Goal: Task Accomplishment & Management: Use online tool/utility

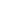
scroll to position [2023, 0]
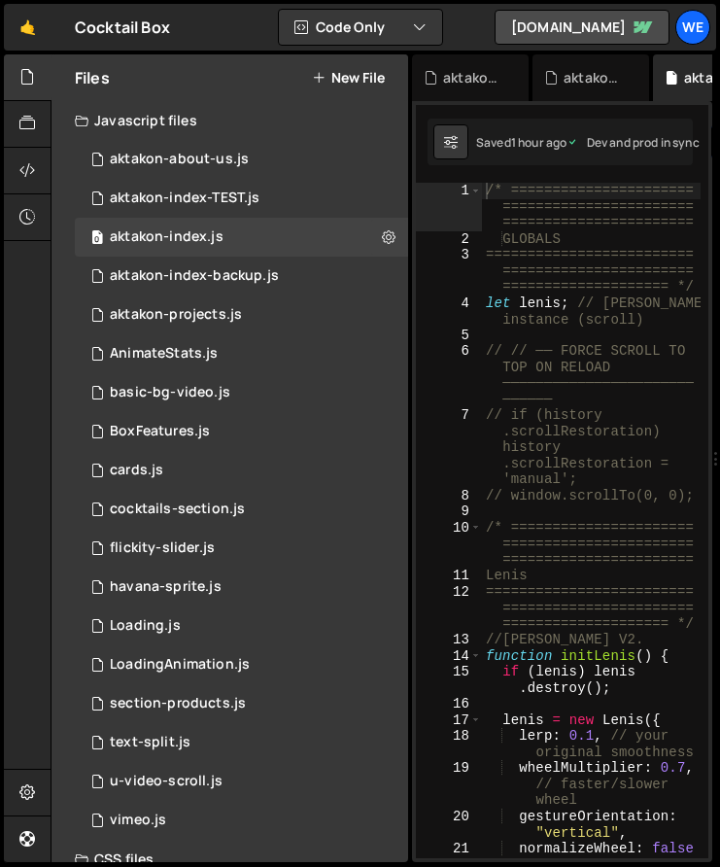
scroll to position [1429, 0]
click at [706, 28] on div "We" at bounding box center [693, 27] width 35 height 35
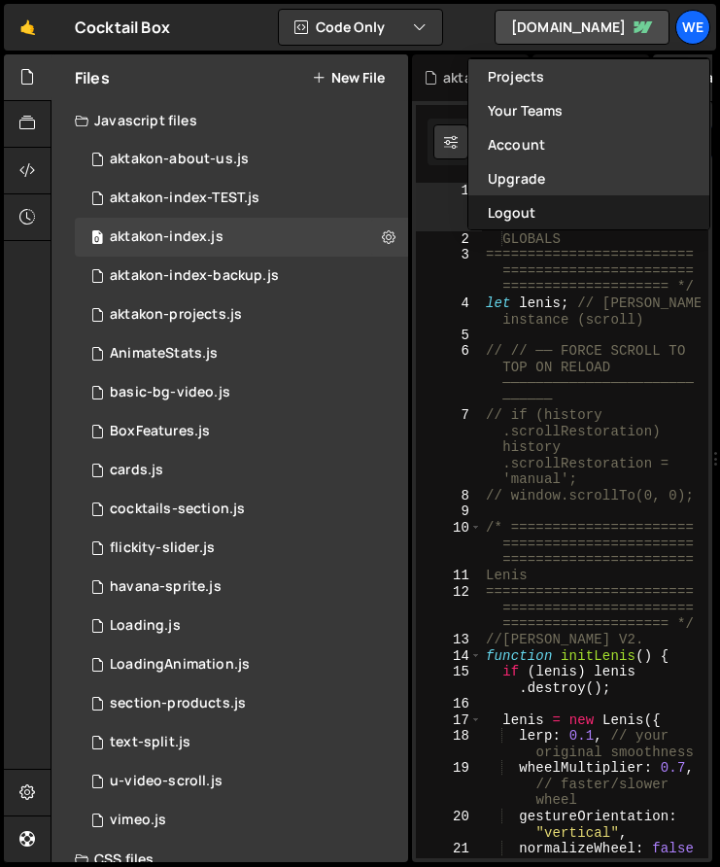
click at [537, 218] on button "Logout" at bounding box center [589, 212] width 241 height 34
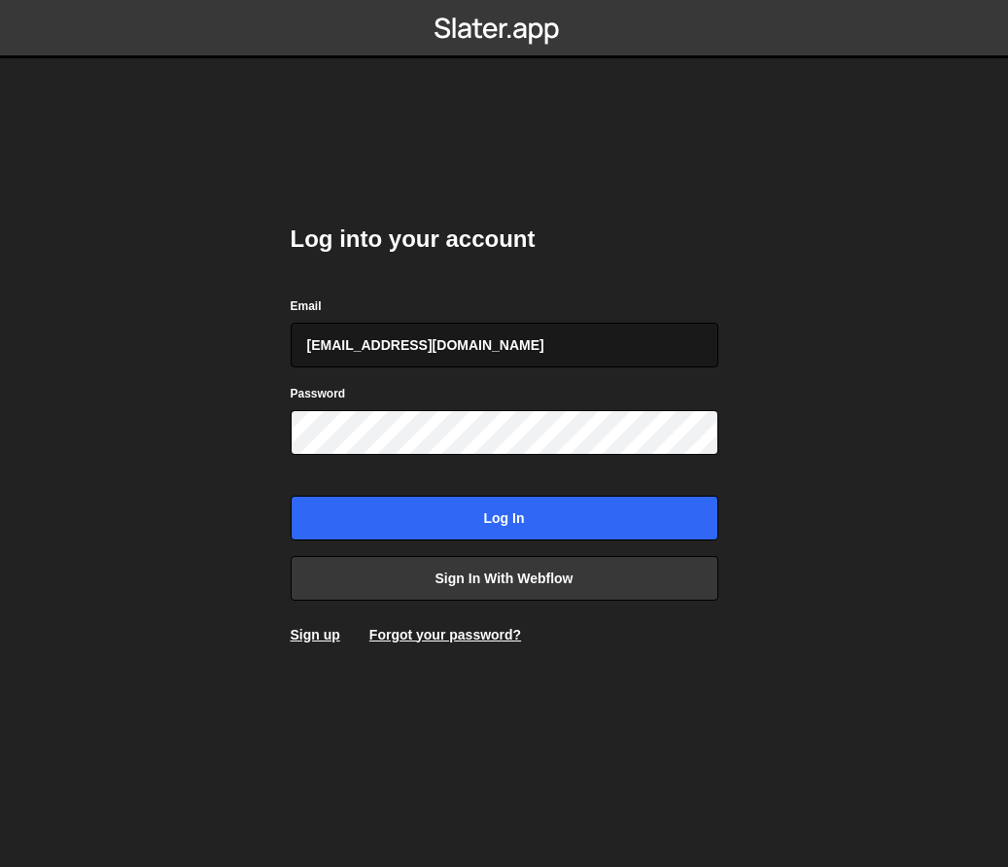
click at [463, 342] on input "gdtsonev@gmail.com" at bounding box center [505, 345] width 428 height 45
type input "georgi@branda.bg"
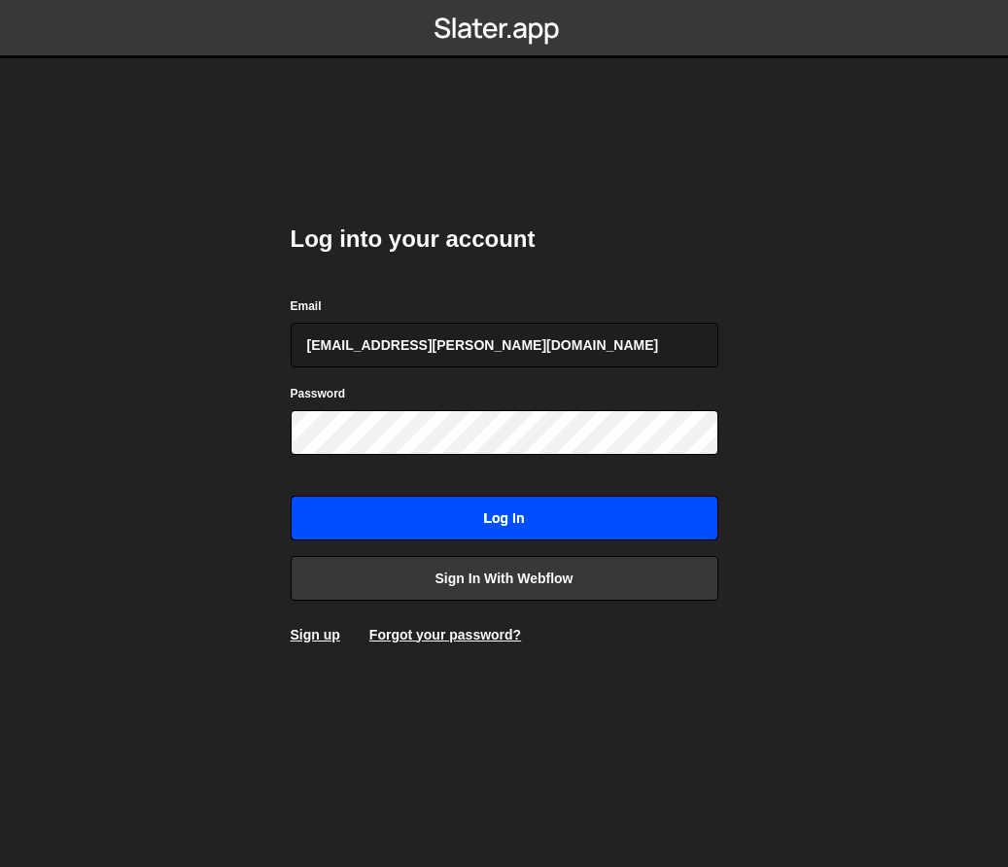
click at [395, 504] on input "Log in" at bounding box center [505, 518] width 428 height 45
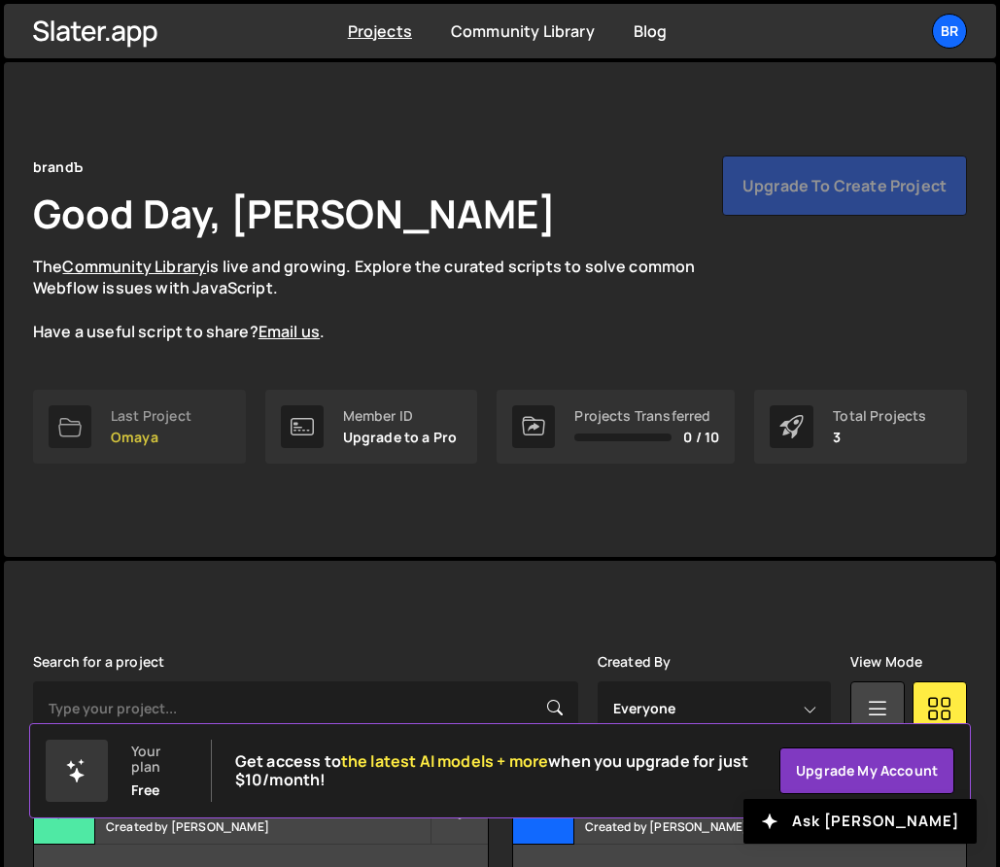
click at [166, 438] on p "Omaya" at bounding box center [151, 438] width 81 height 16
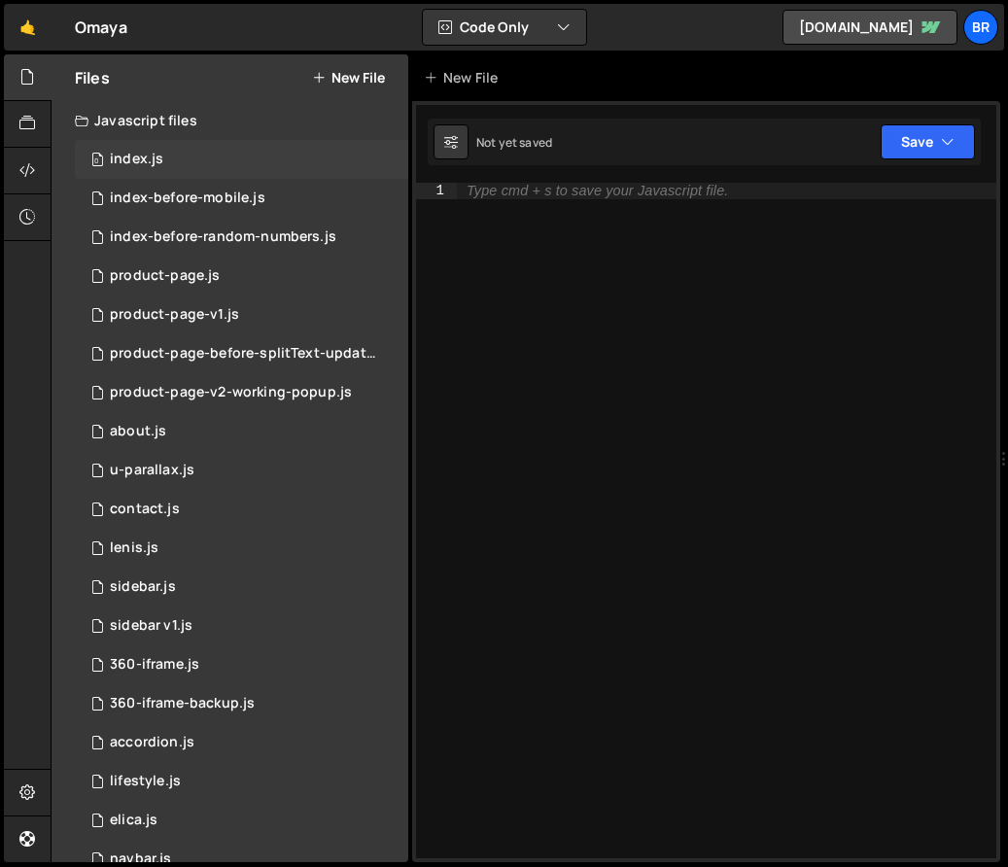
click at [195, 160] on div "0 index.js 0" at bounding box center [241, 159] width 333 height 39
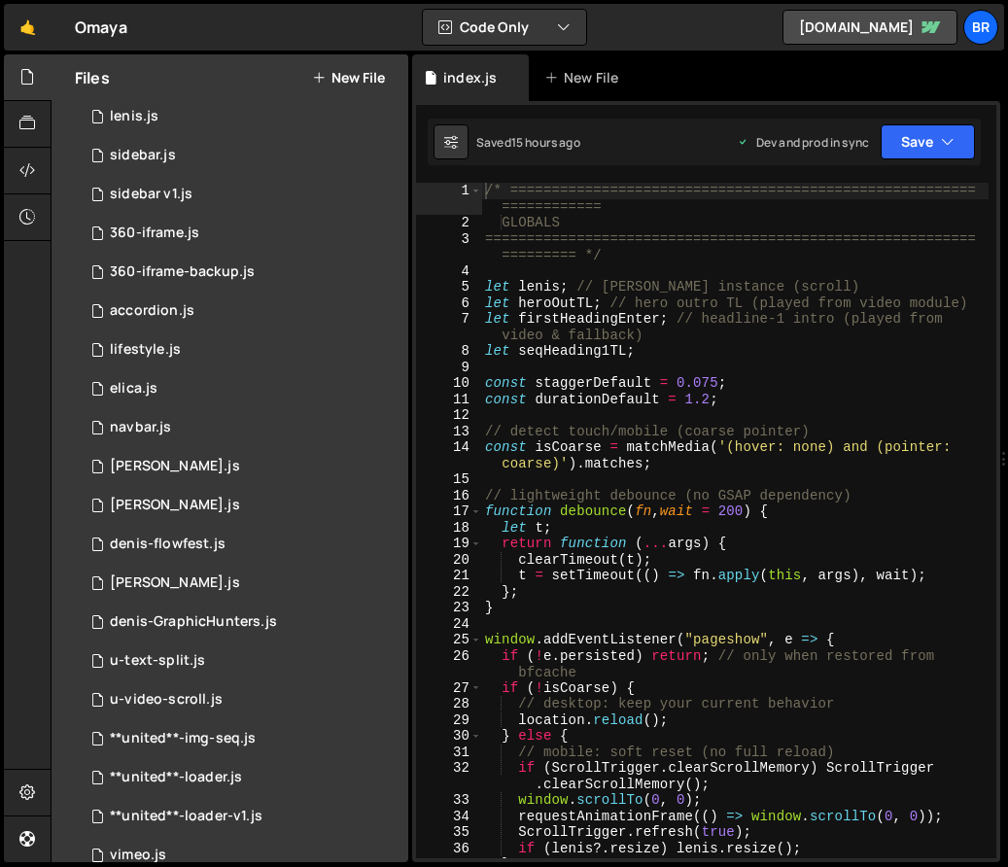
scroll to position [580, 0]
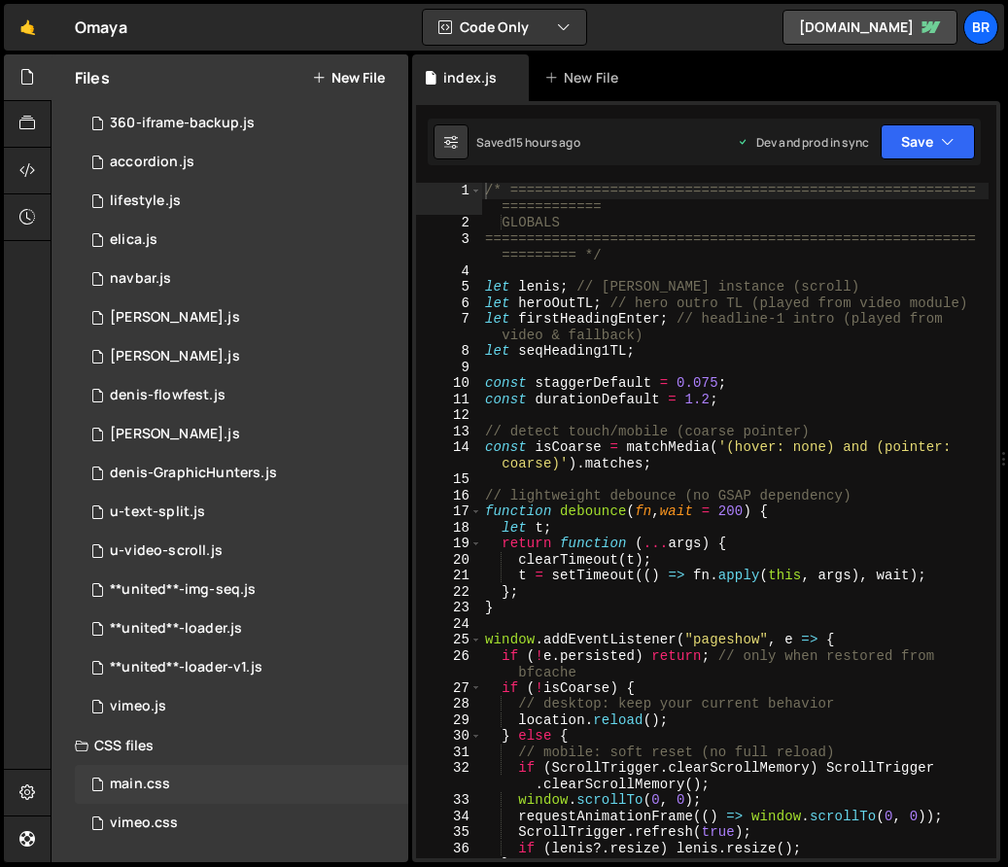
click at [164, 793] on div "main.css 0" at bounding box center [241, 784] width 333 height 39
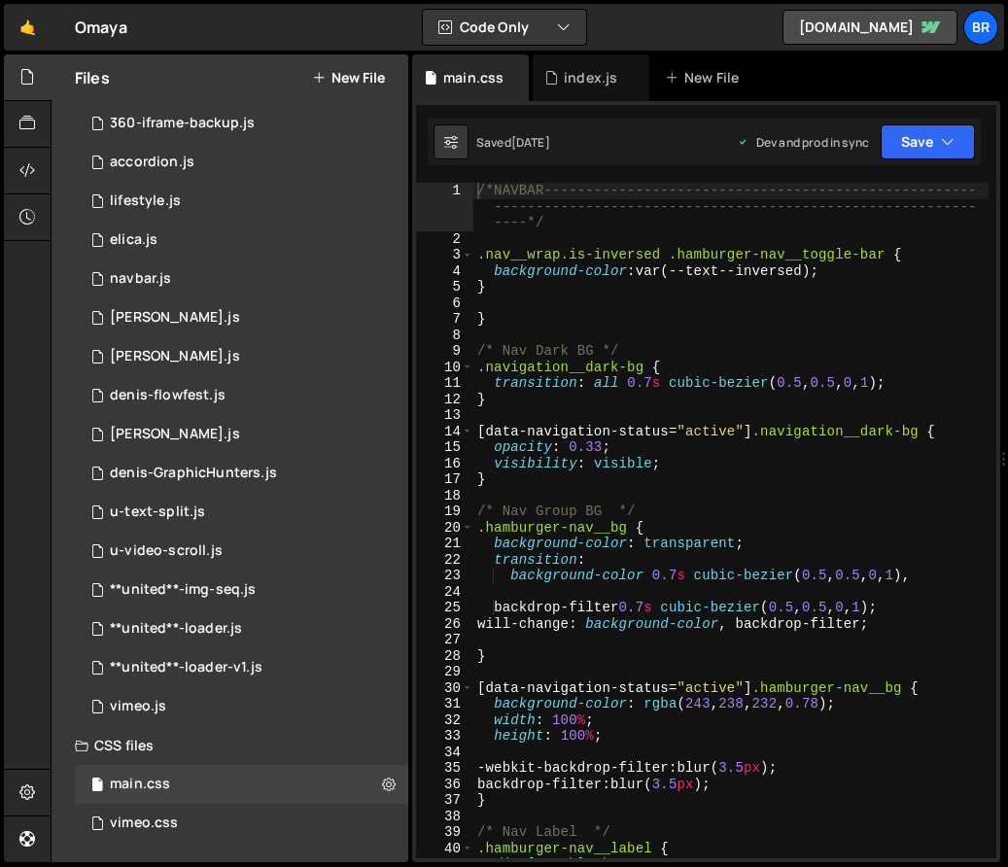
click at [703, 512] on div "/*NAVBAR---------------------------------------------------- ------------------…" at bounding box center [730, 553] width 515 height 740
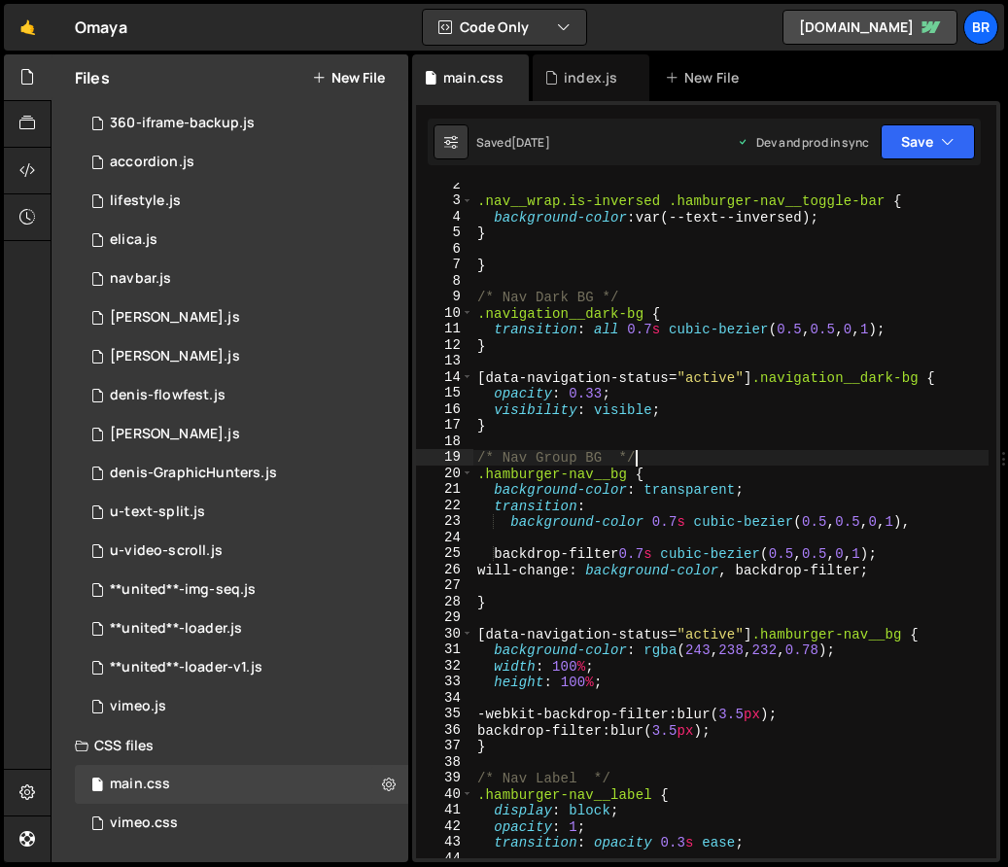
scroll to position [57, 0]
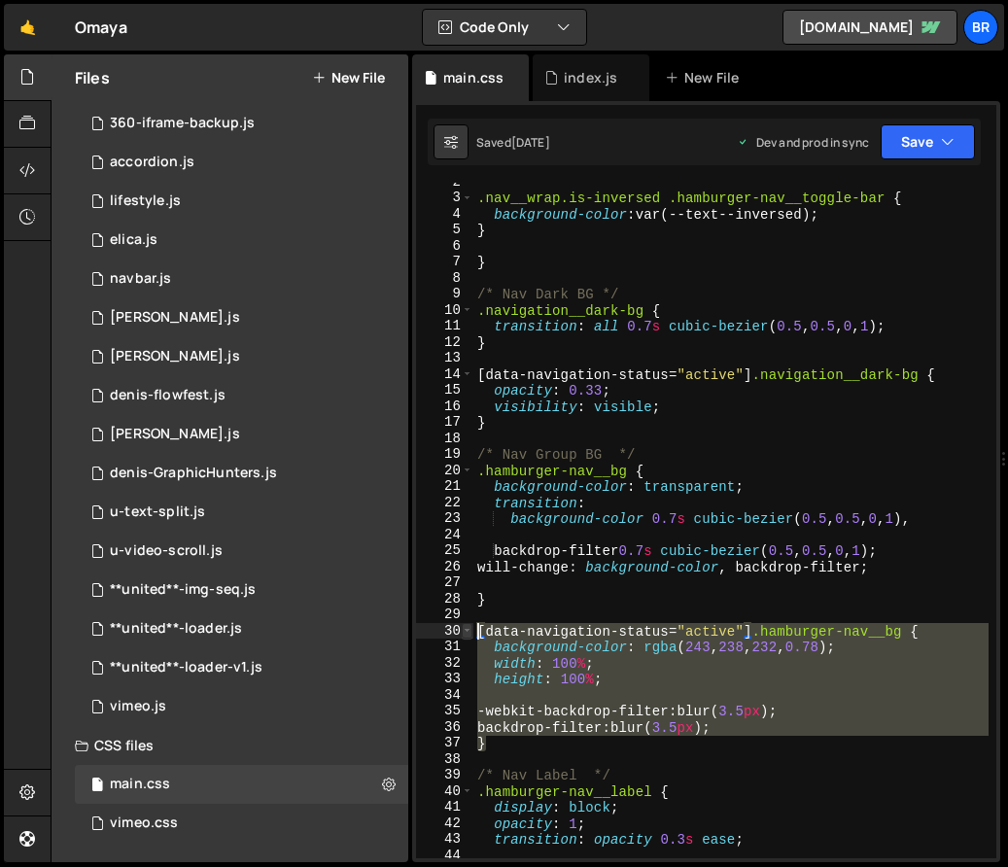
drag, startPoint x: 498, startPoint y: 745, endPoint x: 468, endPoint y: 625, distance: 123.3
click at [468, 625] on div "/* Nav Group BG */ 2 3 4 5 6 7 8 9 10 11 12 13 14 15 16 17 18 19 20 21 22 23 24…" at bounding box center [706, 521] width 580 height 676
type textarea "[data-navigation-status="active"] .hamburger-nav__bg { background-color: rgba(2…"
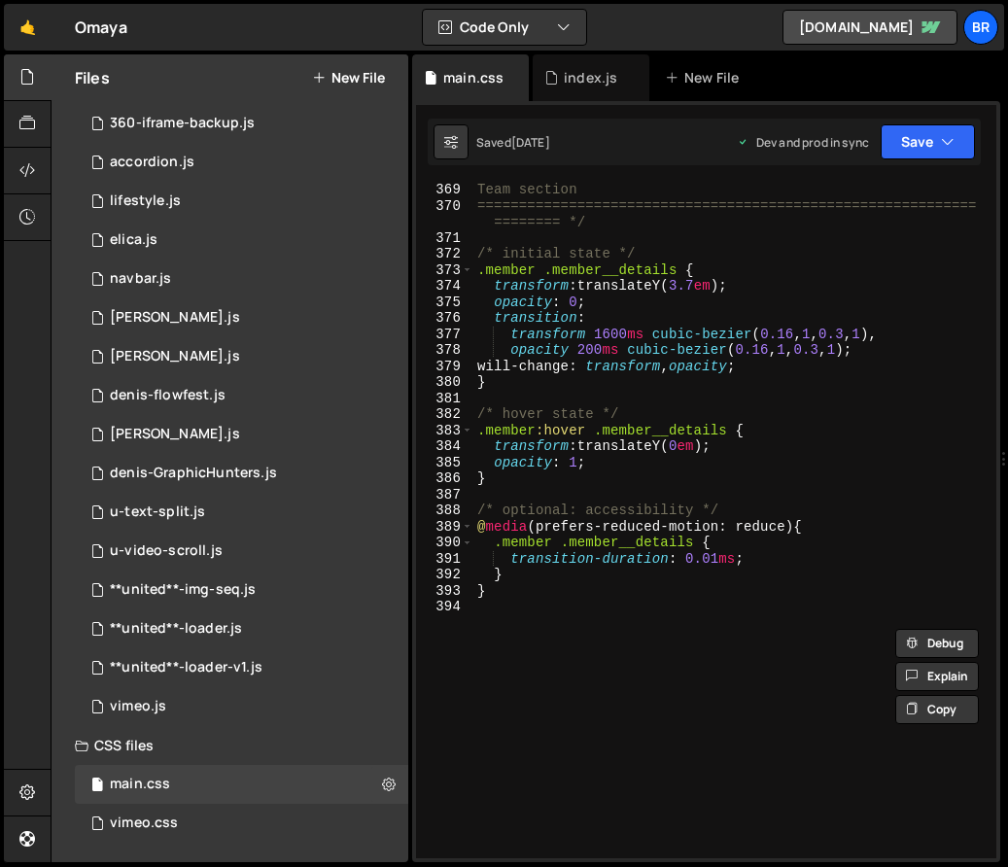
scroll to position [6471, 0]
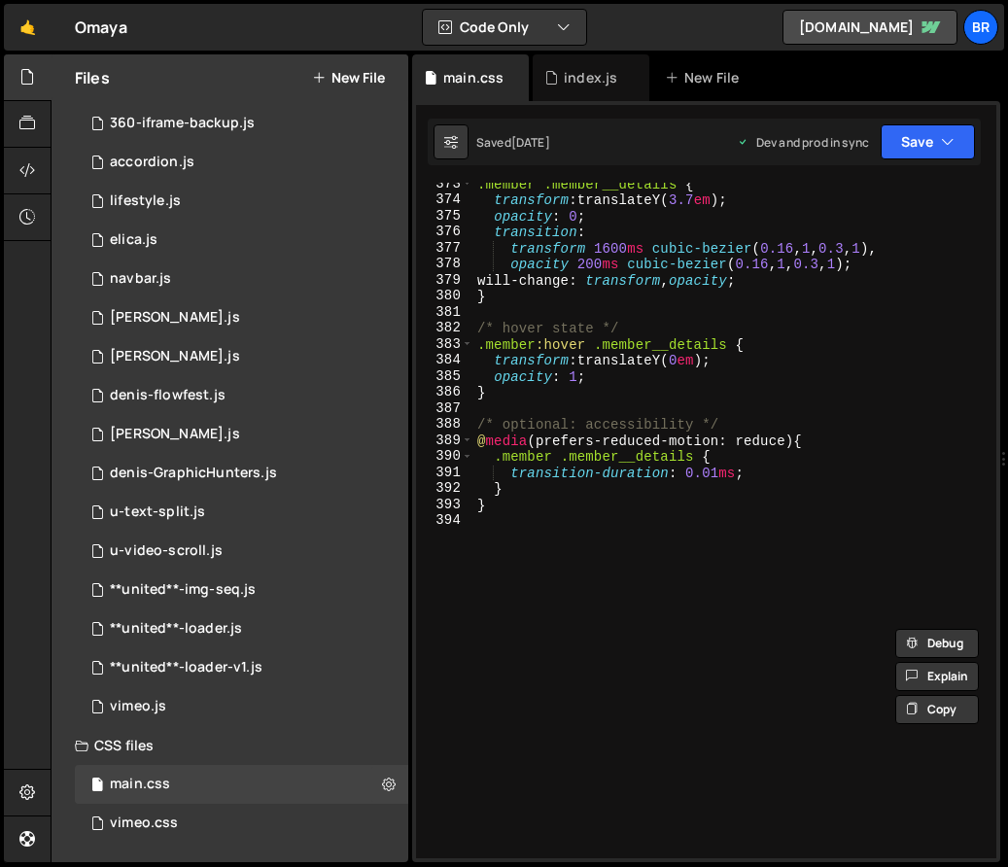
click at [595, 571] on div ".member .member__details { transform : translateY( 3.7 em ) ; opacity : 0 ; tra…" at bounding box center [730, 530] width 515 height 708
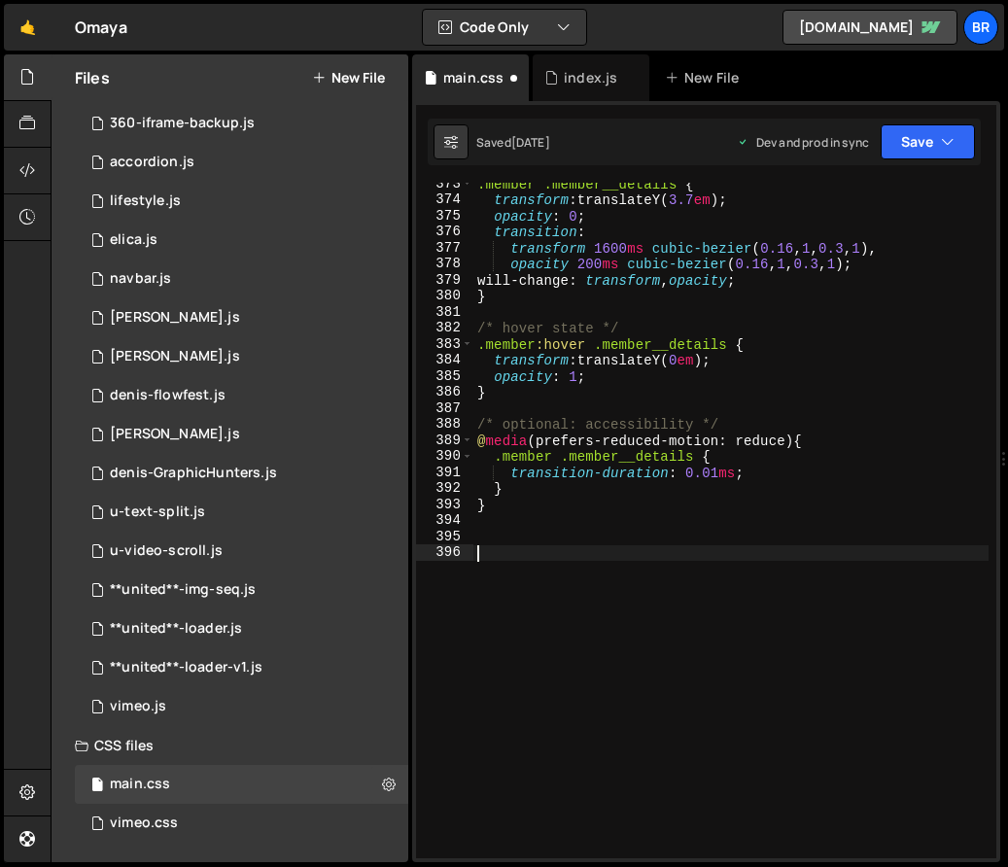
paste textarea "}"
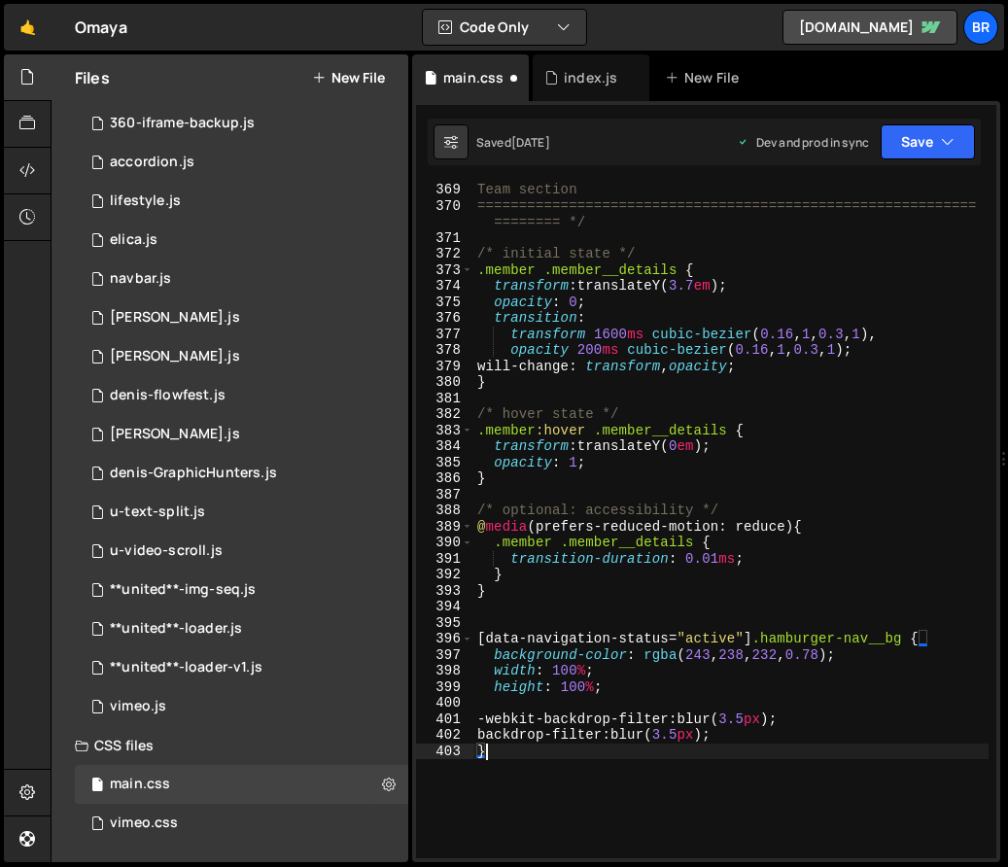
scroll to position [6323, 0]
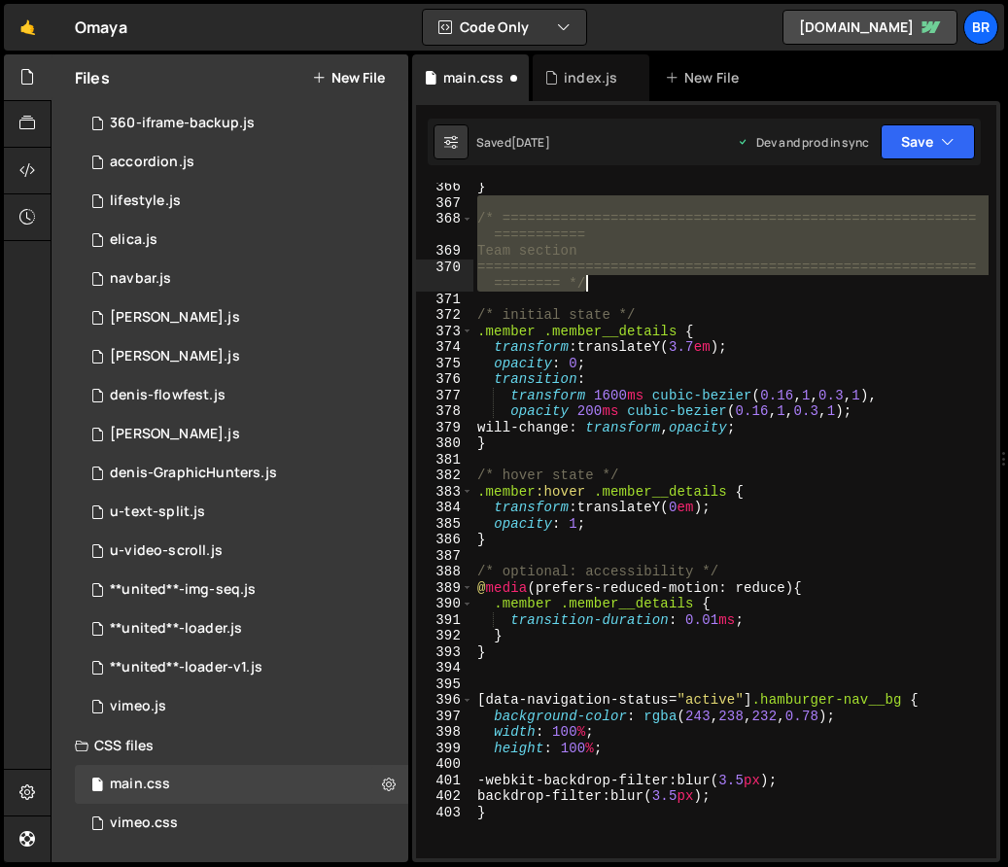
drag, startPoint x: 474, startPoint y: 210, endPoint x: 931, endPoint y: 285, distance: 462.9
click at [931, 285] on div "} /* ========================================================= =========== Team…" at bounding box center [730, 533] width 515 height 708
type textarea "Team section ==================================================================…"
click at [516, 679] on div "} /* ========================================================= =========== Team…" at bounding box center [730, 533] width 515 height 708
paste textarea "==================================================================== */"
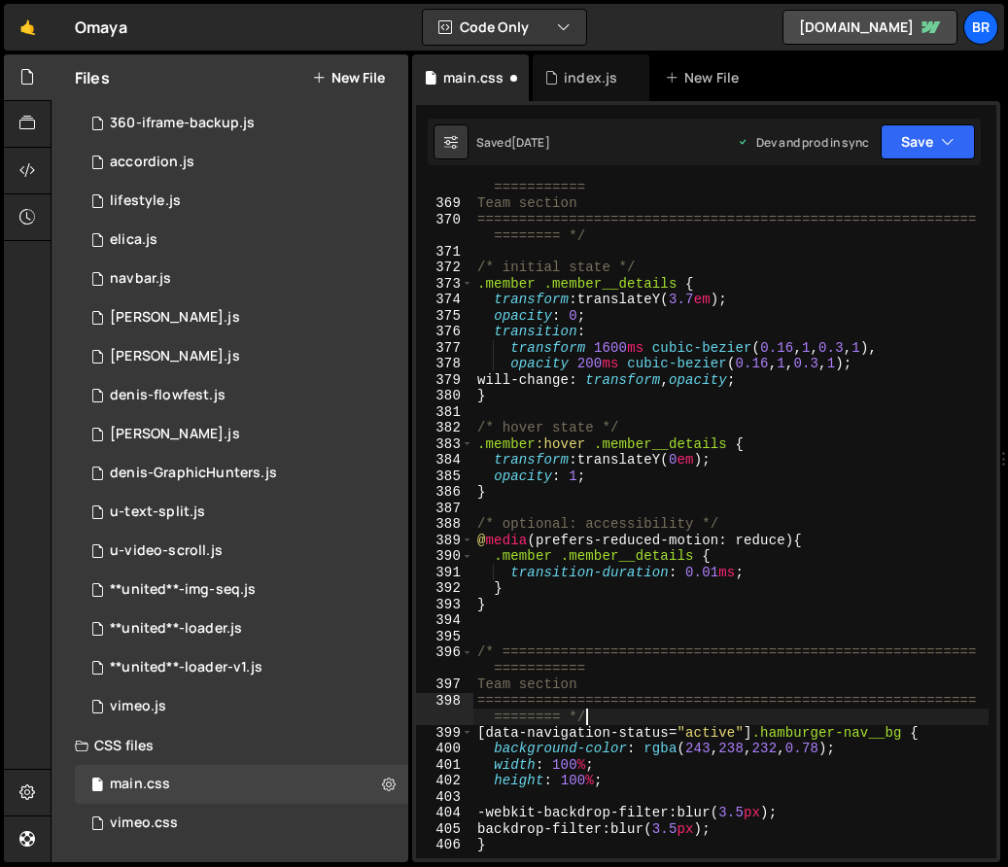
scroll to position [6371, 0]
click at [537, 682] on div "/* ========================================================= =========== Team s…" at bounding box center [730, 525] width 515 height 724
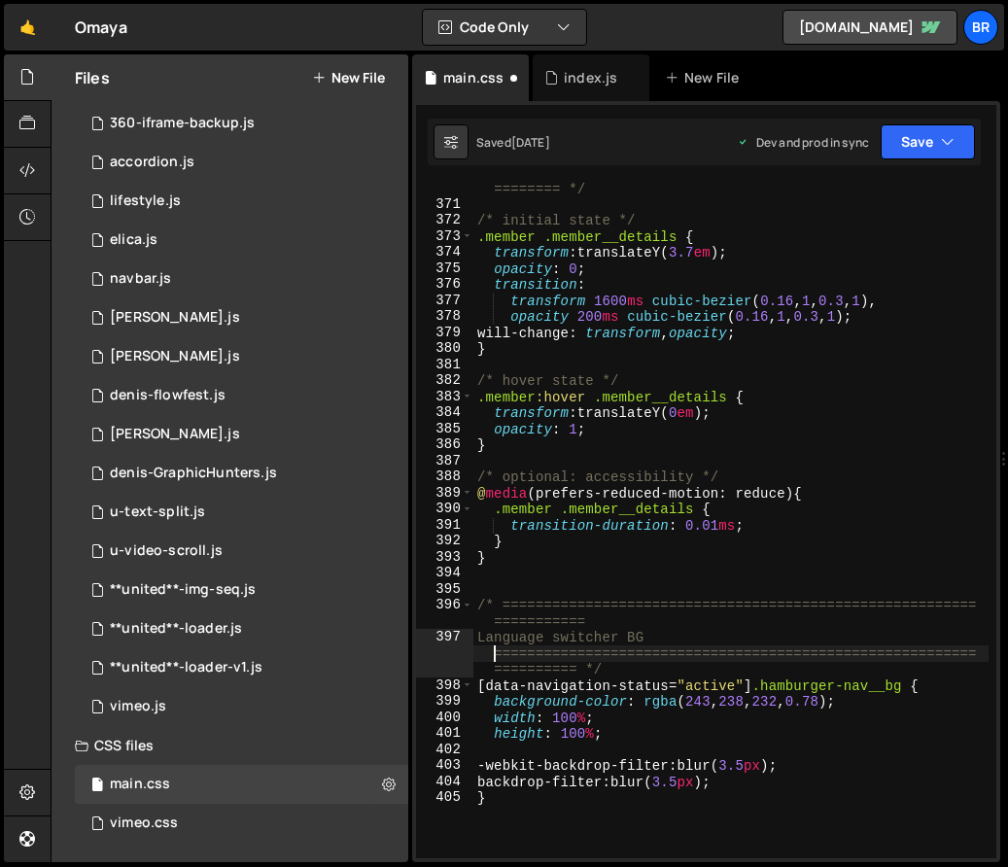
scroll to position [6418, 0]
click at [625, 678] on div "============================================================ ======== */ /* ini…" at bounding box center [730, 526] width 515 height 724
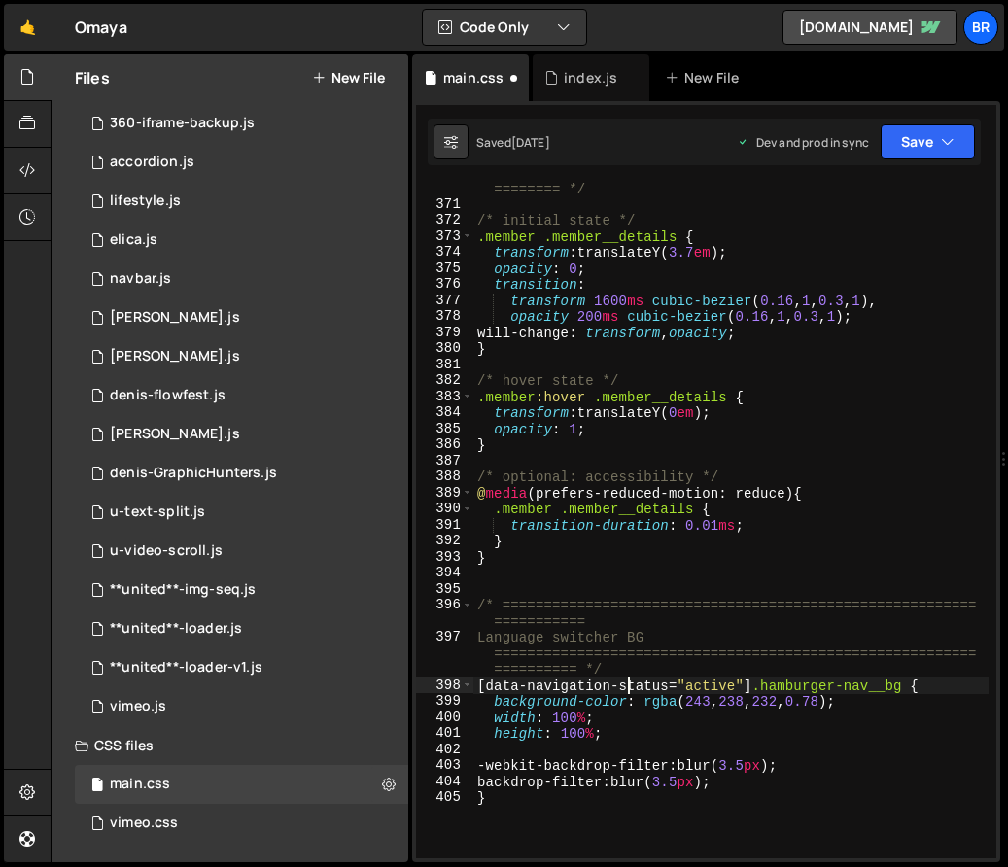
click at [619, 670] on div "============================================================ ======== */ /* ini…" at bounding box center [730, 526] width 515 height 724
type textarea "Language switcher BG===========================================================…"
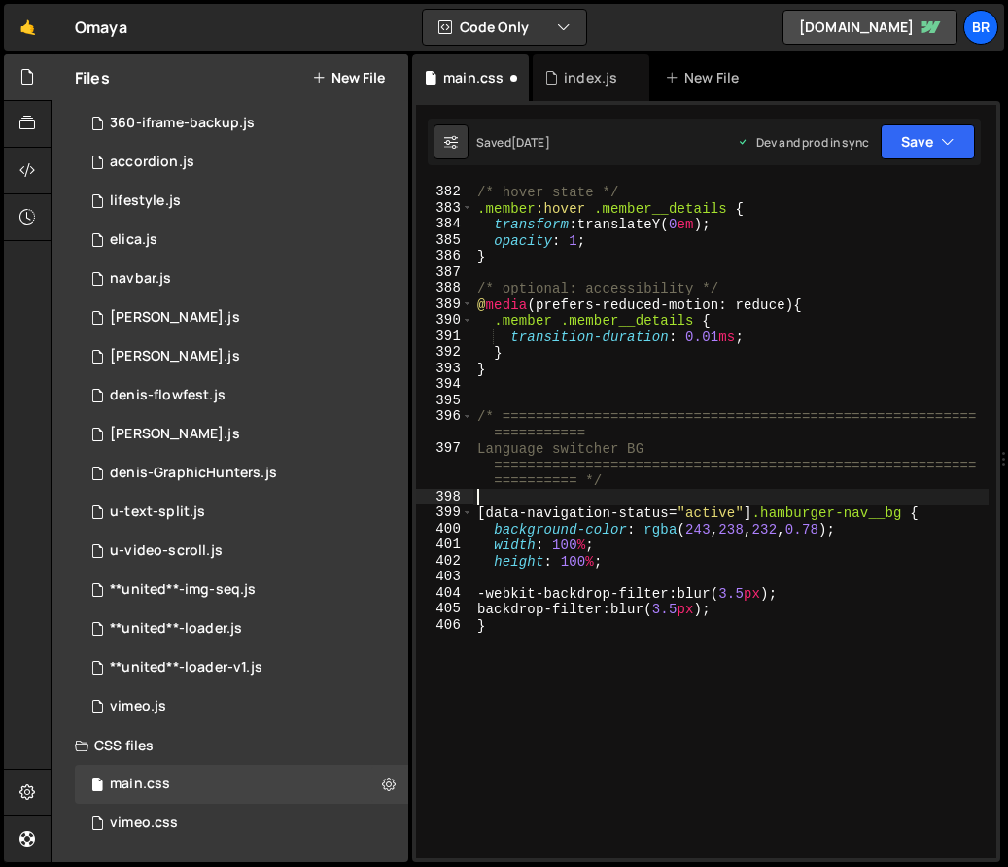
scroll to position [6608, 0]
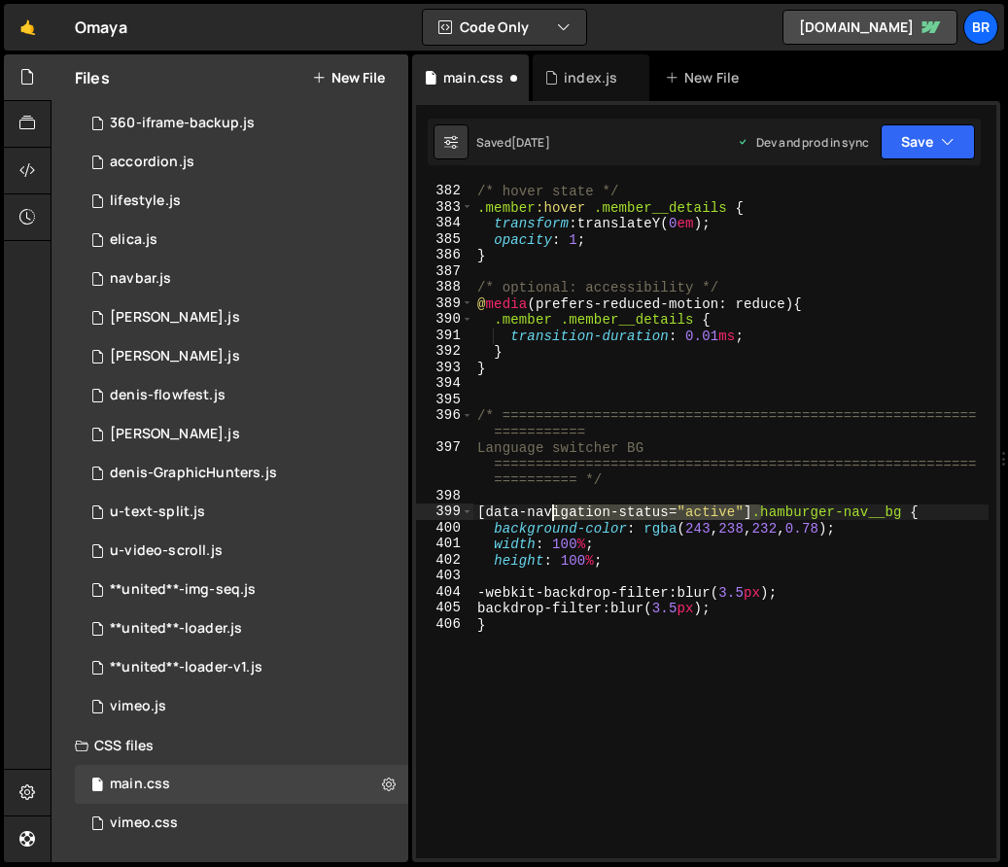
drag, startPoint x: 759, startPoint y: 508, endPoint x: 552, endPoint y: 507, distance: 207.0
click at [550, 507] on div "/* hover state */ .member :hover .member__details { transform : translateY( 0 e…" at bounding box center [730, 521] width 515 height 708
drag, startPoint x: 624, startPoint y: 516, endPoint x: 488, endPoint y: 514, distance: 136.1
click at [488, 514] on div "/* hover state */ .member :hover .member__details { transform : translateY( 0 e…" at bounding box center [730, 521] width 515 height 708
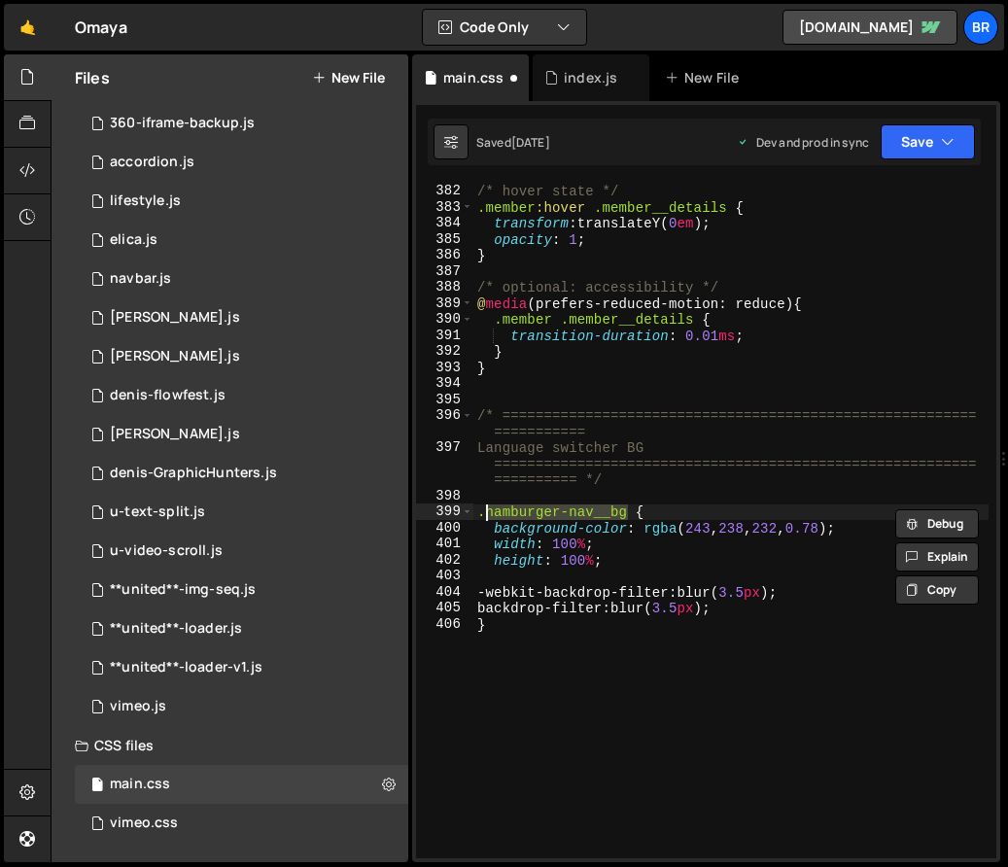
paste textarea "locale-wrapper"
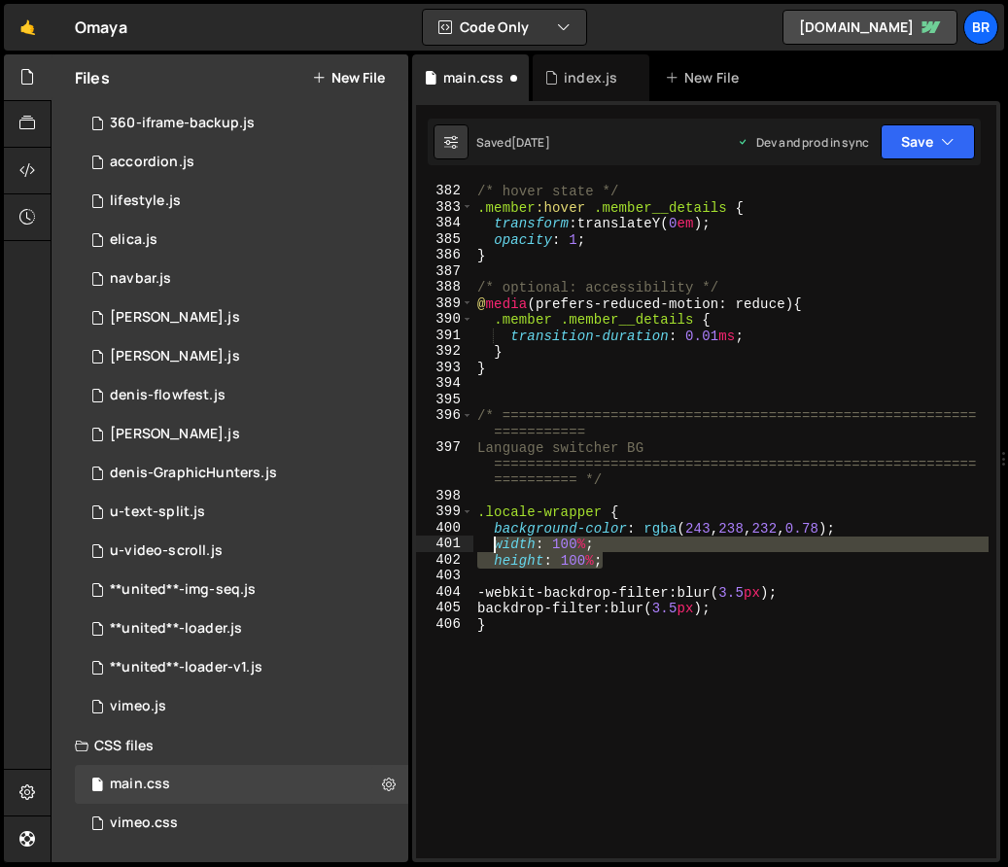
drag, startPoint x: 618, startPoint y: 567, endPoint x: 491, endPoint y: 549, distance: 128.5
click at [491, 549] on div "/* hover state */ .member :hover .member__details { transform : translateY( 0 e…" at bounding box center [730, 521] width 515 height 708
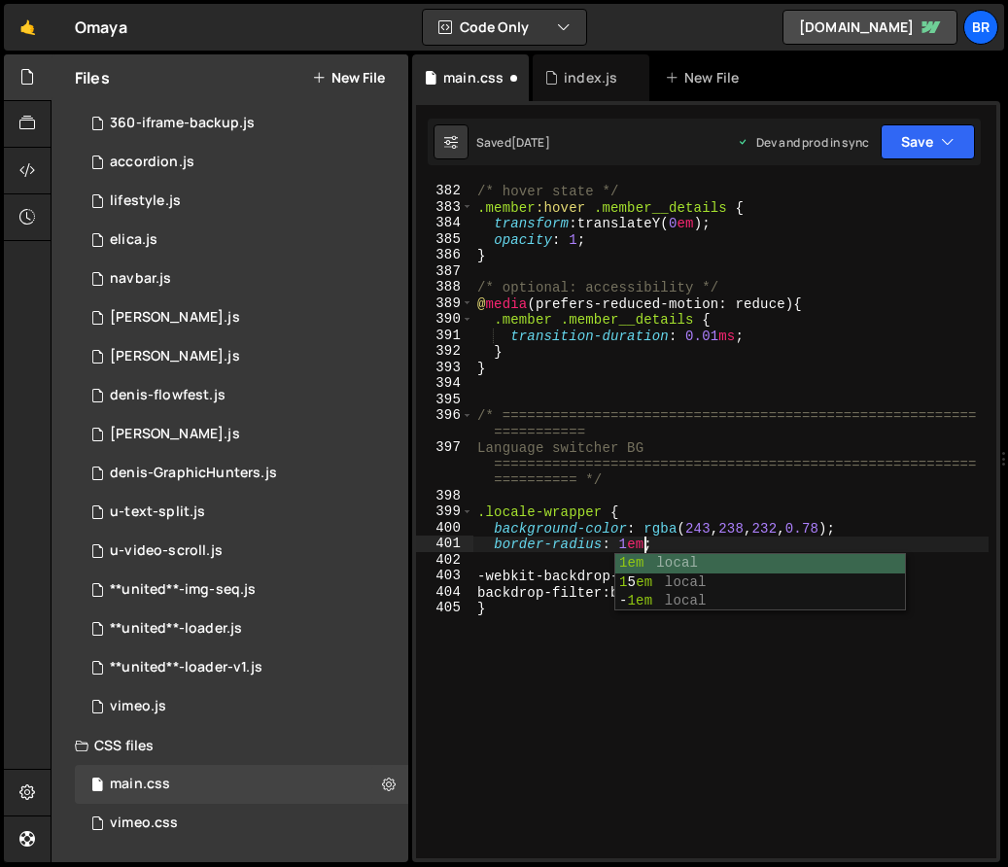
scroll to position [0, 12]
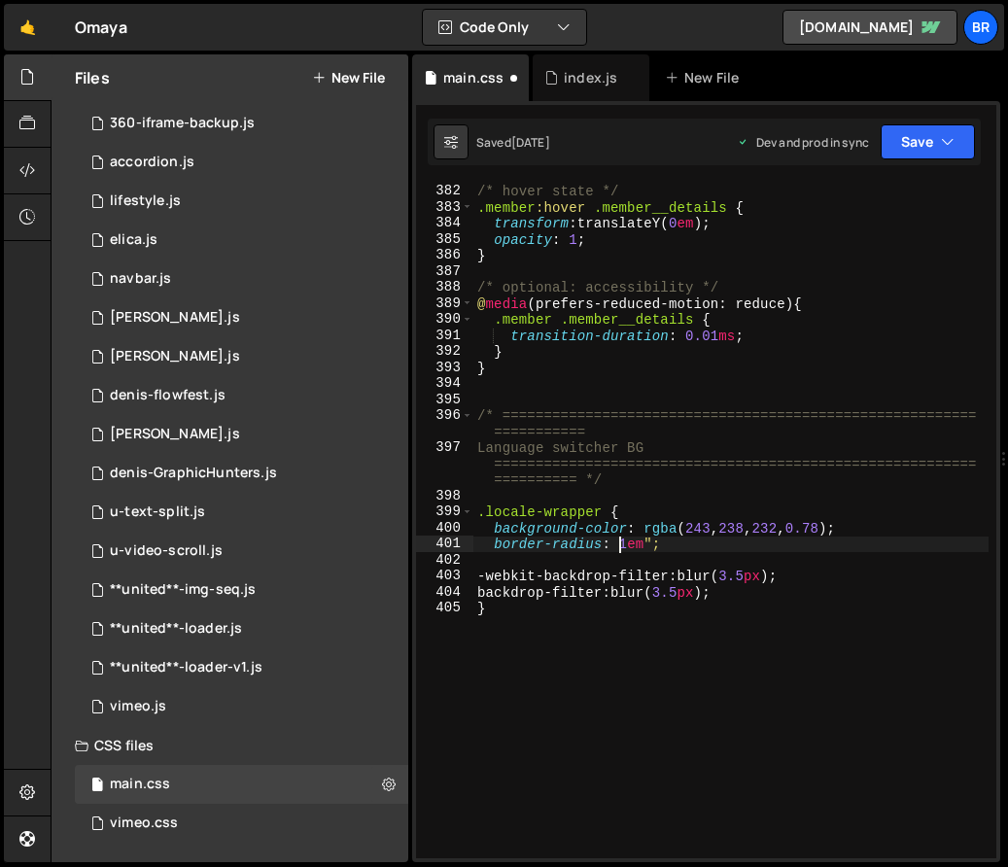
type textarea "border-radius: "1em";"
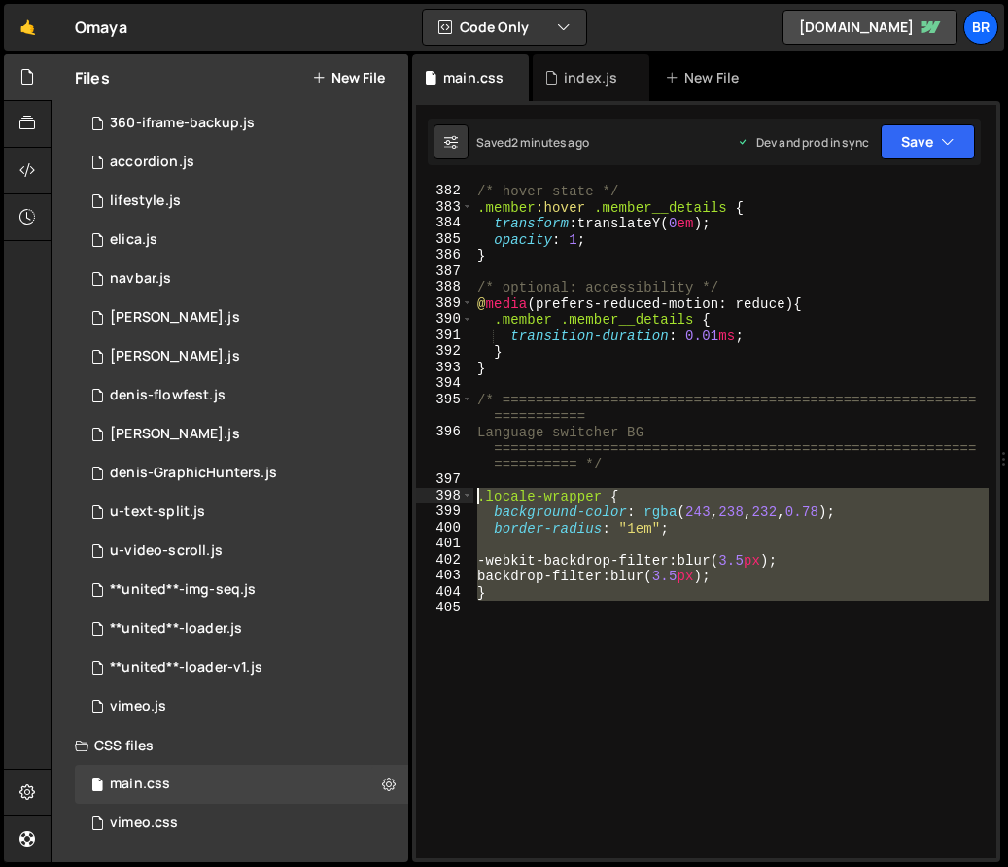
drag, startPoint x: 545, startPoint y: 610, endPoint x: 477, endPoint y: 499, distance: 130.9
click at [477, 499] on div "/* hover state */ .member :hover .member__details { transform : translateY( 0 e…" at bounding box center [730, 521] width 515 height 708
click at [599, 494] on div "/* hover state */ .member :hover .member__details { transform : translateY( 0 e…" at bounding box center [730, 521] width 515 height 676
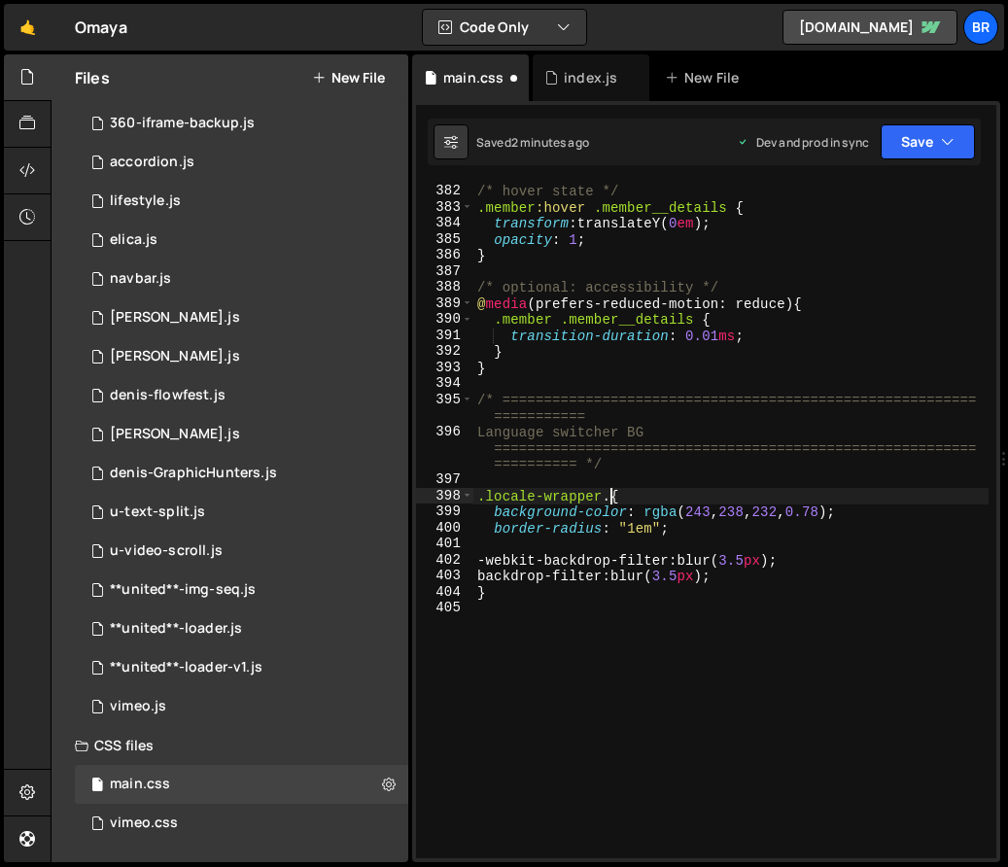
scroll to position [0, 9]
paste textarea "o"
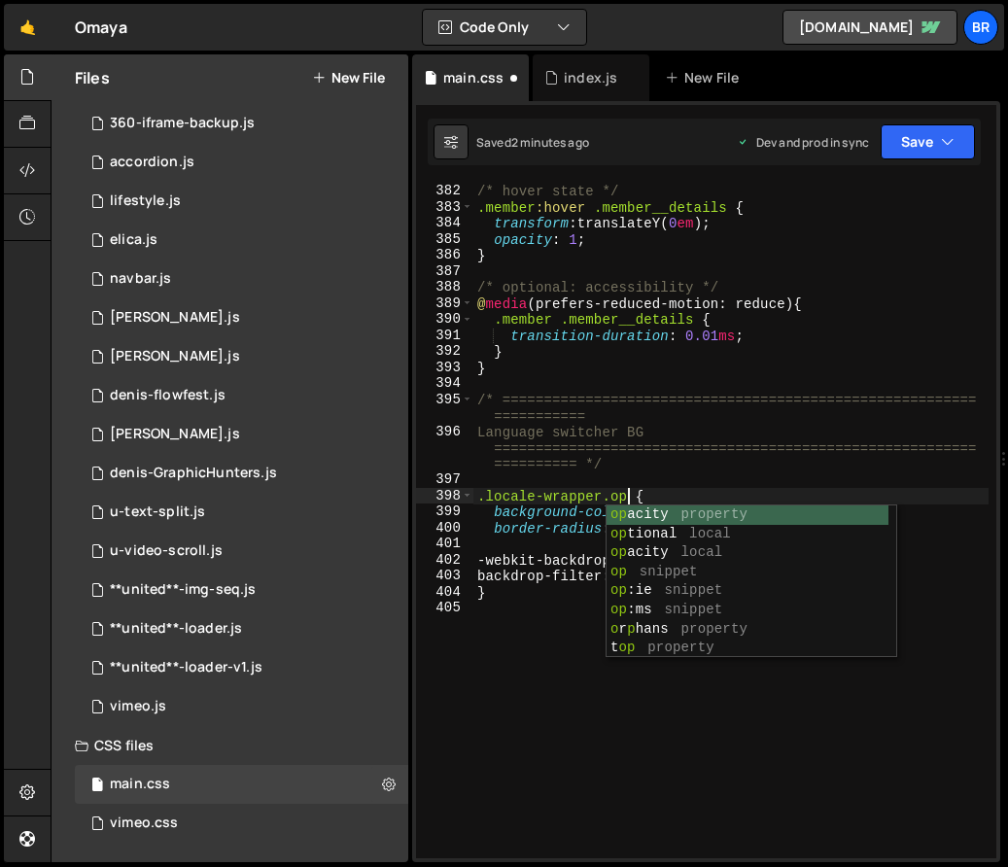
scroll to position [0, 11]
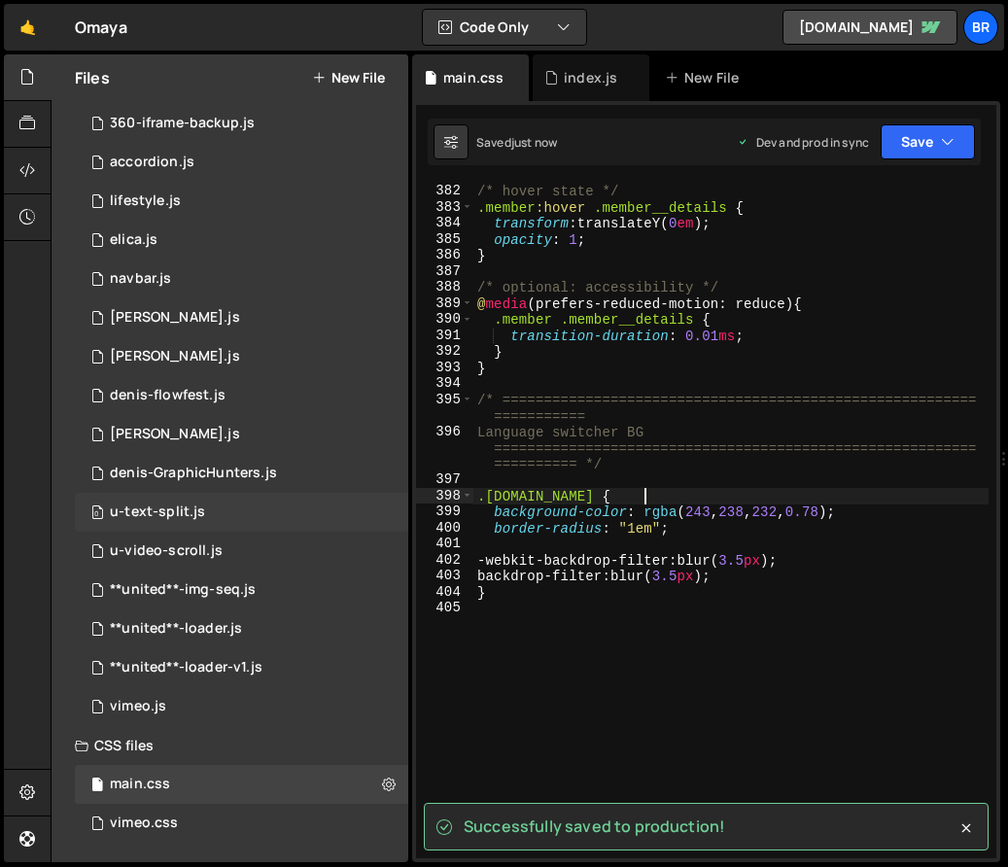
type textarea ".[DOMAIN_NAME] {"
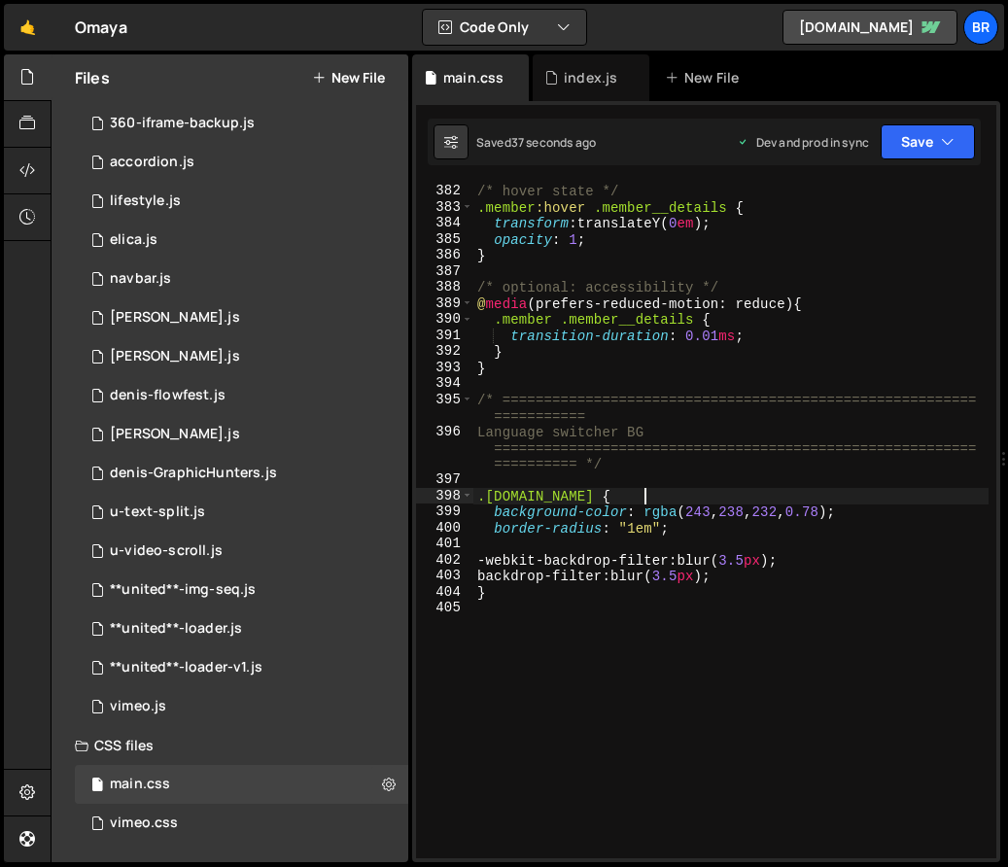
click at [632, 631] on div "/* hover state */ .member :hover .member__details { transform : translateY( 0 e…" at bounding box center [730, 521] width 515 height 708
drag, startPoint x: 845, startPoint y: 513, endPoint x: 830, endPoint y: 513, distance: 14.6
click at [830, 513] on div "/* hover state */ .member :hover .member__details { transform : translateY( 0 e…" at bounding box center [730, 521] width 515 height 708
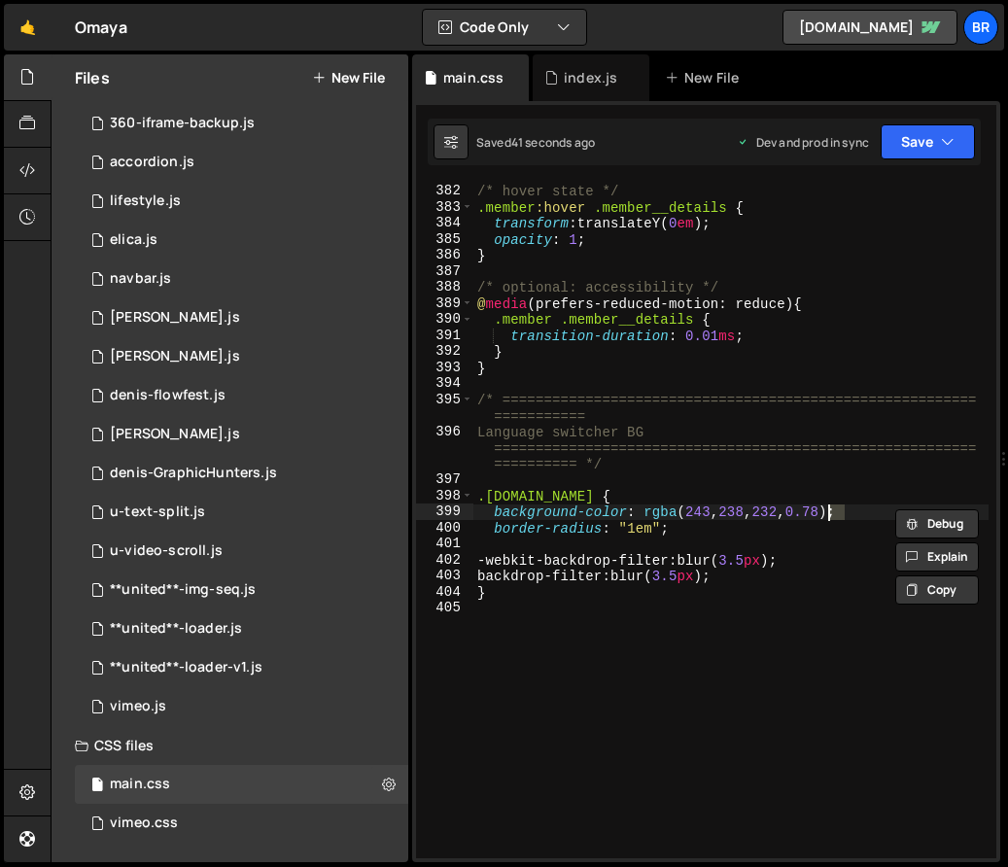
scroll to position [0, 24]
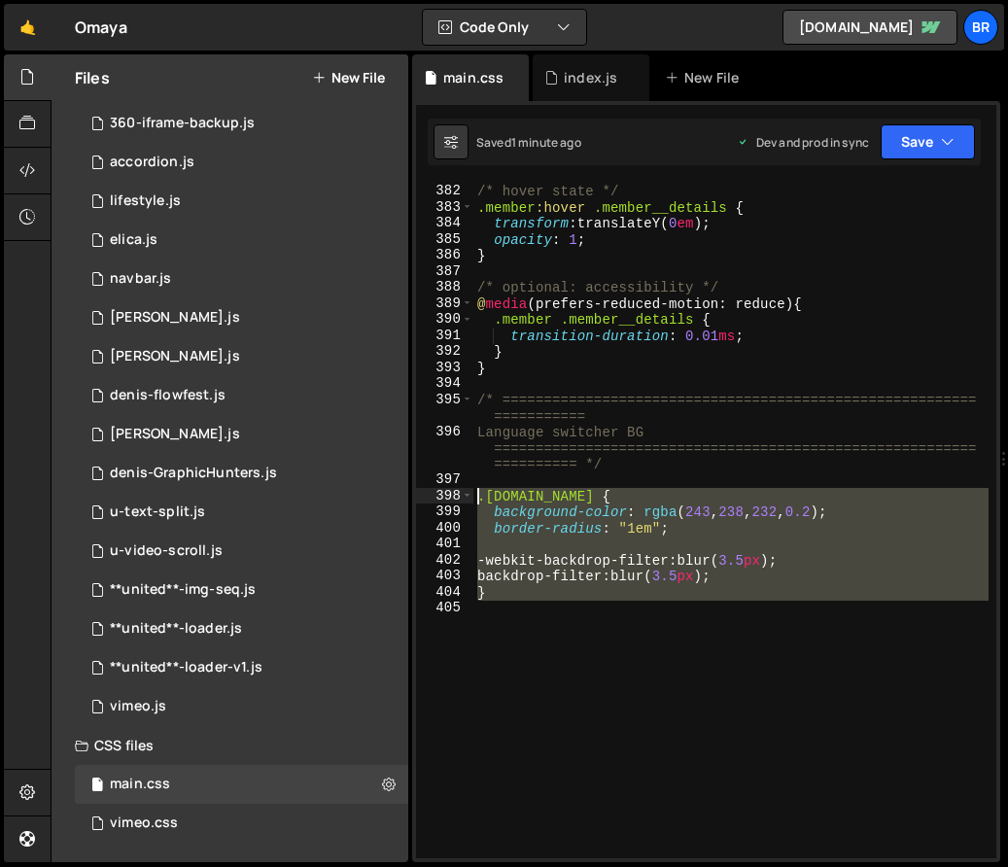
drag, startPoint x: 547, startPoint y: 613, endPoint x: 474, endPoint y: 496, distance: 138.4
click at [474, 496] on div "/* hover state */ .member :hover .member__details { transform : translateY( 0 e…" at bounding box center [730, 521] width 515 height 708
paste textarea "}"
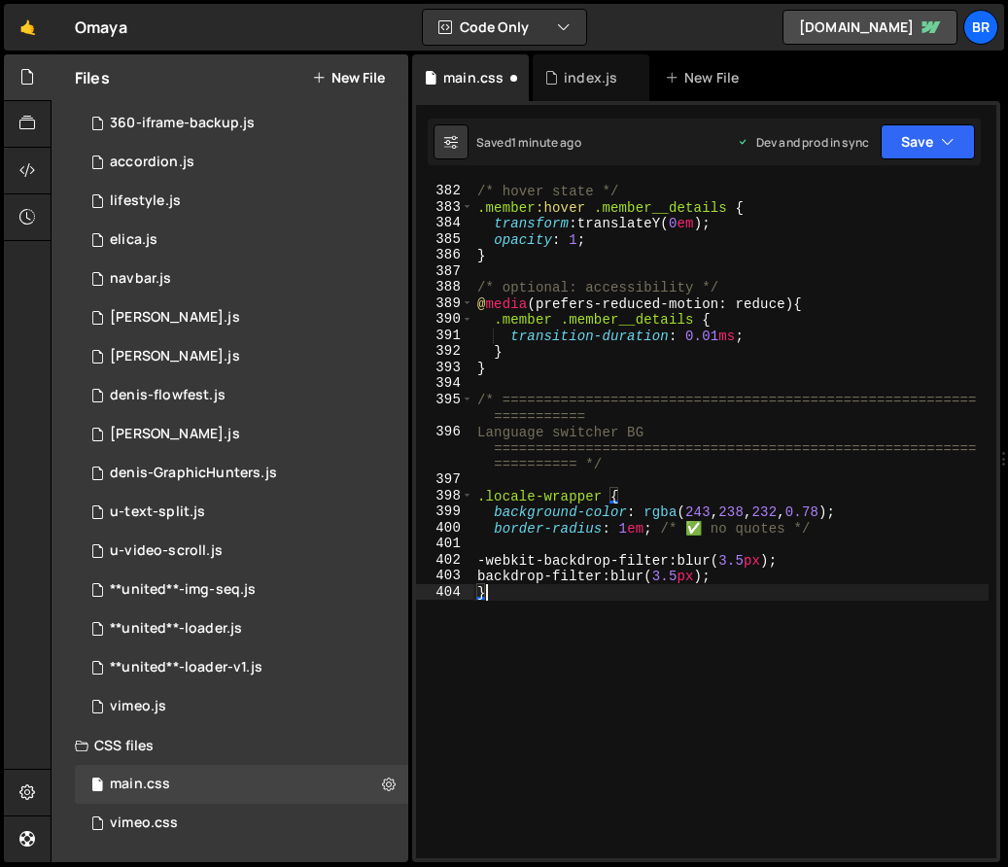
scroll to position [0, 0]
click at [599, 497] on div "/* hover state */ .member :hover .member__details { transform : translateY( 0 e…" at bounding box center [730, 521] width 515 height 708
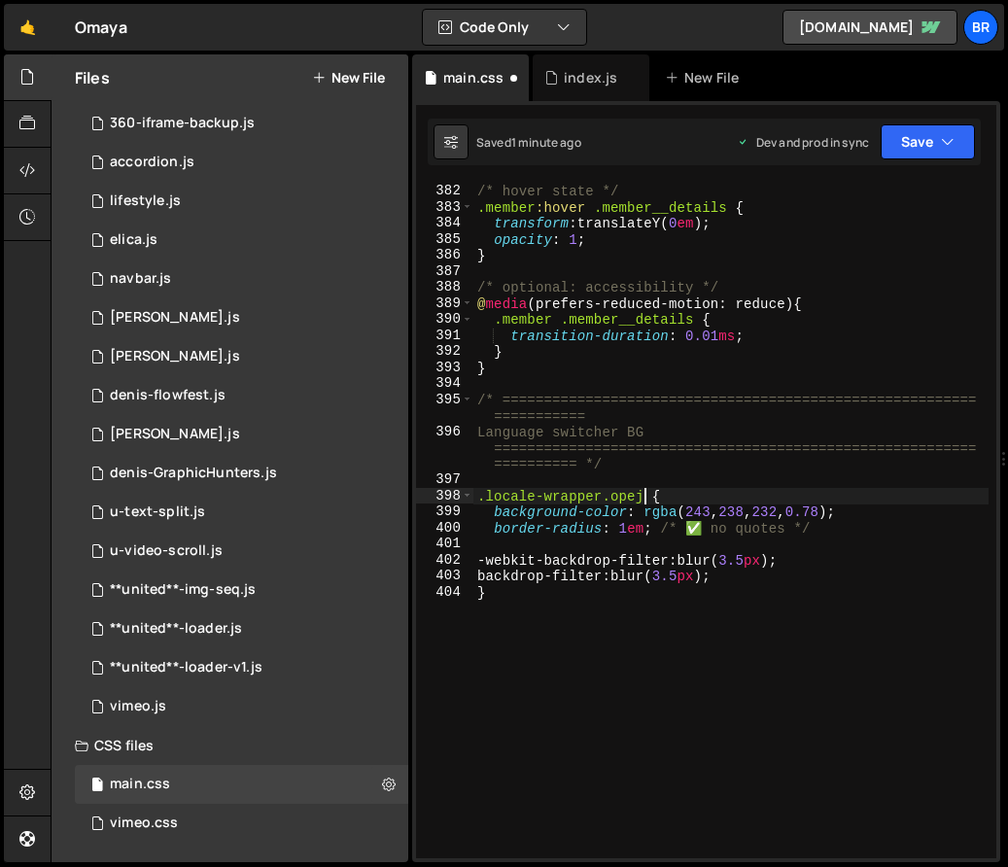
scroll to position [0, 11]
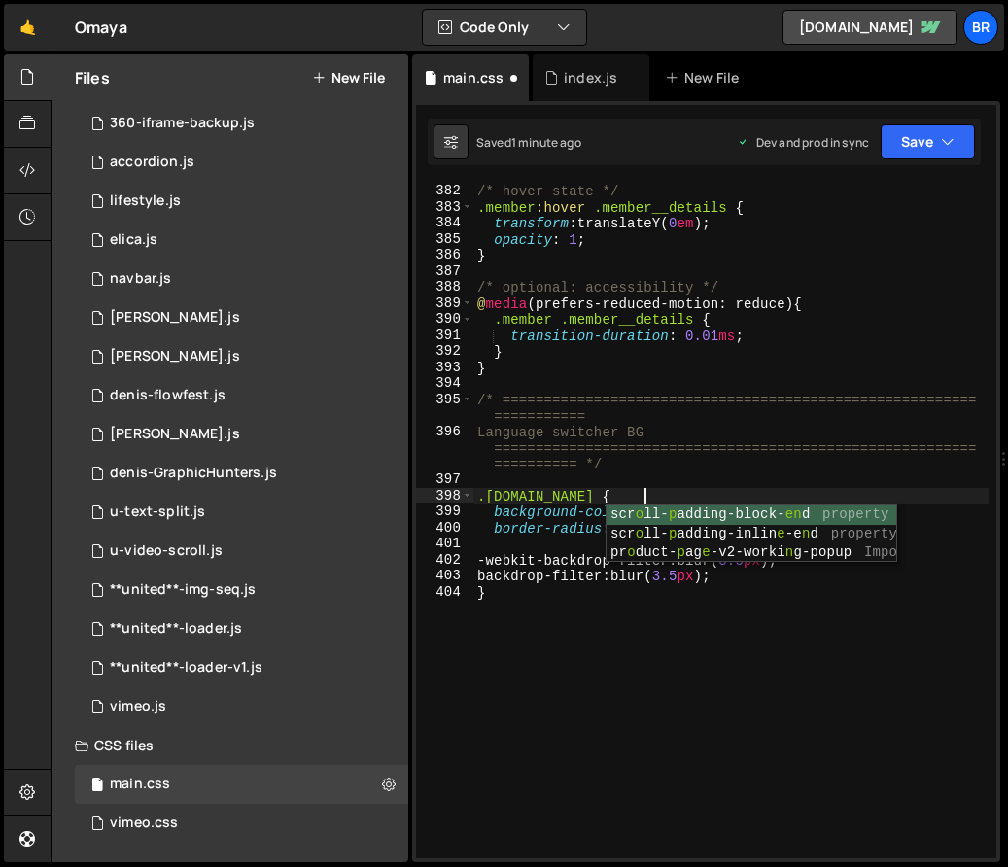
click at [715, 674] on div "/* hover state */ .member :hover .member__details { transform : translateY( 0 e…" at bounding box center [730, 521] width 515 height 708
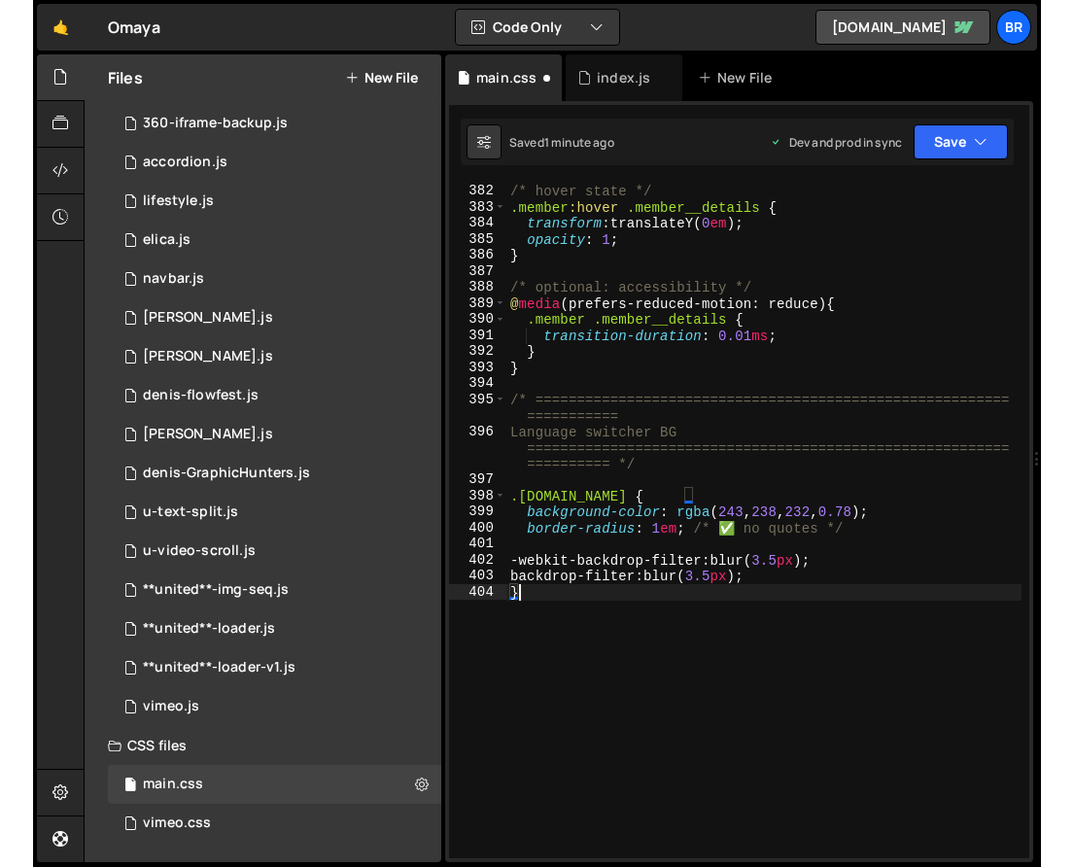
scroll to position [0, 0]
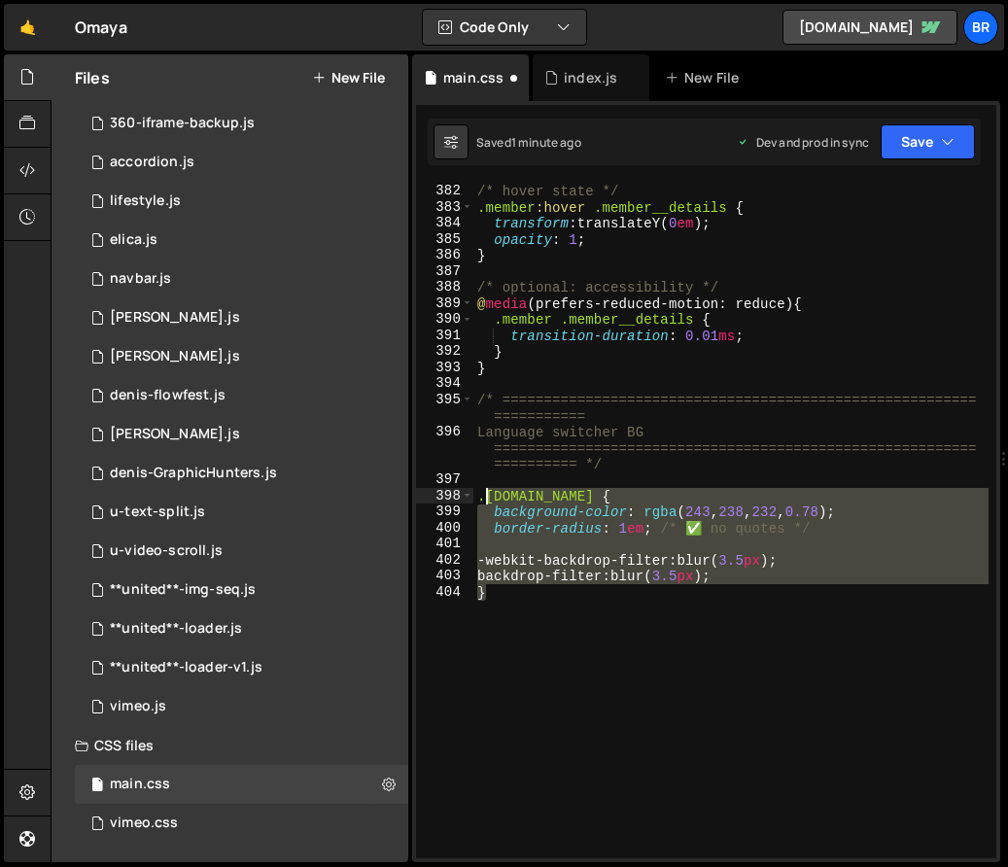
drag, startPoint x: 652, startPoint y: 662, endPoint x: 480, endPoint y: 492, distance: 241.9
click at [480, 492] on div "/* hover state */ .member :hover .member__details { transform : translateY( 0 e…" at bounding box center [730, 521] width 515 height 708
click at [623, 643] on div "/* hover state */ .member :hover .member__details { transform : translateY( 0 e…" at bounding box center [730, 521] width 515 height 708
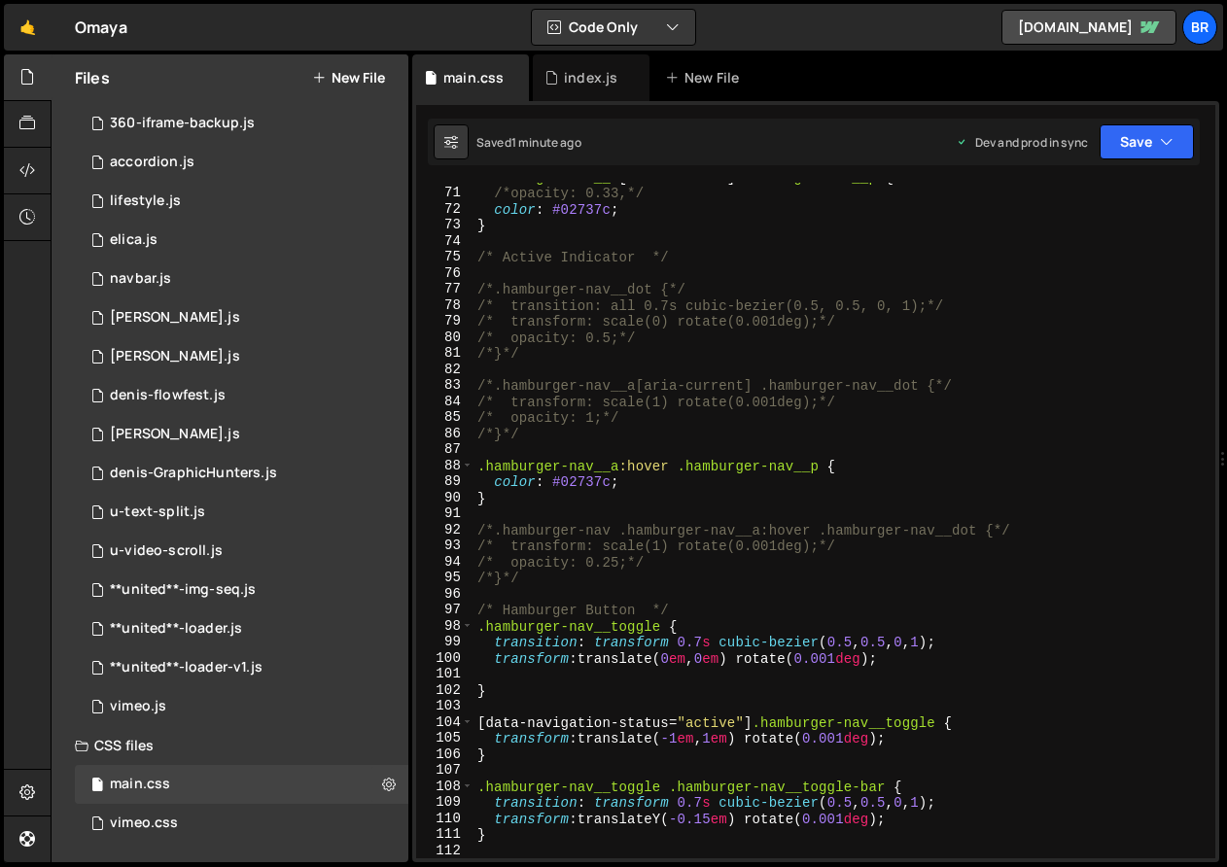
scroll to position [1107, 0]
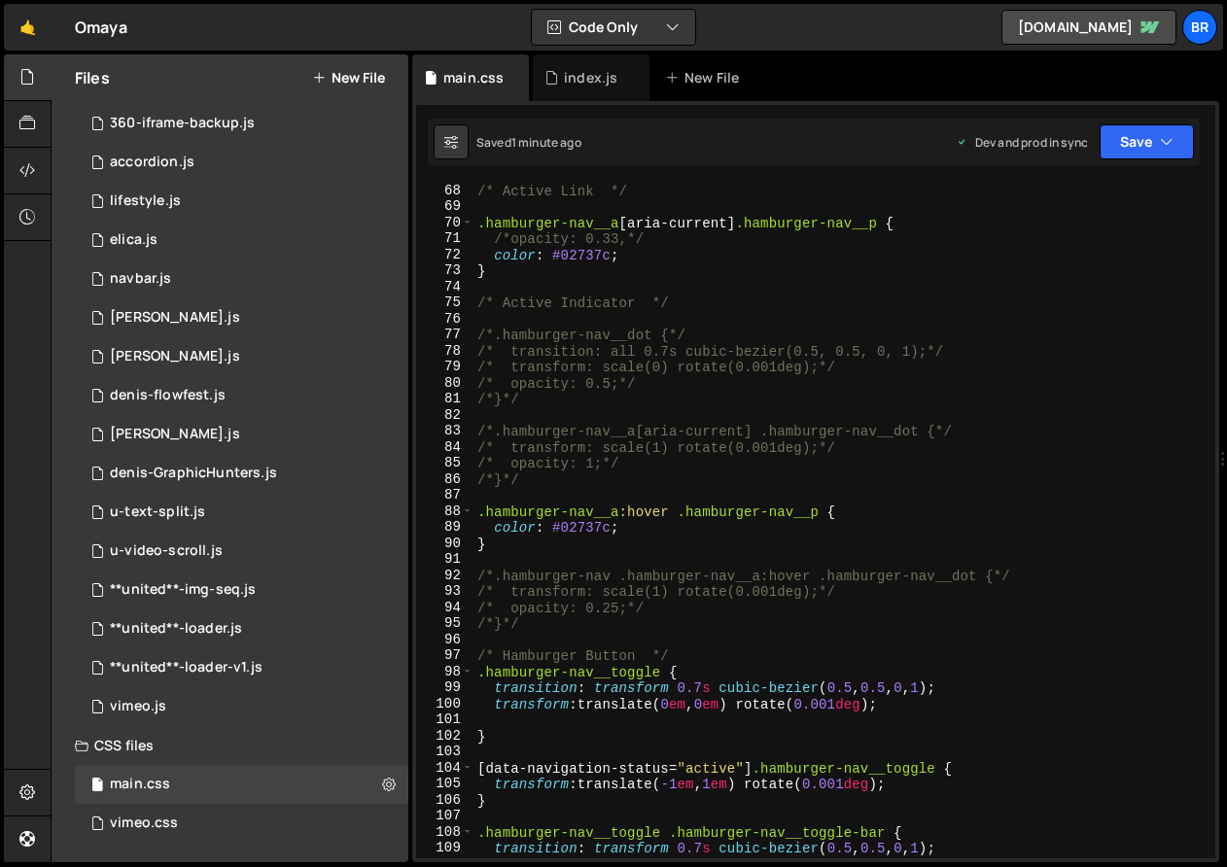
click at [619, 484] on div "/* Active Link */ .hamburger-nav__a [ aria-current ] .hamburger-nav__p { /*opac…" at bounding box center [840, 537] width 734 height 708
type textarea "/*}*/"
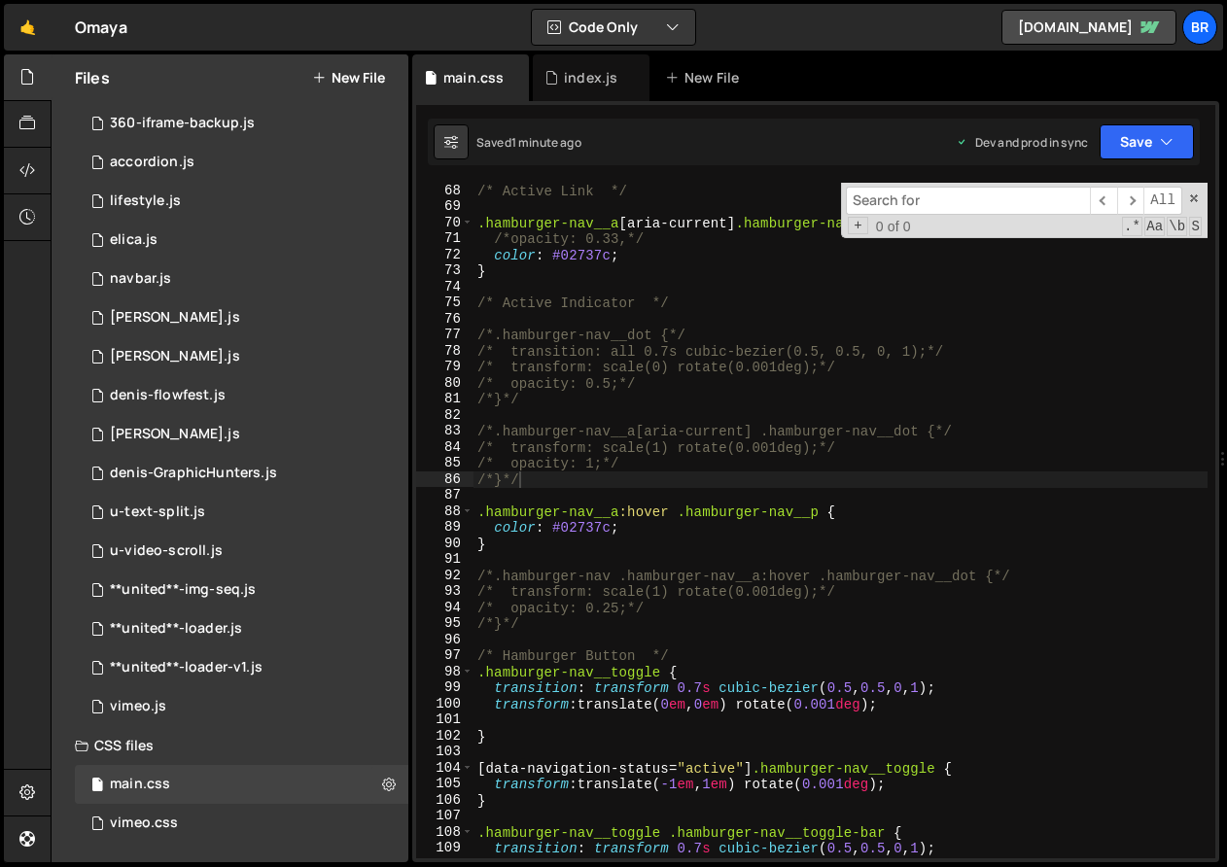
type input "is-inversed"
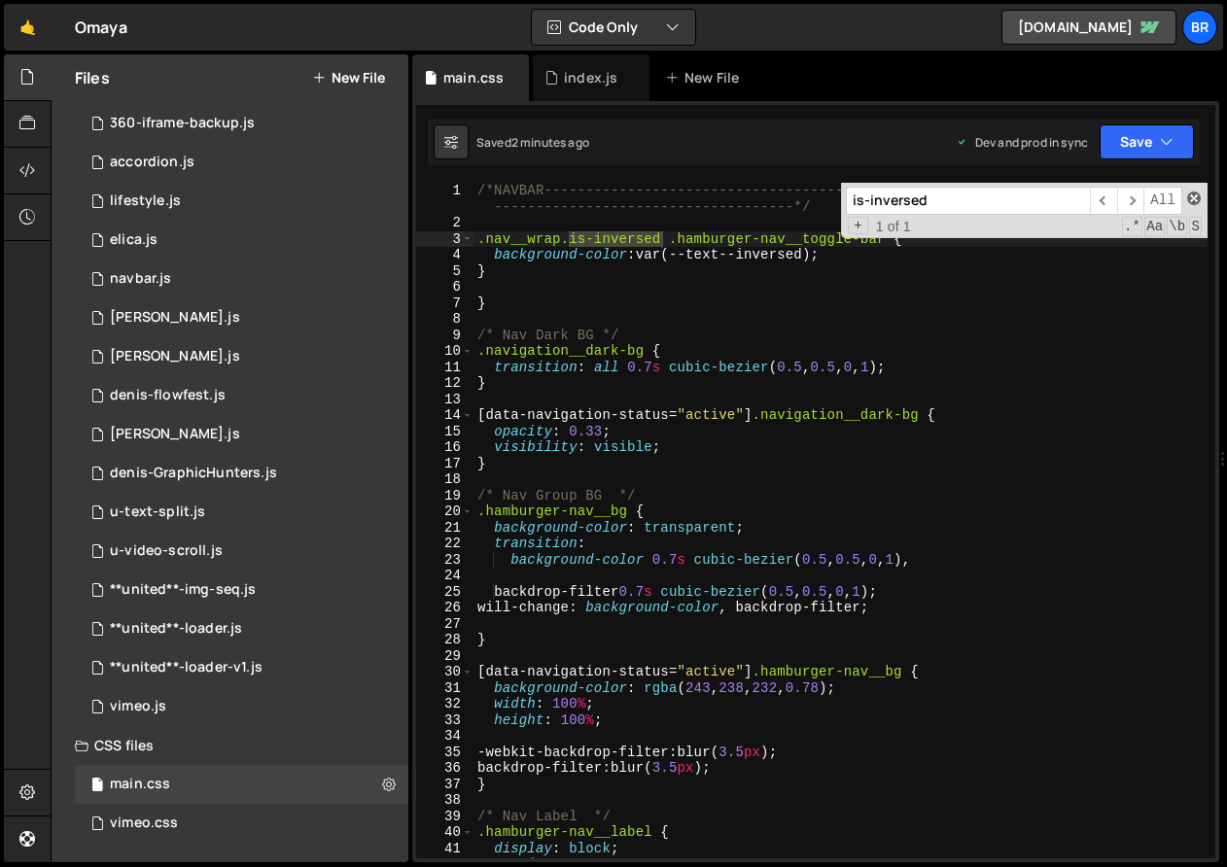
click at [1007, 196] on span at bounding box center [1194, 198] width 14 height 14
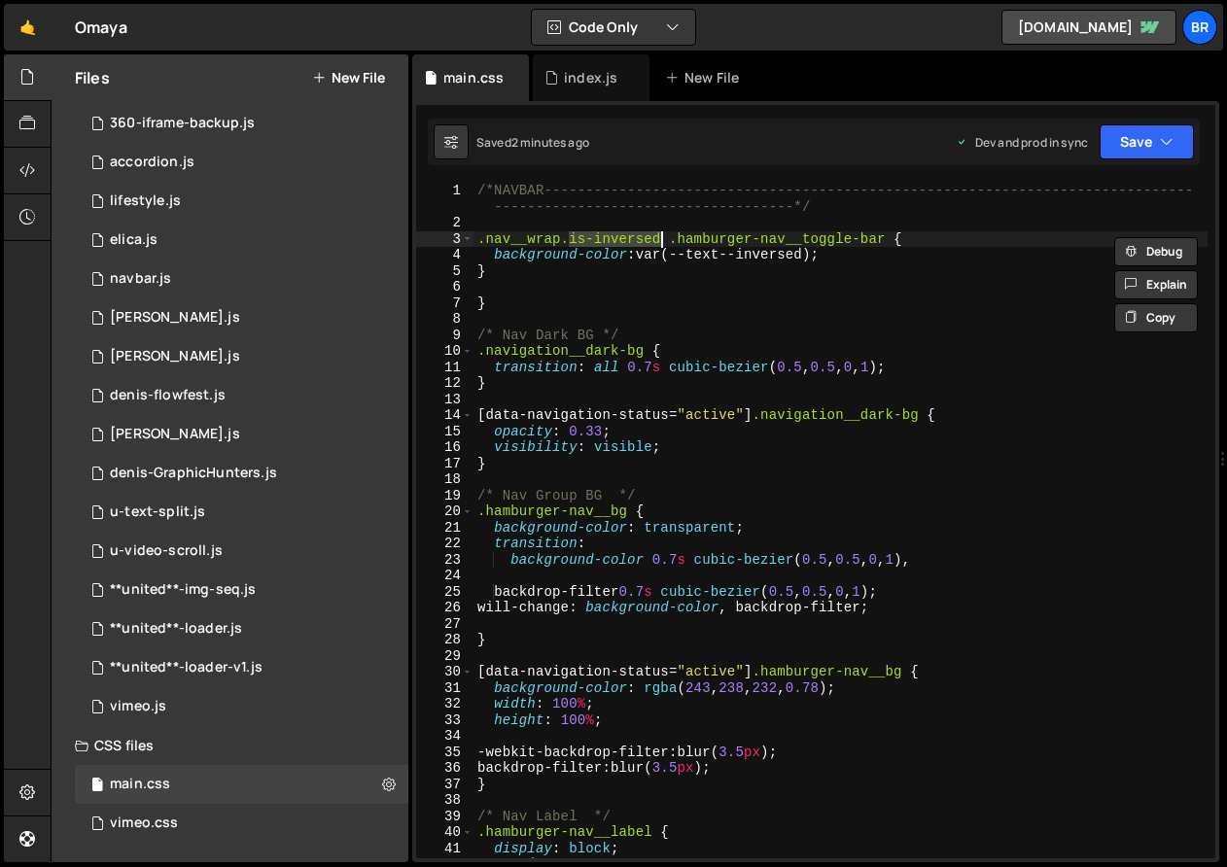
click at [965, 258] on div "/*NAVBAR-----------------------------------------------------------------------…" at bounding box center [840, 545] width 734 height 724
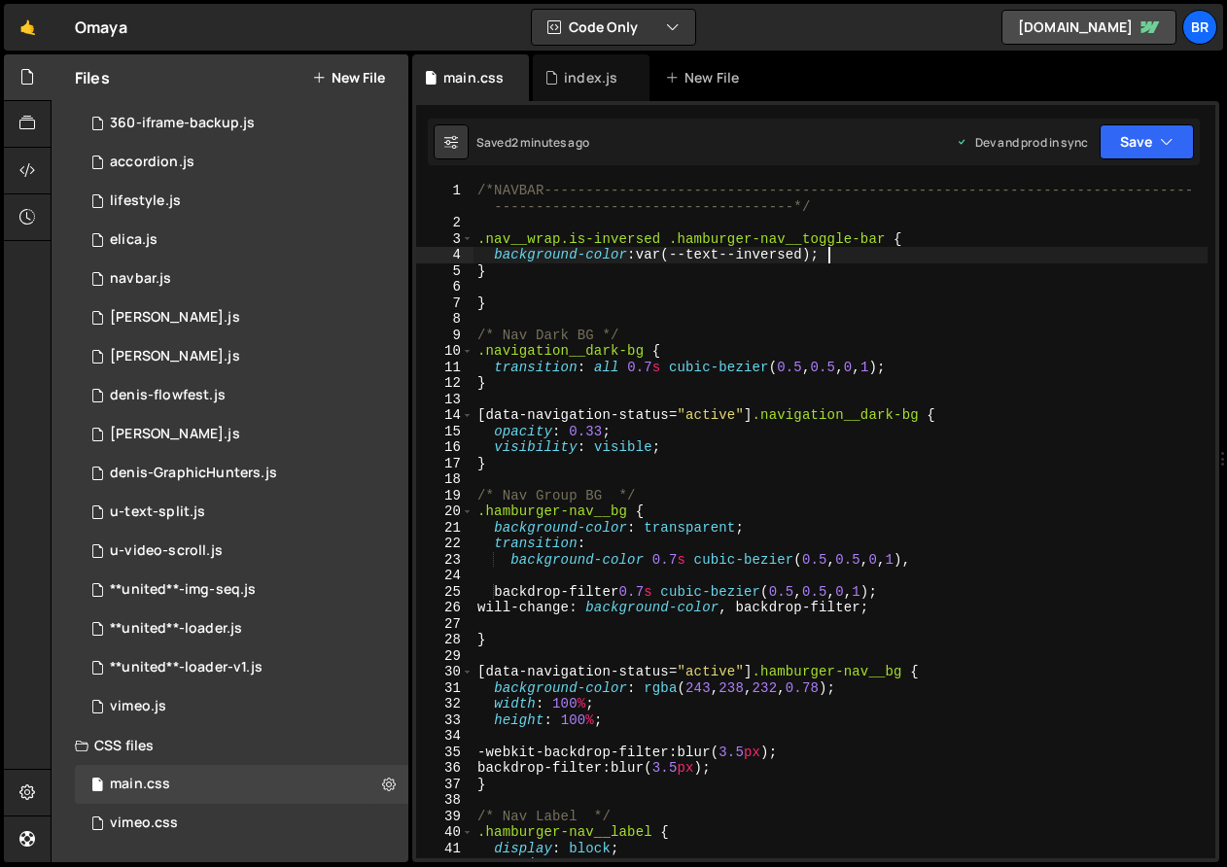
click at [884, 238] on div "/*NAVBAR-----------------------------------------------------------------------…" at bounding box center [840, 545] width 734 height 724
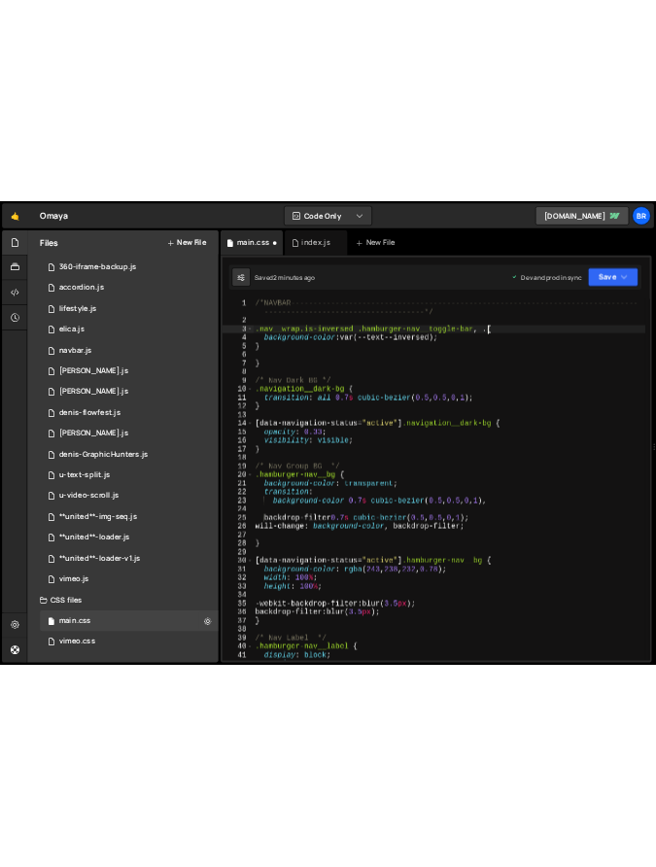
scroll to position [0, 30]
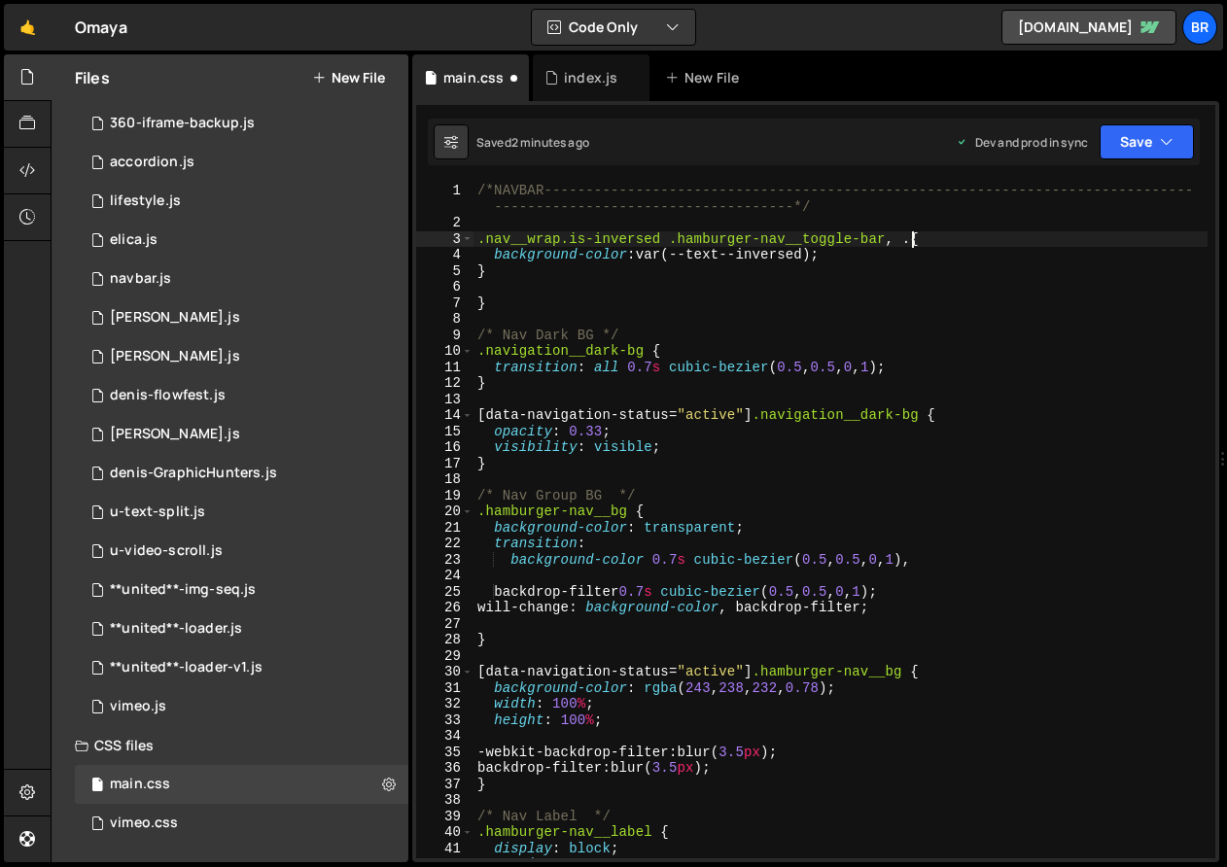
paste textarea "language__toggle"
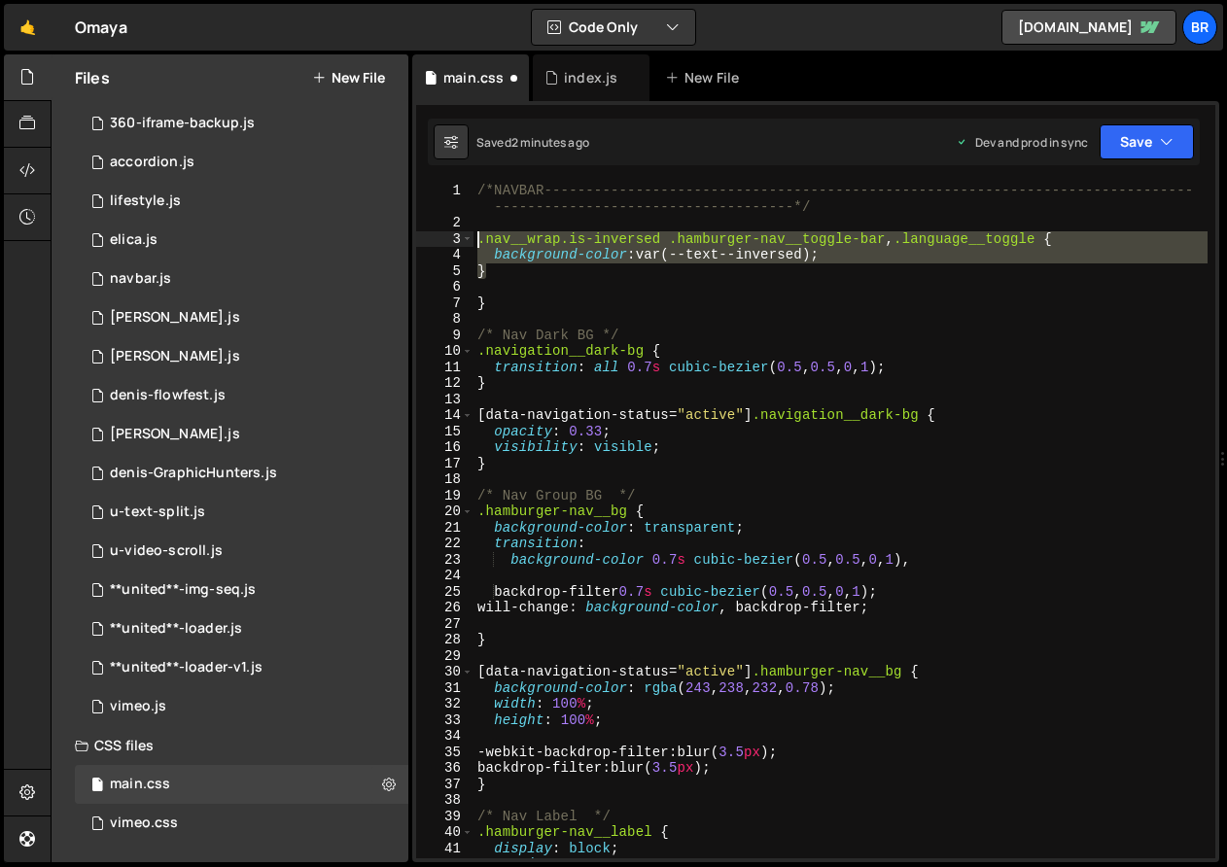
drag, startPoint x: 505, startPoint y: 275, endPoint x: 478, endPoint y: 239, distance: 45.1
click at [478, 239] on div "/*NAVBAR-----------------------------------------------------------------------…" at bounding box center [840, 545] width 734 height 724
click at [25, 87] on icon at bounding box center [27, 76] width 16 height 21
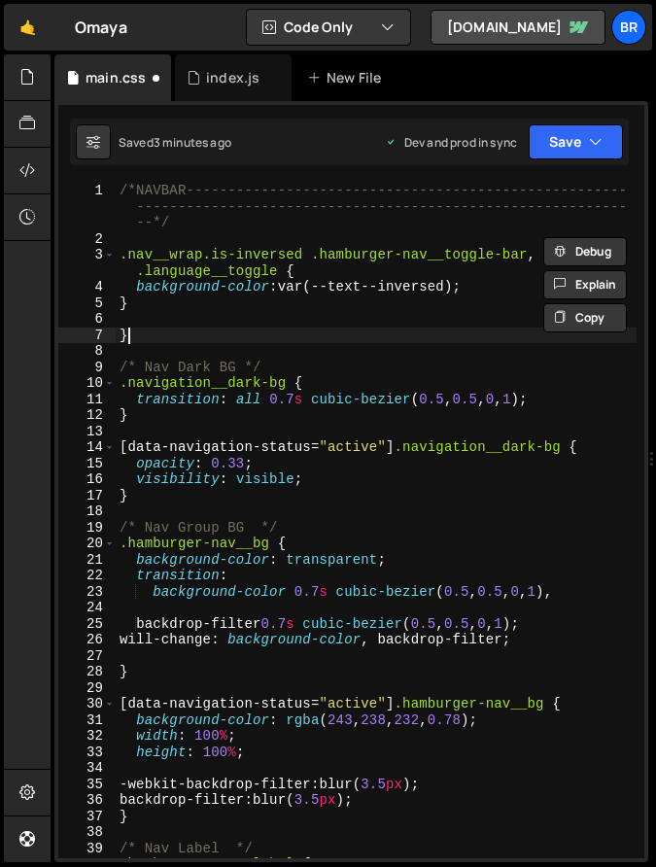
click at [335, 330] on div "/*NAVBAR----------------------------------------------------- -----------------…" at bounding box center [376, 553] width 521 height 740
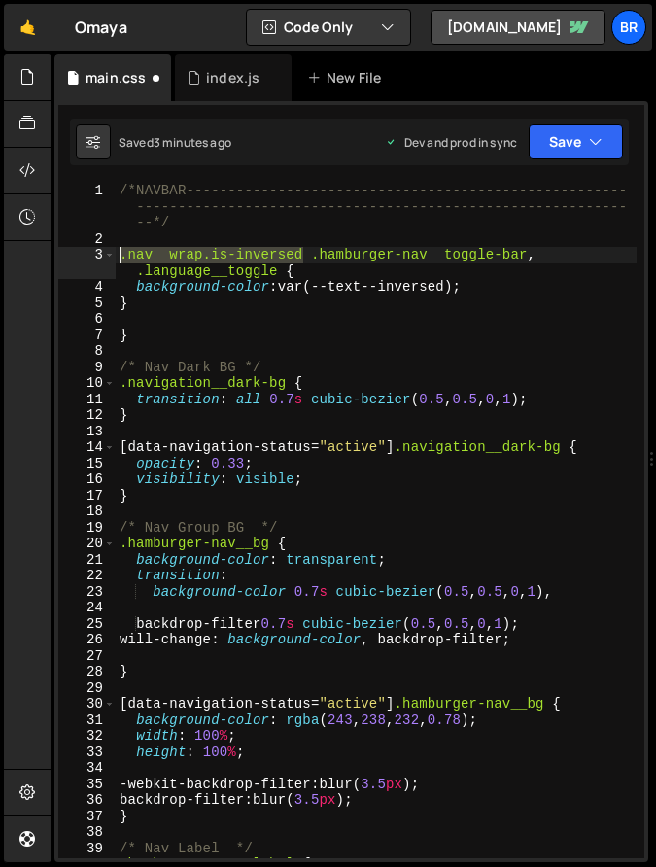
drag, startPoint x: 304, startPoint y: 253, endPoint x: 122, endPoint y: 253, distance: 182.7
click at [122, 253] on div "/*NAVBAR----------------------------------------------------- -----------------…" at bounding box center [376, 553] width 521 height 740
click at [129, 266] on div "/*NAVBAR----------------------------------------------------- -----------------…" at bounding box center [376, 553] width 521 height 740
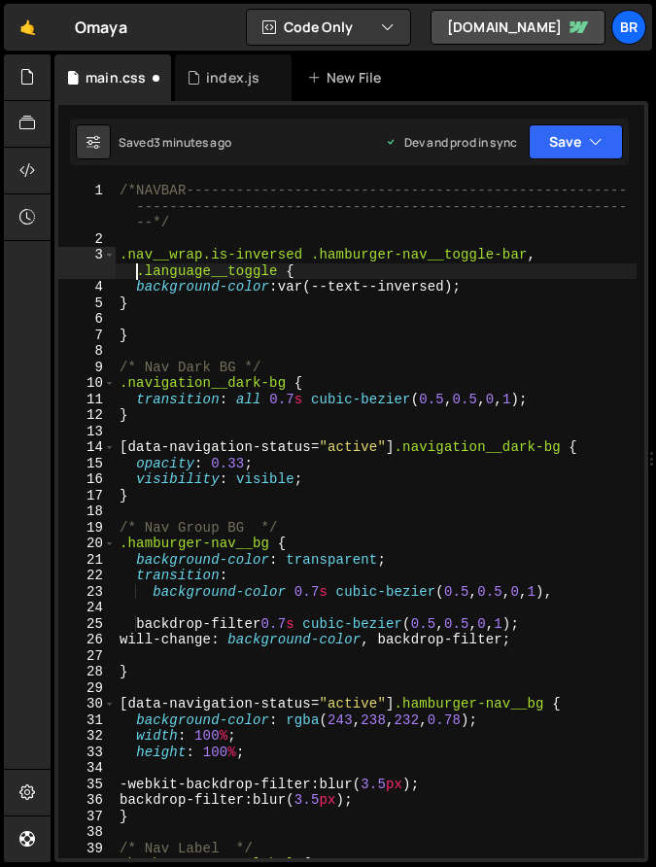
paste textarea "nav__wrap.is-inversed."
click at [416, 272] on div "/*NAVBAR----------------------------------------------------- -----------------…" at bounding box center [376, 553] width 521 height 740
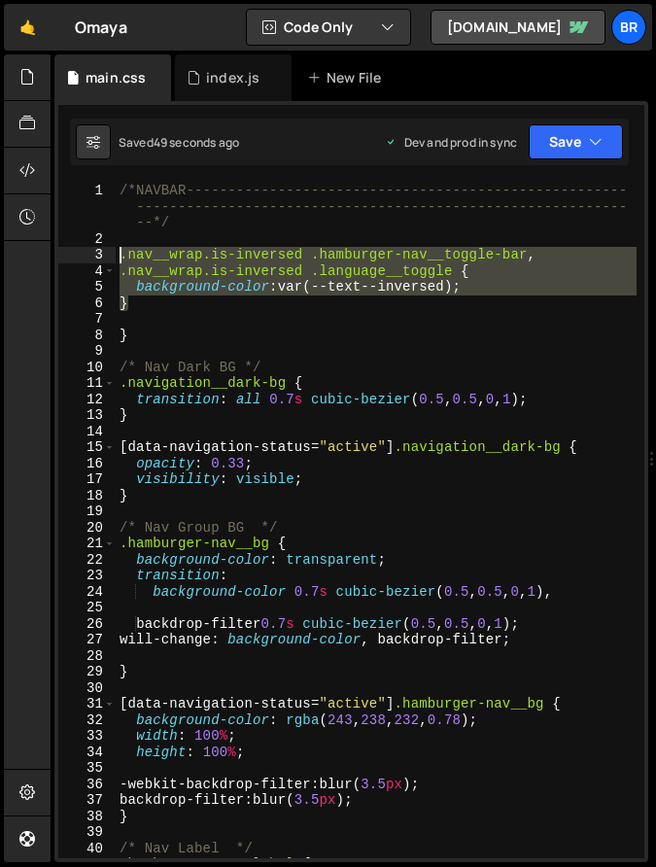
drag, startPoint x: 149, startPoint y: 305, endPoint x: 120, endPoint y: 259, distance: 55.0
click at [120, 259] on div "/*NAVBAR----------------------------------------------------- -----------------…" at bounding box center [376, 553] width 521 height 740
type textarea ".nav__wrap.is-inversed .hamburger-nav__toggle-bar, .nav__wrap.is-inversed .lang…"
click at [143, 314] on div "/*NAVBAR----------------------------------------------------- -----------------…" at bounding box center [376, 553] width 521 height 740
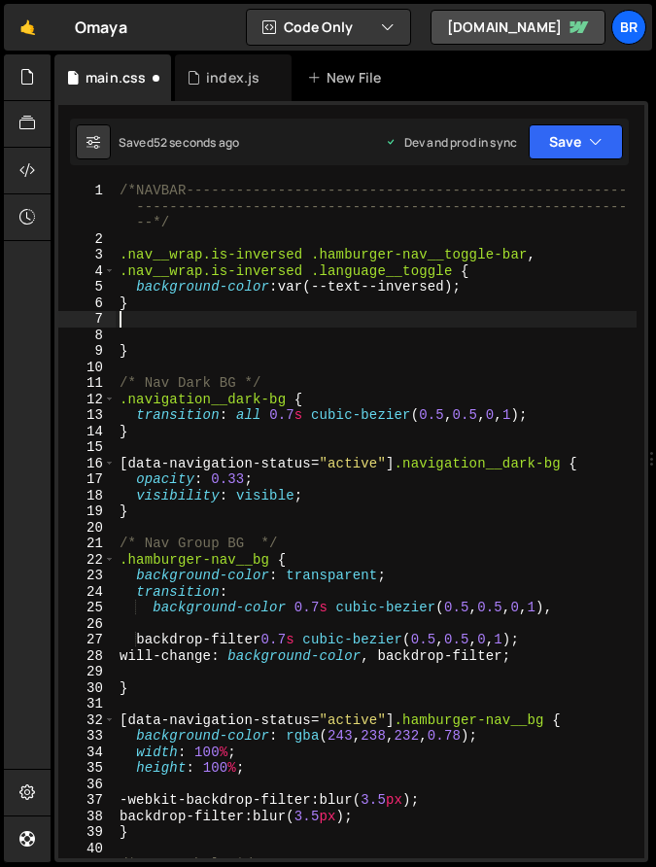
paste textarea "}"
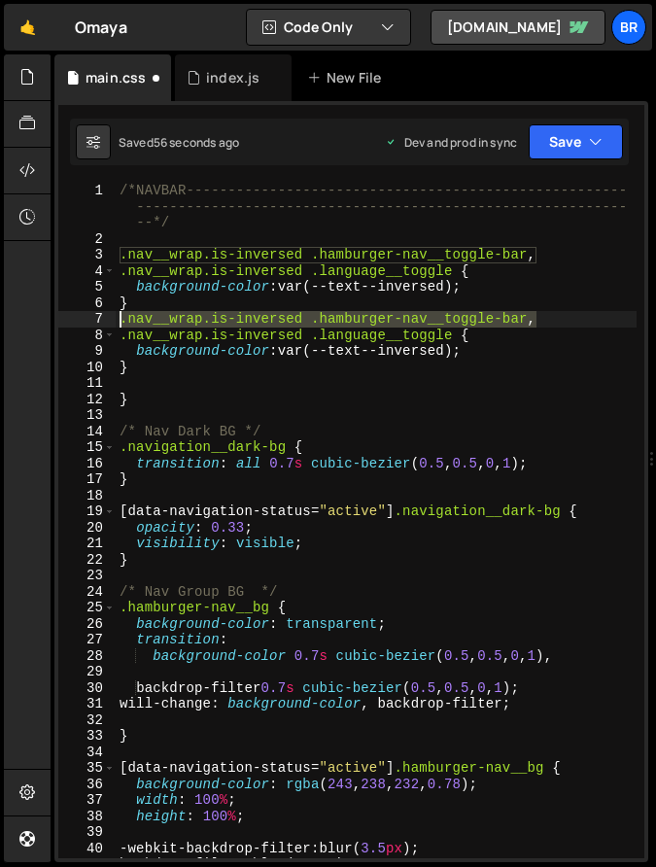
drag, startPoint x: 539, startPoint y: 316, endPoint x: 121, endPoint y: 320, distance: 419.0
click at [121, 320] on div "/*NAVBAR----------------------------------------------------- -----------------…" at bounding box center [376, 553] width 521 height 740
type textarea ".nav__wrap.is-inversed .hamburger-nav__toggle-bar,"
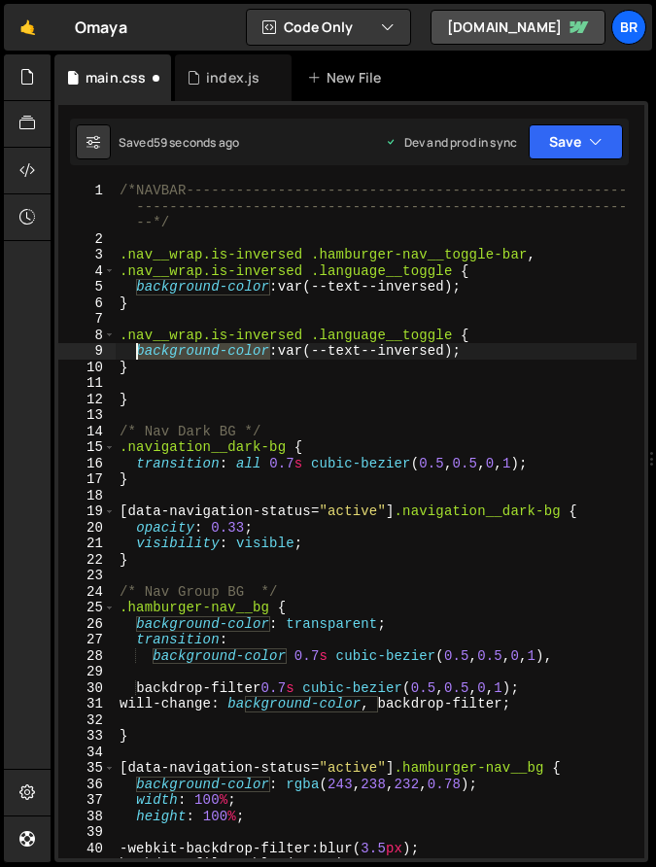
drag, startPoint x: 269, startPoint y: 351, endPoint x: 138, endPoint y: 351, distance: 131.2
click at [138, 351] on div "/*NAVBAR----------------------------------------------------- -----------------…" at bounding box center [376, 553] width 521 height 740
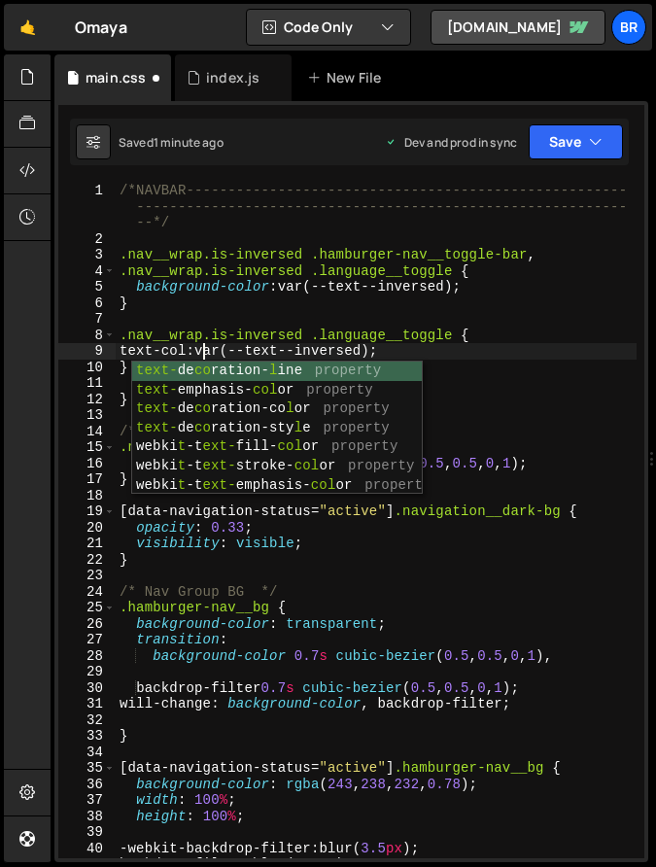
scroll to position [0, 6]
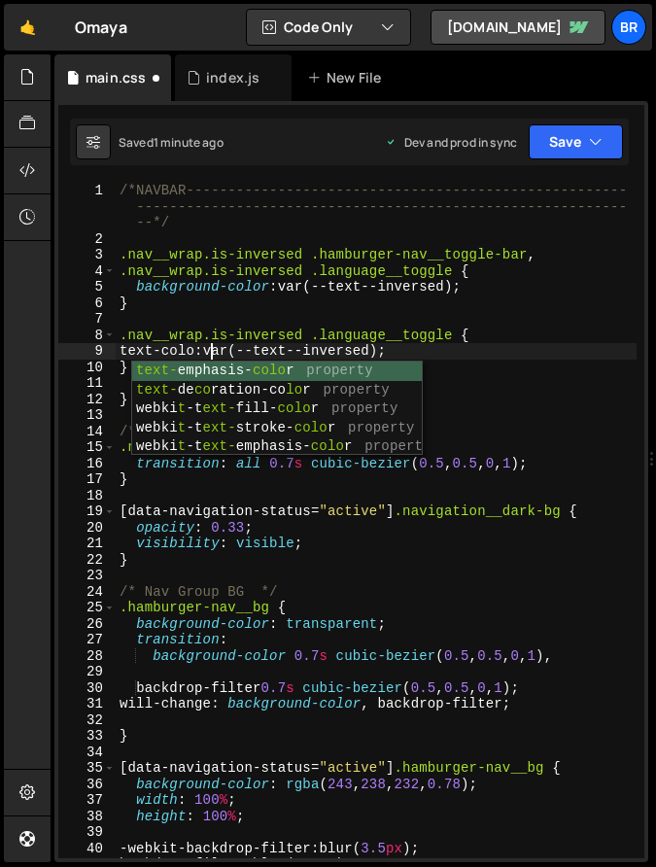
type textarea "text-color: var(--text--inversed);"
click at [210, 324] on div "/*NAVBAR----------------------------------------------------- -----------------…" at bounding box center [376, 553] width 521 height 740
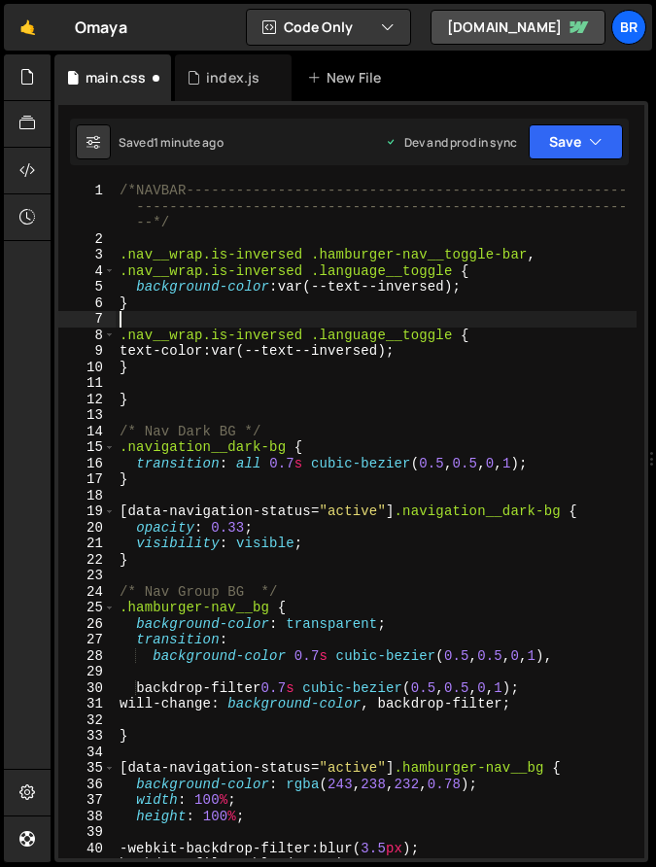
scroll to position [0, 0]
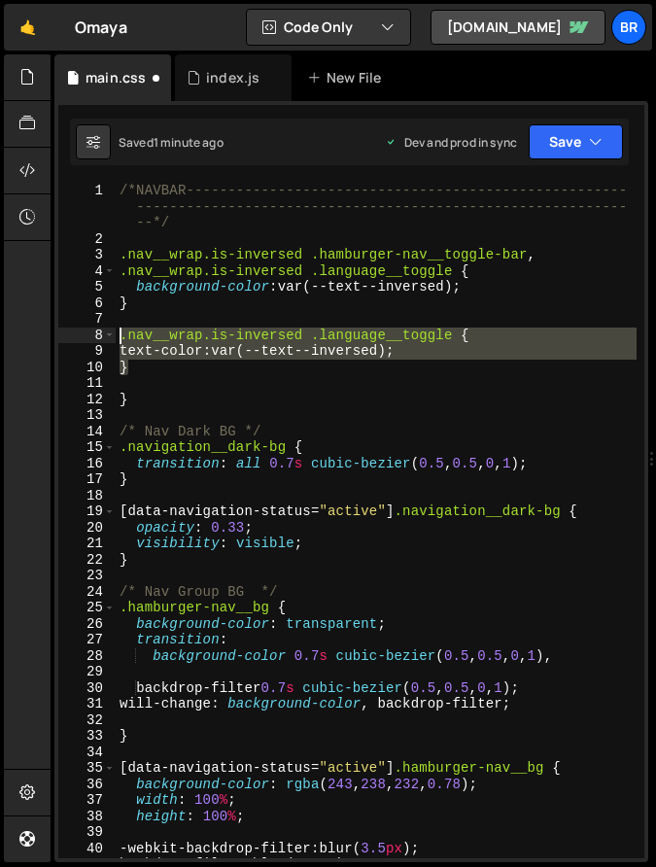
drag, startPoint x: 142, startPoint y: 374, endPoint x: 117, endPoint y: 327, distance: 53.9
click at [117, 327] on div "/*NAVBAR----------------------------------------------------- -----------------…" at bounding box center [376, 553] width 521 height 740
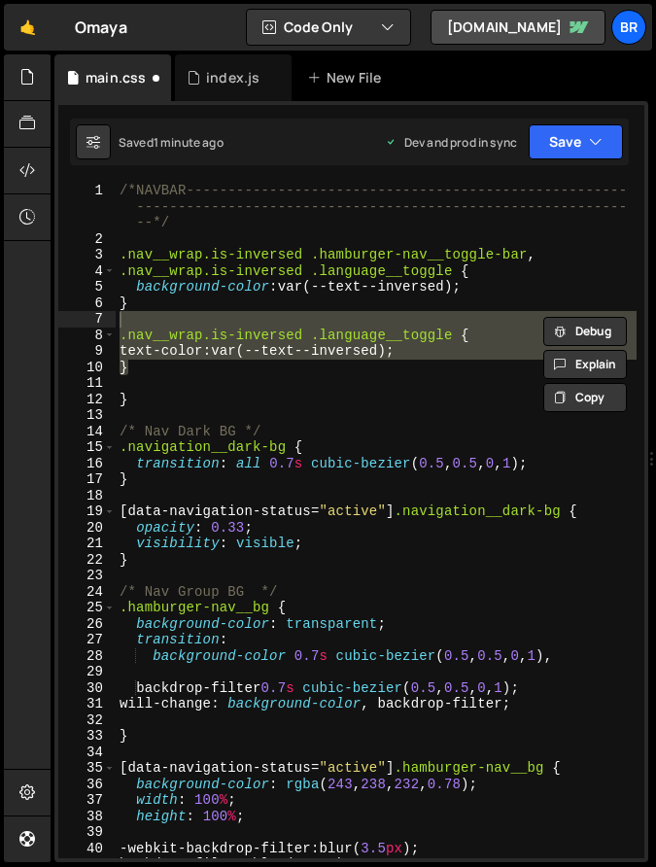
click at [492, 265] on div "/*NAVBAR----------------------------------------------------- -----------------…" at bounding box center [376, 553] width 521 height 740
type textarea ".nav__wrap.is-inversed .language__toggle {"
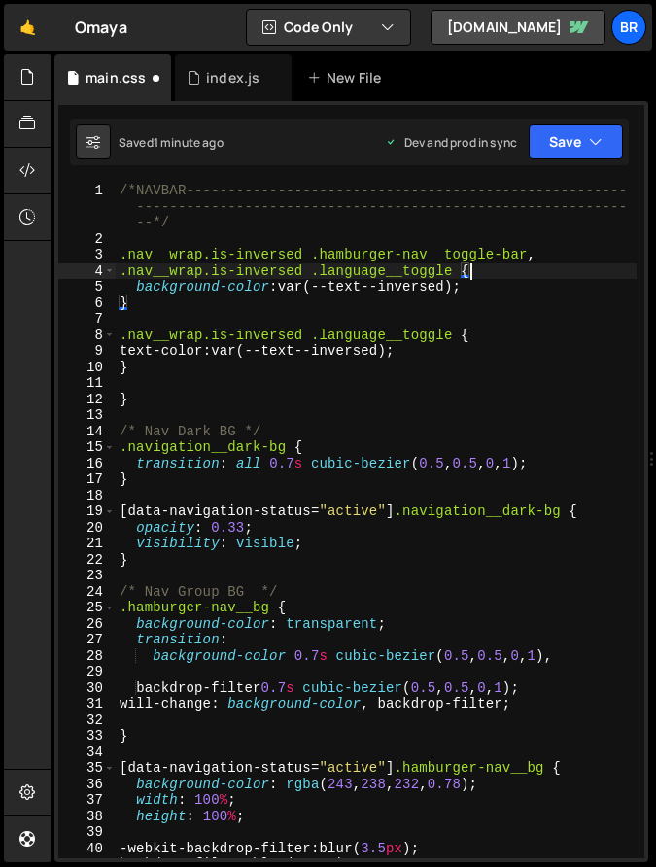
click at [500, 272] on div "/*NAVBAR----------------------------------------------------- -----------------…" at bounding box center [376, 553] width 521 height 740
drag, startPoint x: 493, startPoint y: 271, endPoint x: 109, endPoint y: 272, distance: 384.0
click at [109, 272] on div ".nav__wrap.is-inversed .language__toggle { 1 2 3 4 5 6 7 8 9 10 11 12 13 14 15 …" at bounding box center [351, 521] width 586 height 676
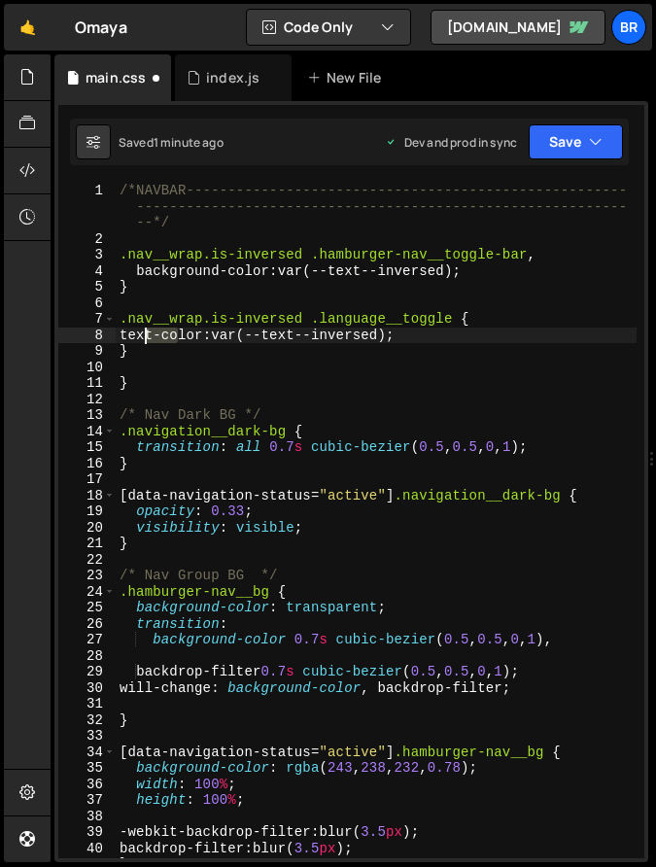
drag, startPoint x: 181, startPoint y: 337, endPoint x: 139, endPoint y: 337, distance: 41.8
click at [139, 337] on div "/*NAVBAR----------------------------------------------------- -----------------…" at bounding box center [376, 553] width 521 height 740
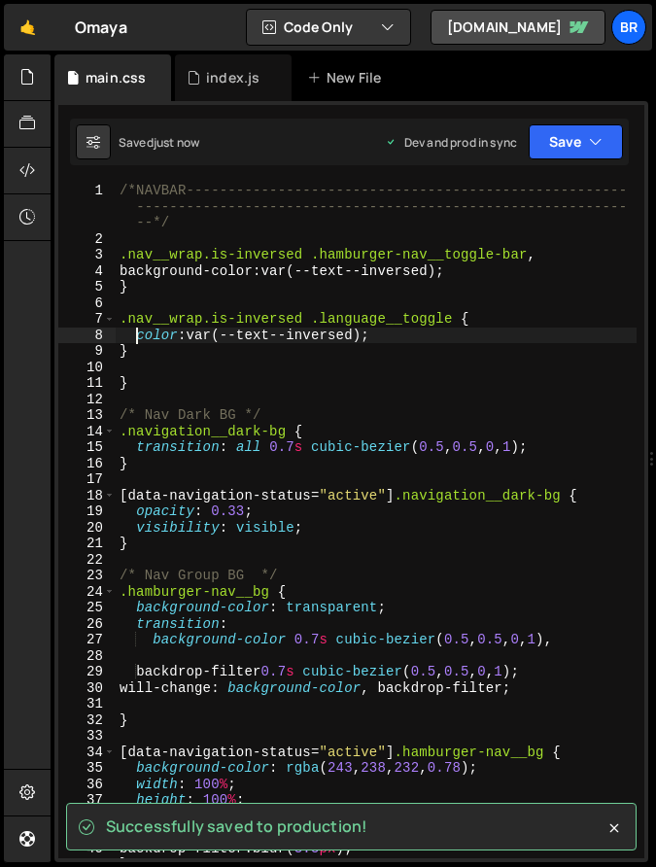
click at [543, 255] on div "/*NAVBAR----------------------------------------------------- -----------------…" at bounding box center [376, 553] width 521 height 740
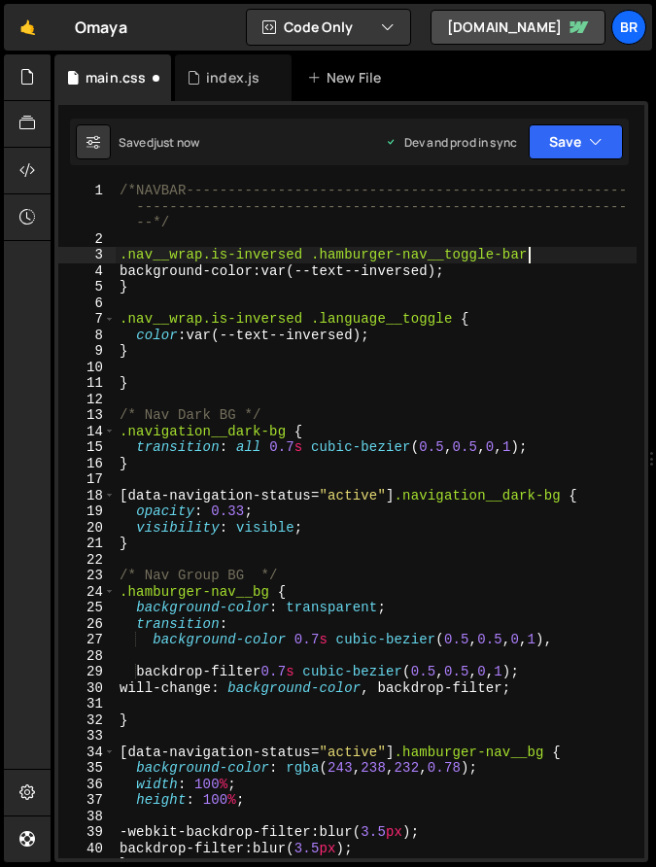
scroll to position [0, 28]
click at [473, 318] on div "/*NAVBAR----------------------------------------------------- -----------------…" at bounding box center [376, 553] width 521 height 740
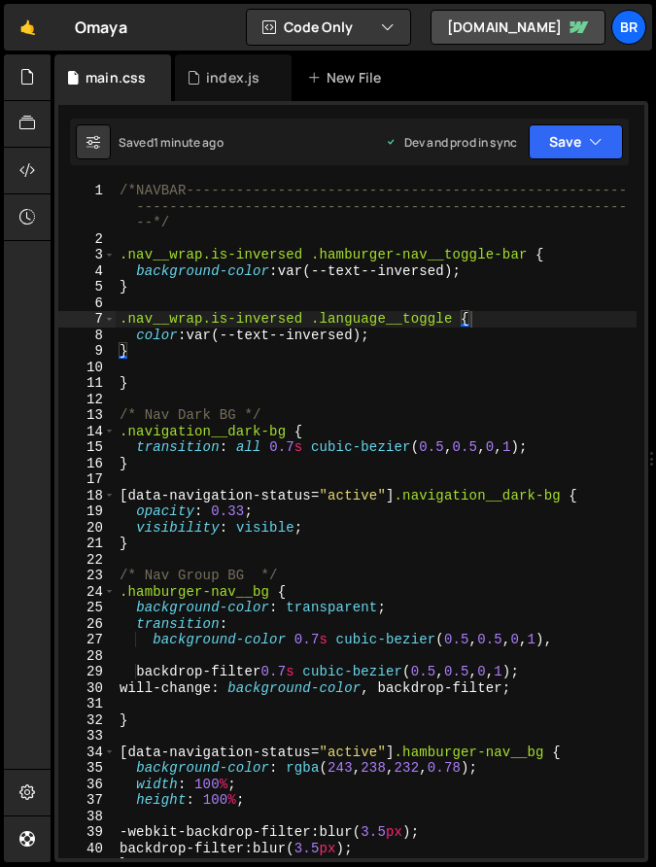
click at [363, 507] on div "/*NAVBAR----------------------------------------------------- -----------------…" at bounding box center [376, 553] width 521 height 740
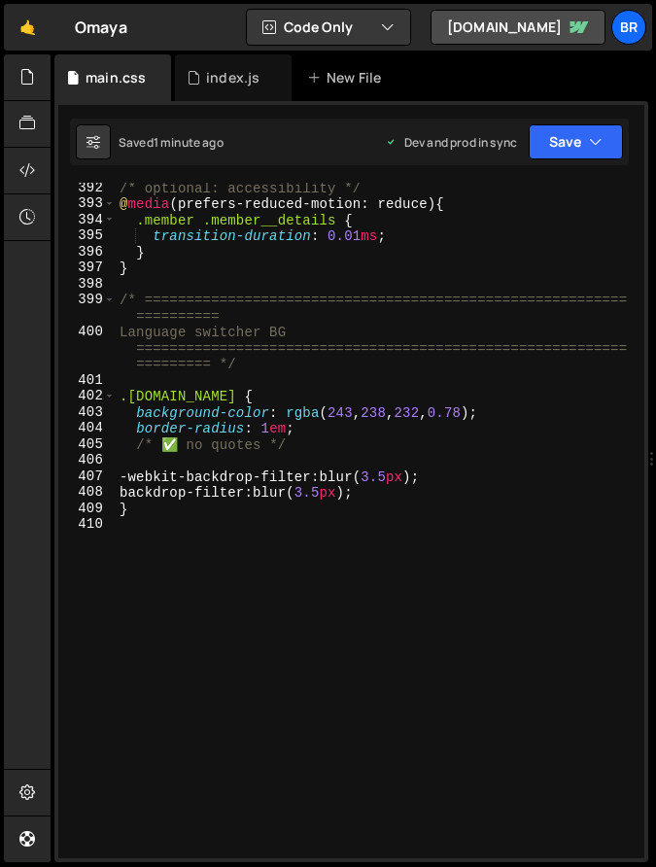
scroll to position [6727, 0]
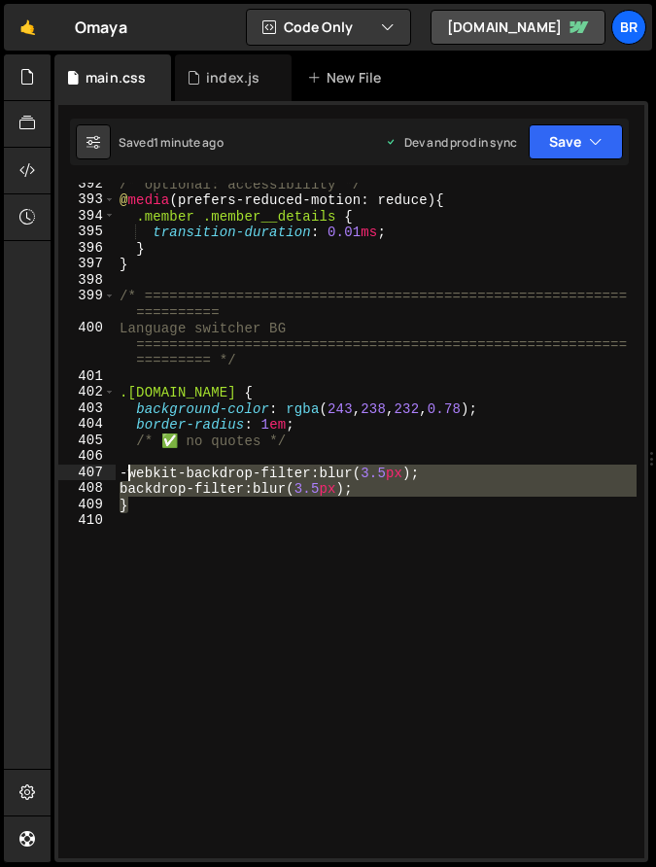
drag, startPoint x: 413, startPoint y: 498, endPoint x: 135, endPoint y: 469, distance: 279.5
click at [133, 469] on div "/* optional: accessibility */ @ media (prefers-reduced-motion: reduce) { .membe…" at bounding box center [376, 530] width 521 height 708
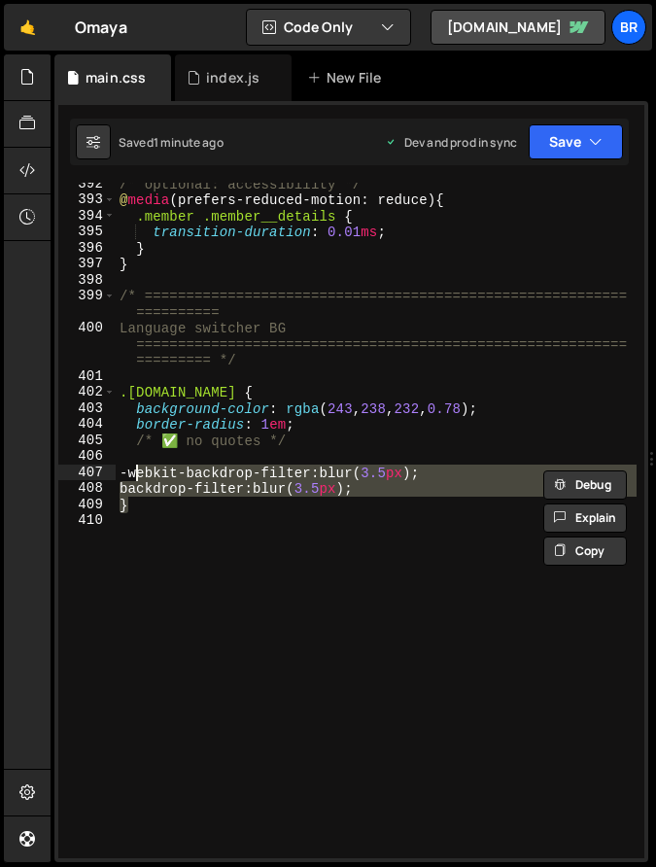
click at [393, 480] on div "/* optional: accessibility */ @ media (prefers-reduced-motion: reduce) { .membe…" at bounding box center [376, 530] width 521 height 708
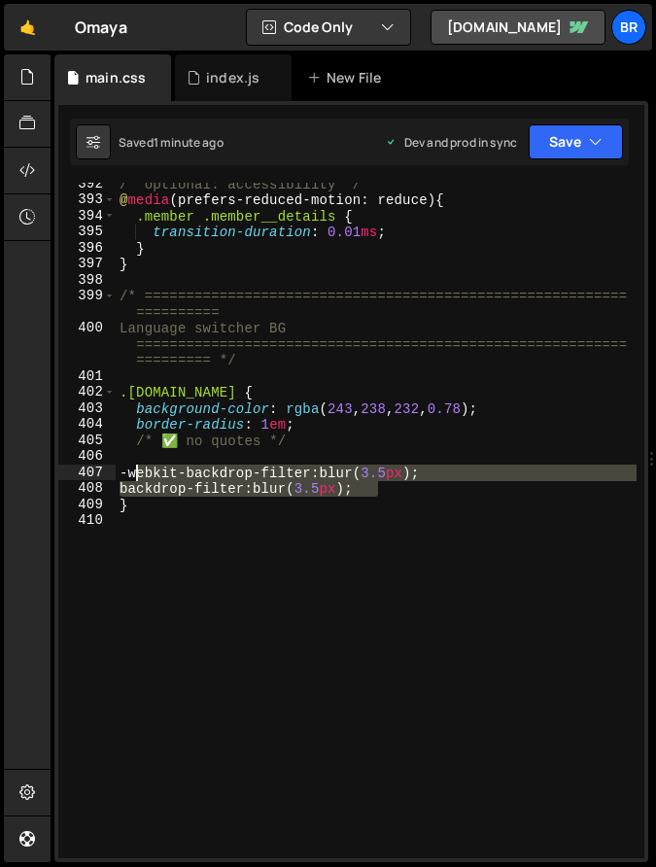
drag, startPoint x: 383, startPoint y: 487, endPoint x: 134, endPoint y: 473, distance: 249.2
click at [134, 473] on div "/* optional: accessibility */ @ media (prefers-reduced-motion: reduce) { .membe…" at bounding box center [376, 530] width 521 height 708
type textarea "-webkit-backdrop-filter: blur(3.5px); backdrop-filter: blur(3.5px);"
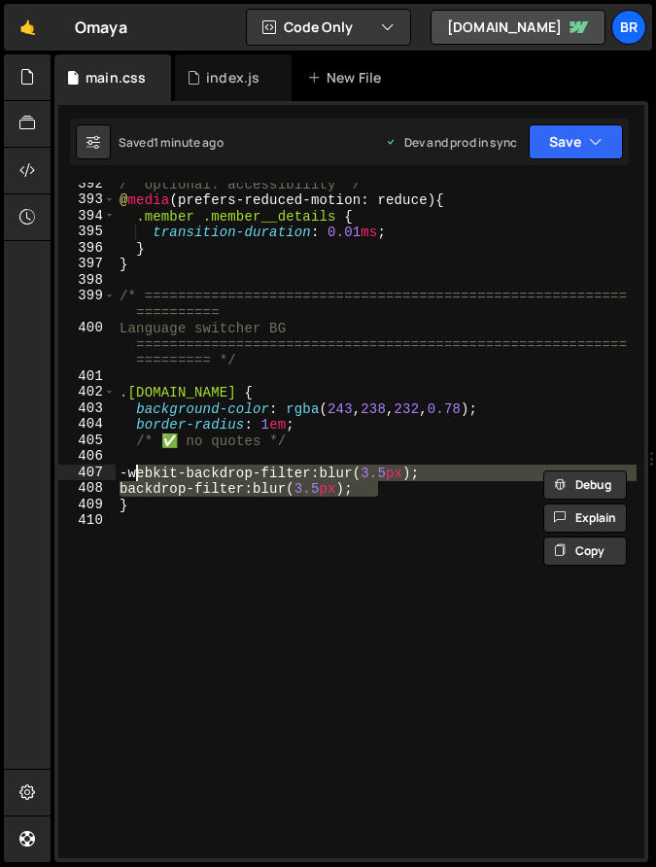
click at [276, 567] on div "/* optional: accessibility */ @ media (prefers-reduced-motion: reduce) { .membe…" at bounding box center [376, 530] width 521 height 708
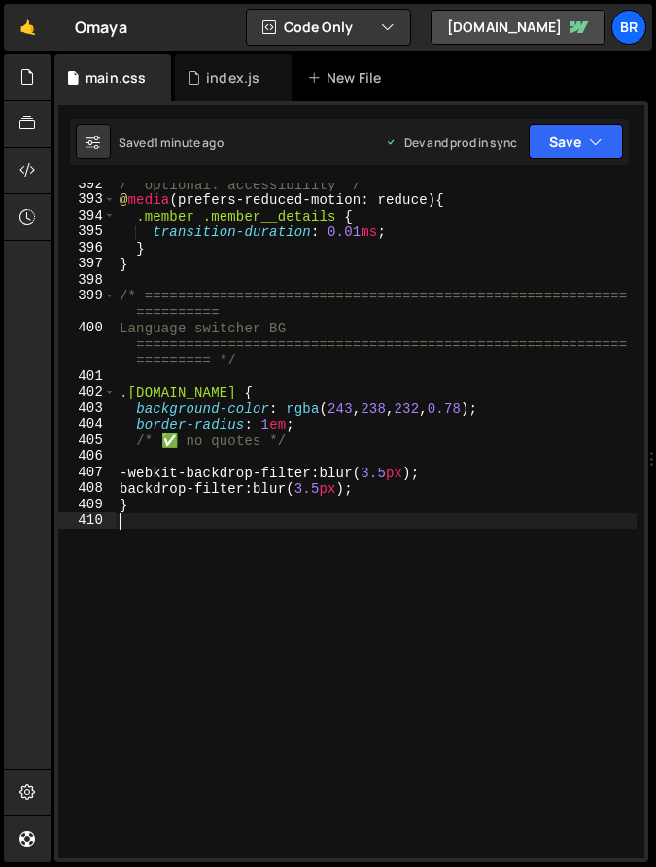
scroll to position [0, 0]
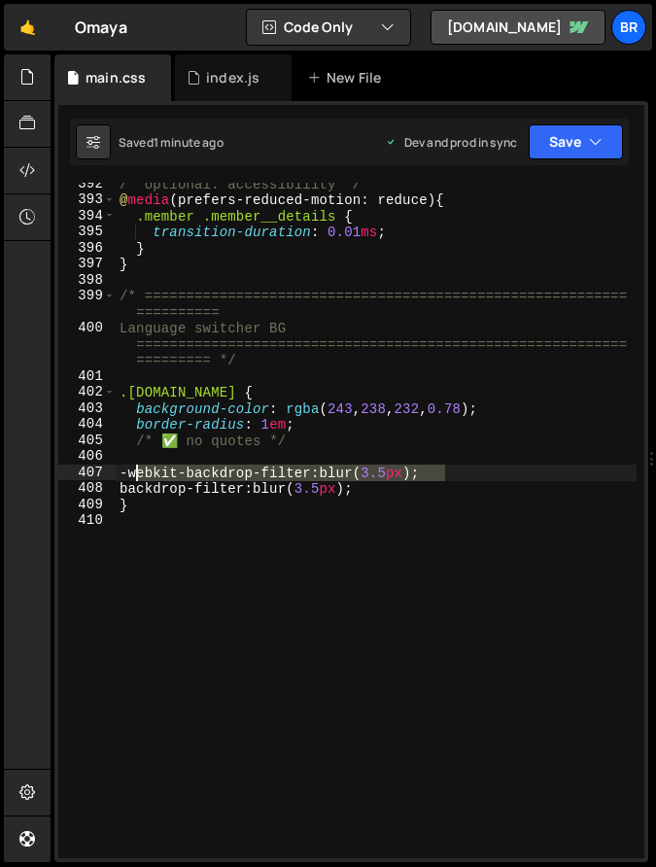
drag, startPoint x: 449, startPoint y: 473, endPoint x: 136, endPoint y: 473, distance: 313.0
click at [136, 473] on div "/* optional: accessibility */ @ media (prefers-reduced-motion: reduce) { .membe…" at bounding box center [376, 530] width 521 height 708
type textarea "-webkit-backdrop-filter: blur(3.5px);"
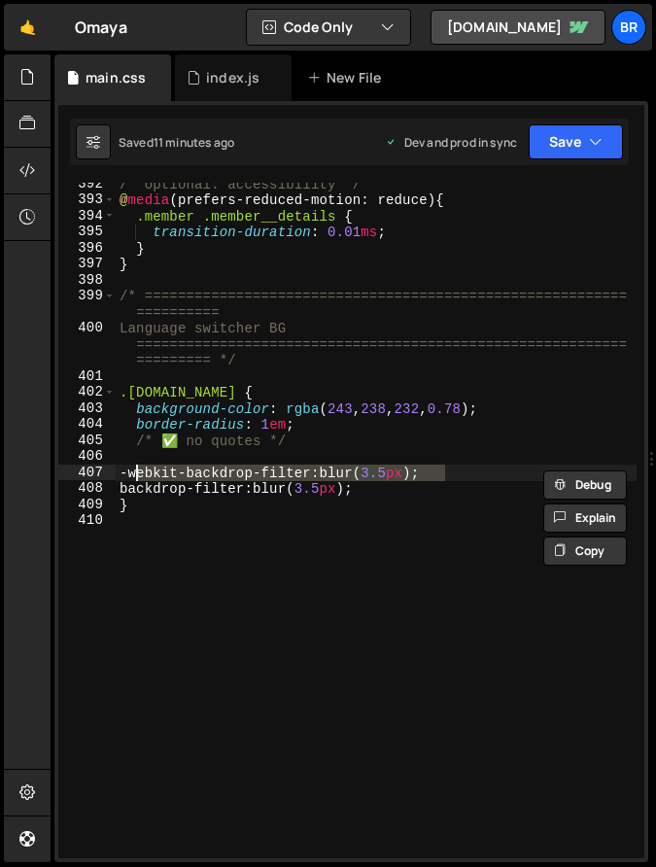
click at [225, 556] on div "/* optional: accessibility */ @ media (prefers-reduced-motion: reduce) { .membe…" at bounding box center [376, 530] width 521 height 708
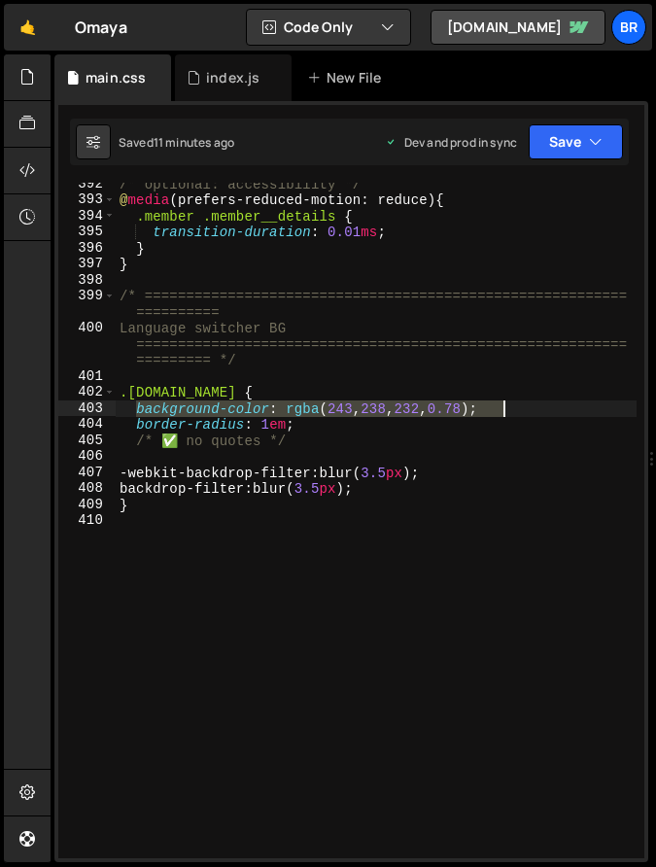
drag, startPoint x: 137, startPoint y: 408, endPoint x: 504, endPoint y: 404, distance: 367.4
click at [504, 404] on div "/* optional: accessibility */ @ media (prefers-reduced-motion: reduce) { .membe…" at bounding box center [376, 530] width 521 height 708
type textarea "background-color: rgba(243, 238, 232, 0.78);"
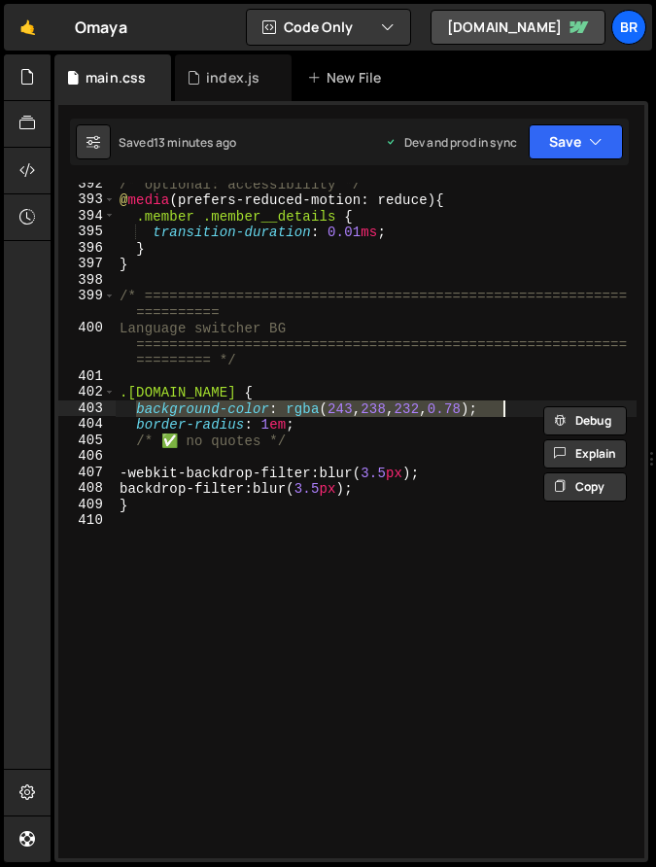
click at [358, 528] on div "/* optional: accessibility */ @ media (prefers-reduced-motion: reduce) { .membe…" at bounding box center [376, 530] width 521 height 708
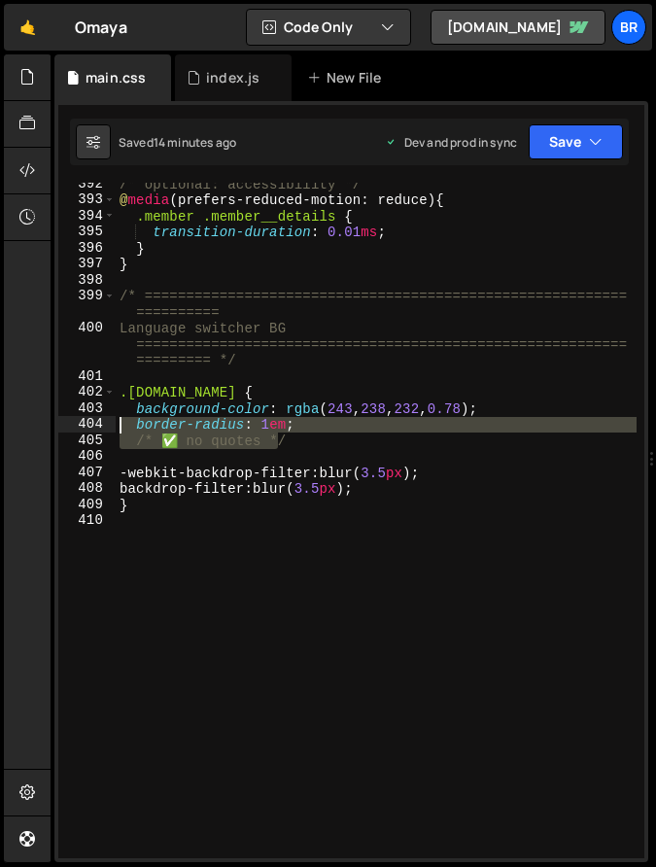
drag, startPoint x: 298, startPoint y: 442, endPoint x: 110, endPoint y: 420, distance: 189.9
click at [110, 420] on div "392 393 394 395 396 397 398 399 400 401 402 403 404 405 406 407 408 409 410 /* …" at bounding box center [351, 521] width 586 height 676
type textarea "border-radius: 1em; /* ✅ no quotes */"
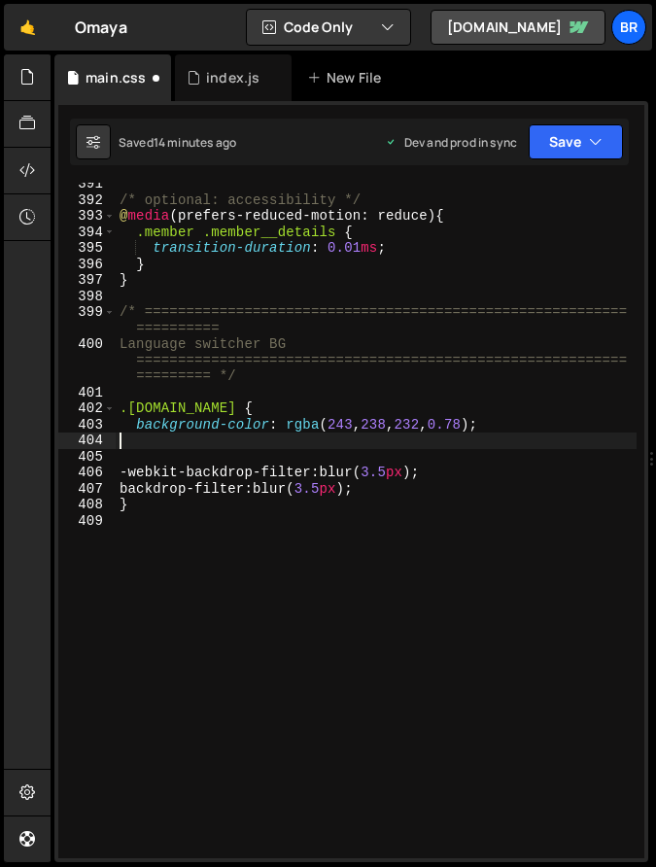
type textarea "background-color: rgba(243, 238, 232, 0.78);"
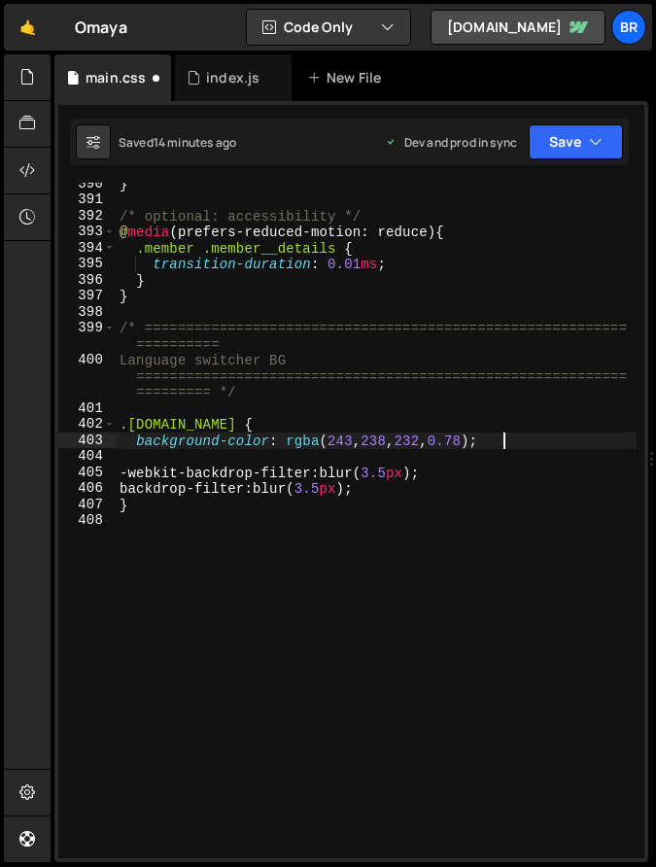
click at [300, 616] on div "} /* optional: accessibility */ @ media (prefers-reduced-motion: reduce) { .mem…" at bounding box center [376, 530] width 521 height 708
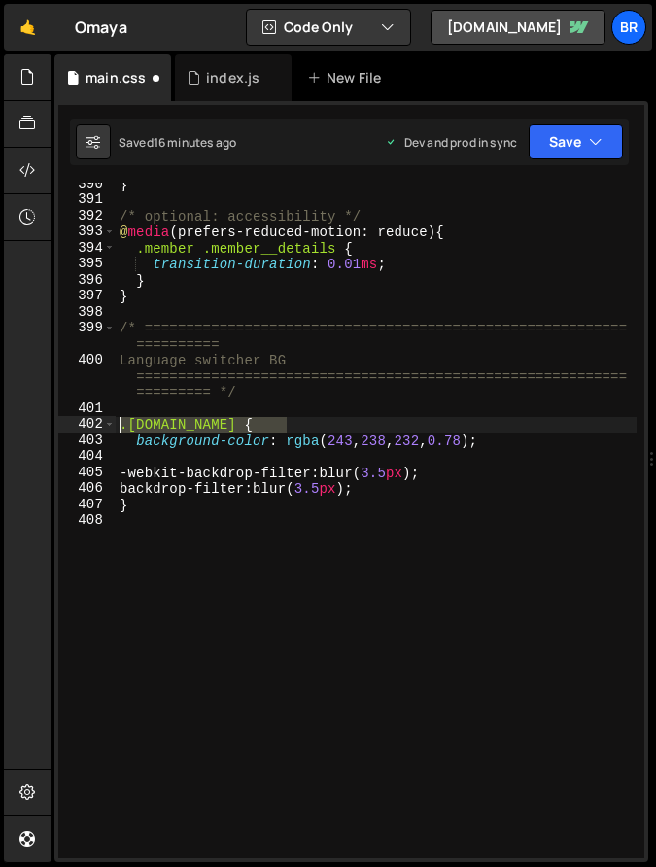
drag, startPoint x: 287, startPoint y: 421, endPoint x: 121, endPoint y: 424, distance: 166.2
click at [121, 424] on div "} /* optional: accessibility */ @ media (prefers-reduced-motion: reduce) { .mem…" at bounding box center [376, 530] width 521 height 708
paste textarea "locale-wrapper w-dropdown-list w--"
click at [252, 427] on div "} /* optional: accessibility */ @ media (prefers-reduced-motion: reduce) { .mem…" at bounding box center [376, 530] width 521 height 708
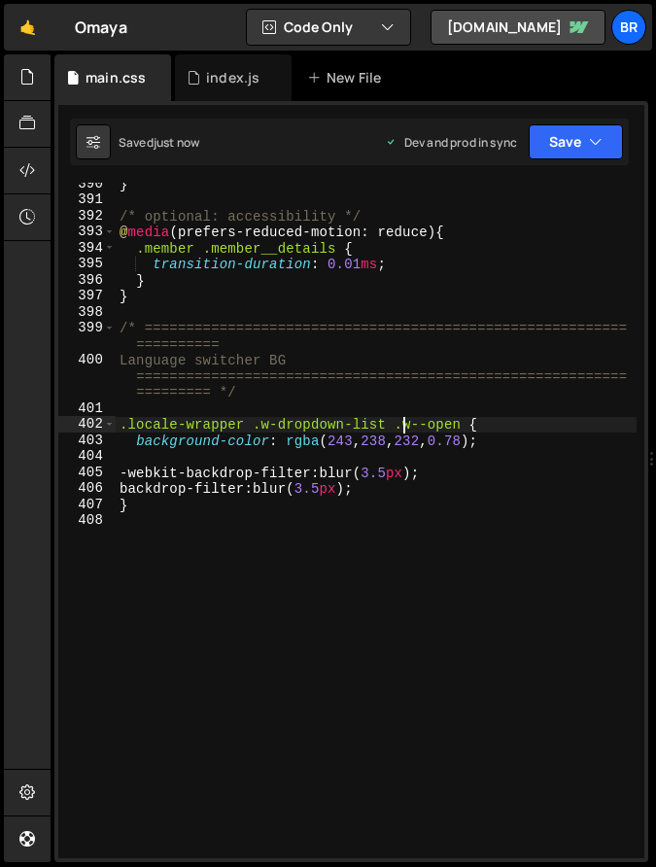
type textarea ".locale-wrapper .w-dropdown-list .w--open {"
click at [180, 583] on div "} /* optional: accessibility */ @ media (prefers-reduced-motion: reduce) { .mem…" at bounding box center [376, 530] width 521 height 708
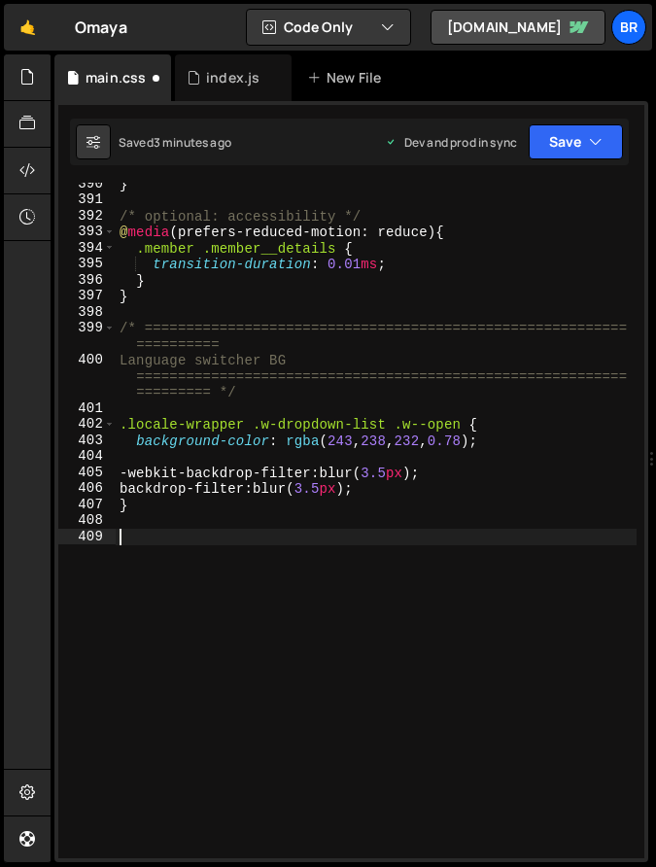
paste textarea "}"
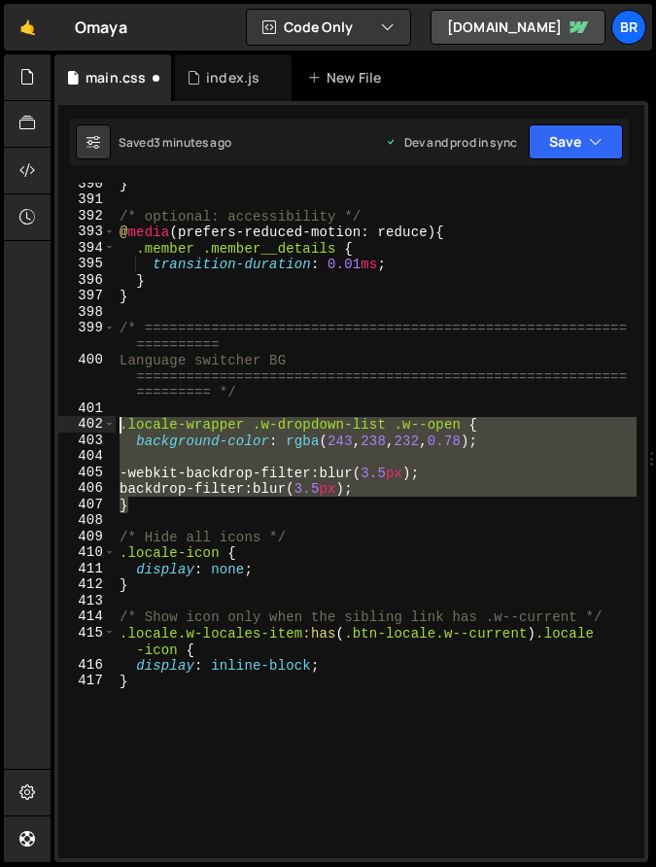
drag, startPoint x: 147, startPoint y: 504, endPoint x: 120, endPoint y: 428, distance: 80.6
click at [120, 428] on div "} /* optional: accessibility */ @ media (prefers-reduced-motion: reduce) { .mem…" at bounding box center [376, 530] width 521 height 708
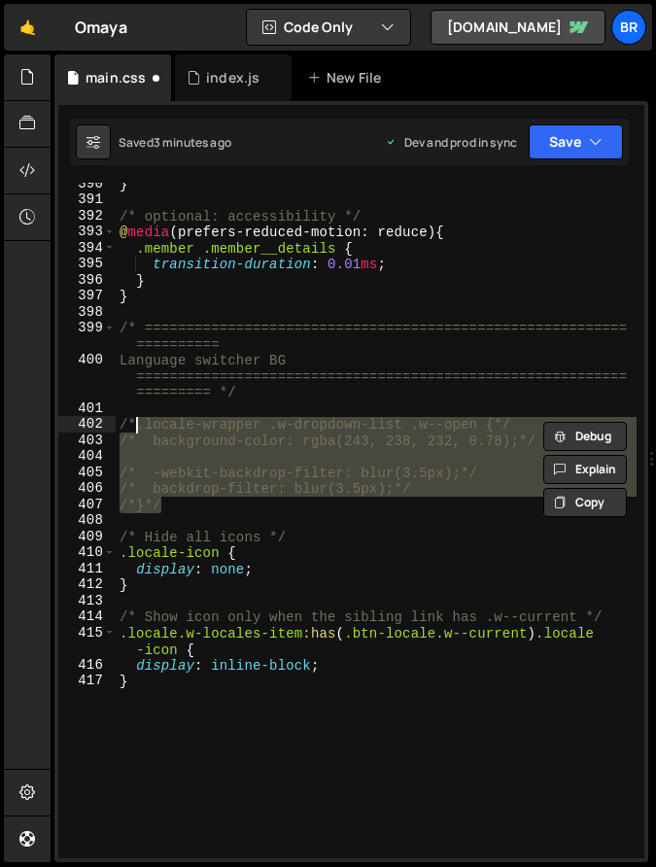
click at [303, 554] on div "} /* optional: accessibility */ @ media (prefers-reduced-motion: reduce) { .mem…" at bounding box center [376, 530] width 521 height 708
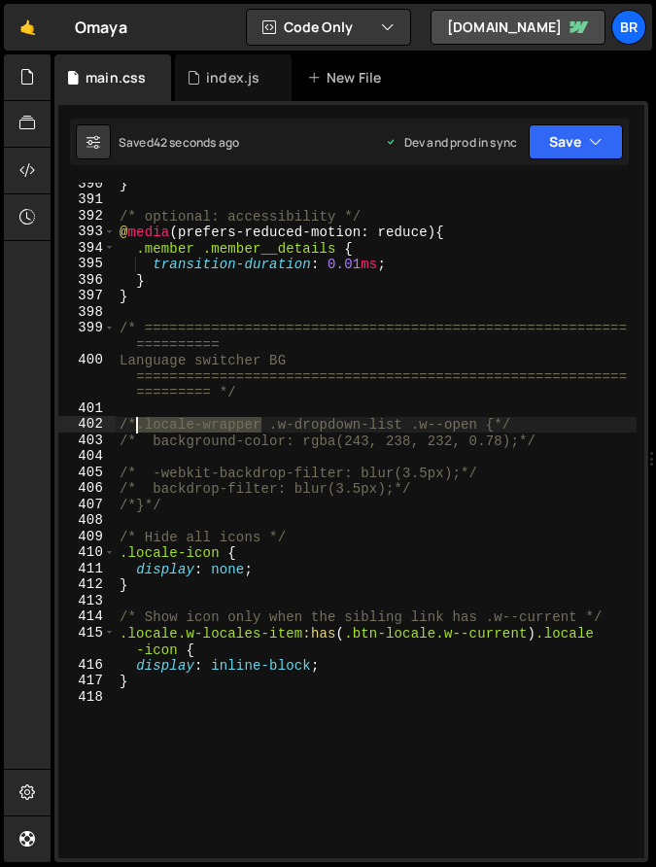
drag, startPoint x: 264, startPoint y: 426, endPoint x: 135, endPoint y: 424, distance: 129.3
click at [135, 424] on div "} /* optional: accessibility */ @ media (prefers-reduced-motion: reduce) { .mem…" at bounding box center [376, 530] width 521 height 708
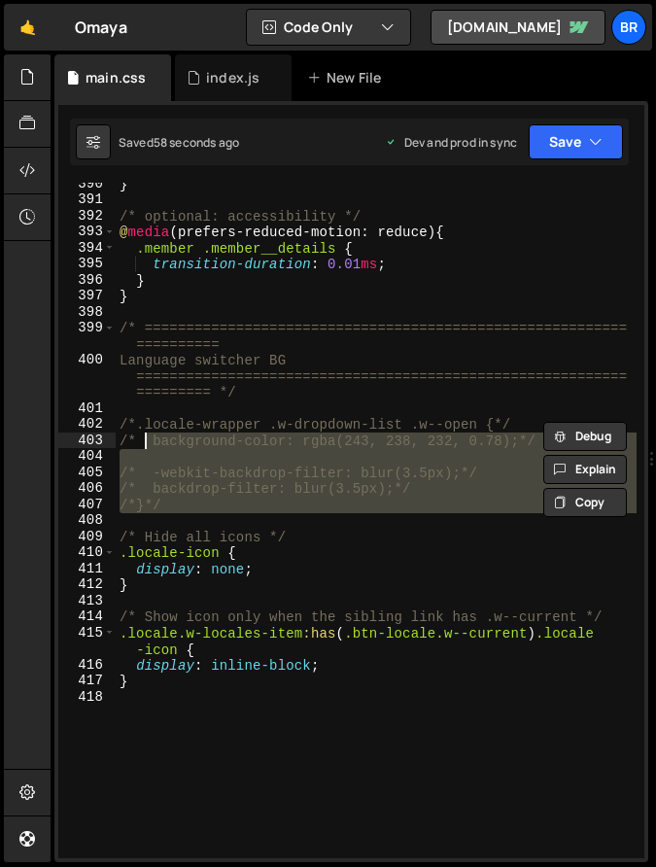
drag, startPoint x: 183, startPoint y: 515, endPoint x: 145, endPoint y: 448, distance: 77.0
click at [145, 448] on div "} /* optional: accessibility */ @ media (prefers-reduced-motion: reduce) { .mem…" at bounding box center [376, 530] width 521 height 708
click at [313, 498] on div "} /* optional: accessibility */ @ media (prefers-reduced-motion: reduce) { .mem…" at bounding box center [376, 521] width 521 height 676
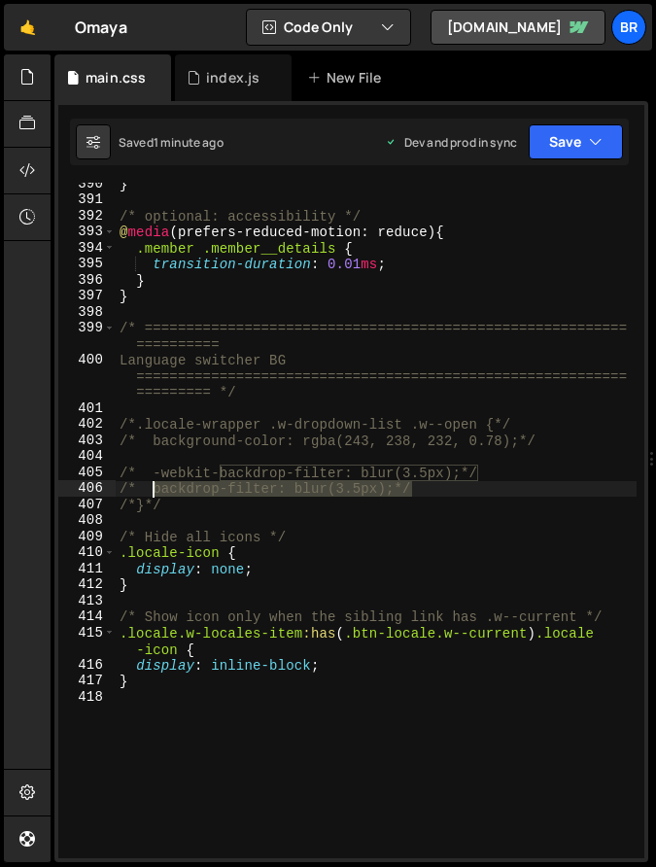
drag, startPoint x: 422, startPoint y: 487, endPoint x: 153, endPoint y: 487, distance: 269.3
click at [153, 487] on div "} /* optional: accessibility */ @ media (prefers-reduced-motion: reduce) { .mem…" at bounding box center [376, 530] width 521 height 708
type textarea "/* backdrop-filter: blur(3.5px);*/"
click at [254, 772] on div "} /* optional: accessibility */ @ media (prefers-reduced-motion: reduce) { .mem…" at bounding box center [376, 530] width 521 height 708
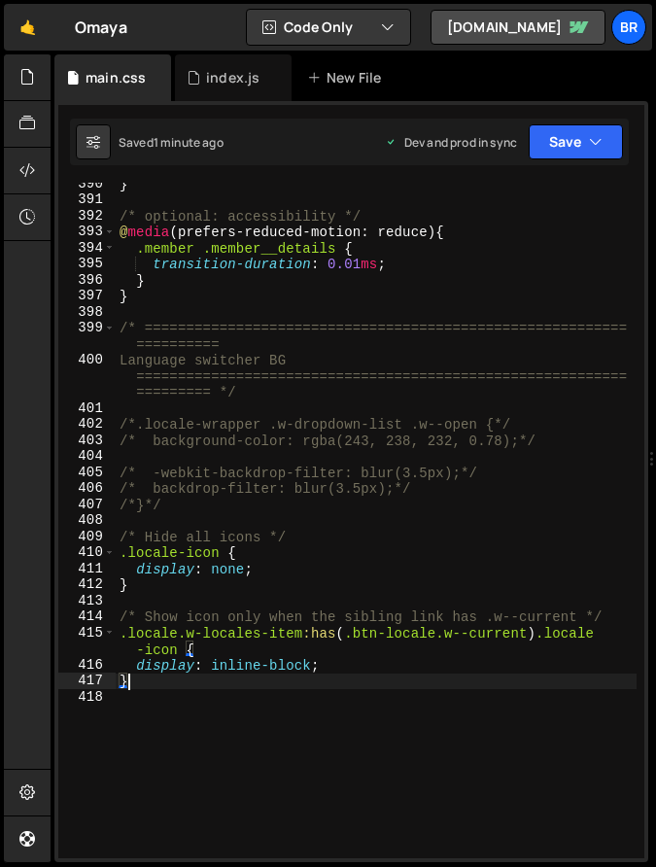
click at [146, 687] on div "} /* optional: accessibility */ @ media (prefers-reduced-motion: reduce) { .mem…" at bounding box center [376, 530] width 521 height 708
type textarea "}"
click at [442, 707] on div "} /* optional: accessibility */ @ media (prefers-reduced-motion: reduce) { .mem…" at bounding box center [376, 530] width 521 height 708
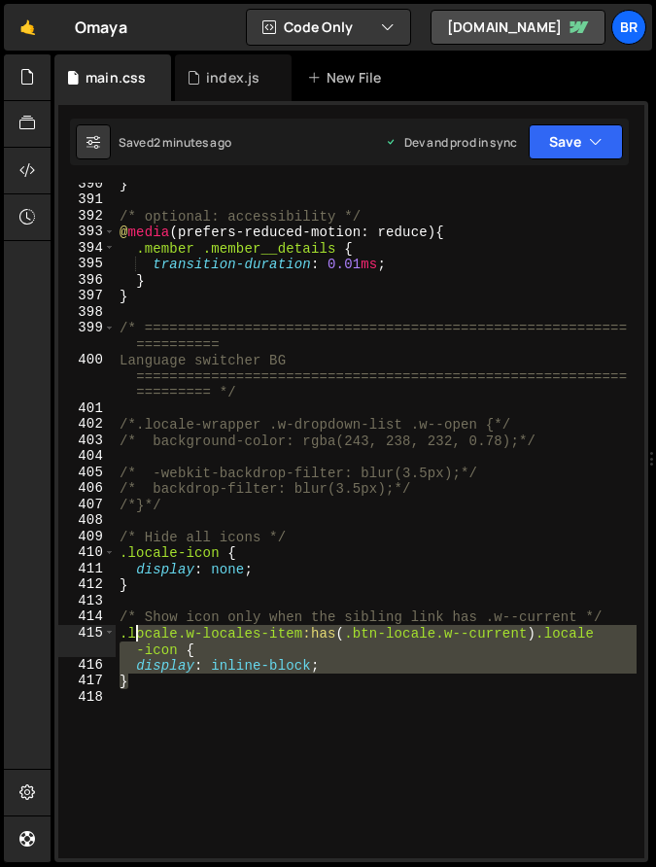
drag, startPoint x: 154, startPoint y: 685, endPoint x: 132, endPoint y: 627, distance: 62.1
click at [132, 627] on div "} /* optional: accessibility */ @ media (prefers-reduced-motion: reduce) { .mem…" at bounding box center [376, 530] width 521 height 708
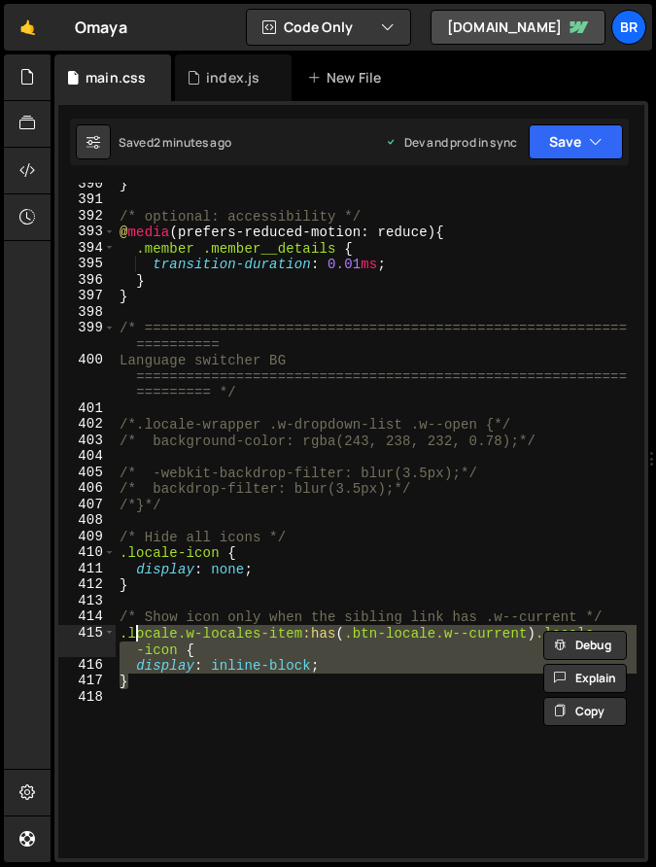
click at [147, 669] on div "} /* optional: accessibility */ @ media (prefers-reduced-motion: reduce) { .mem…" at bounding box center [376, 530] width 521 height 708
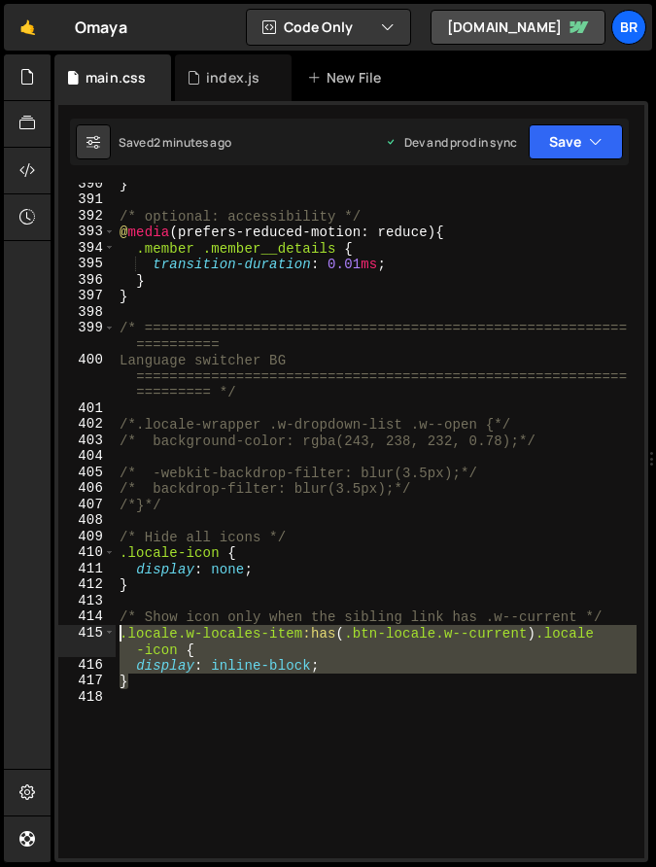
drag, startPoint x: 136, startPoint y: 678, endPoint x: 120, endPoint y: 639, distance: 43.1
click at [120, 639] on div "} /* optional: accessibility */ @ media (prefers-reduced-motion: reduce) { .mem…" at bounding box center [376, 530] width 521 height 708
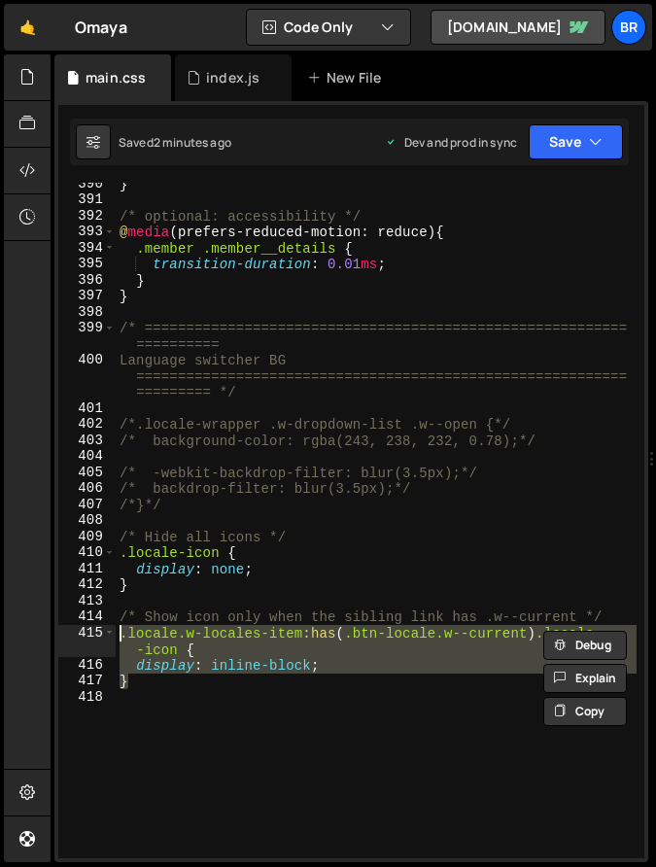
click at [150, 680] on div "} /* optional: accessibility */ @ media (prefers-reduced-motion: reduce) { .mem…" at bounding box center [376, 530] width 521 height 708
type textarea "}"
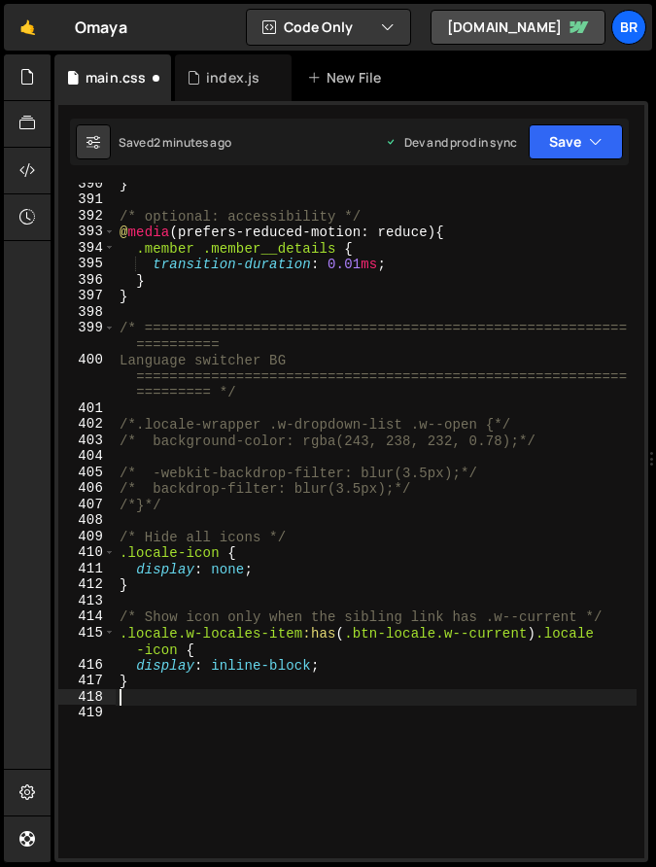
paste textarea "}"
type textarea "}"
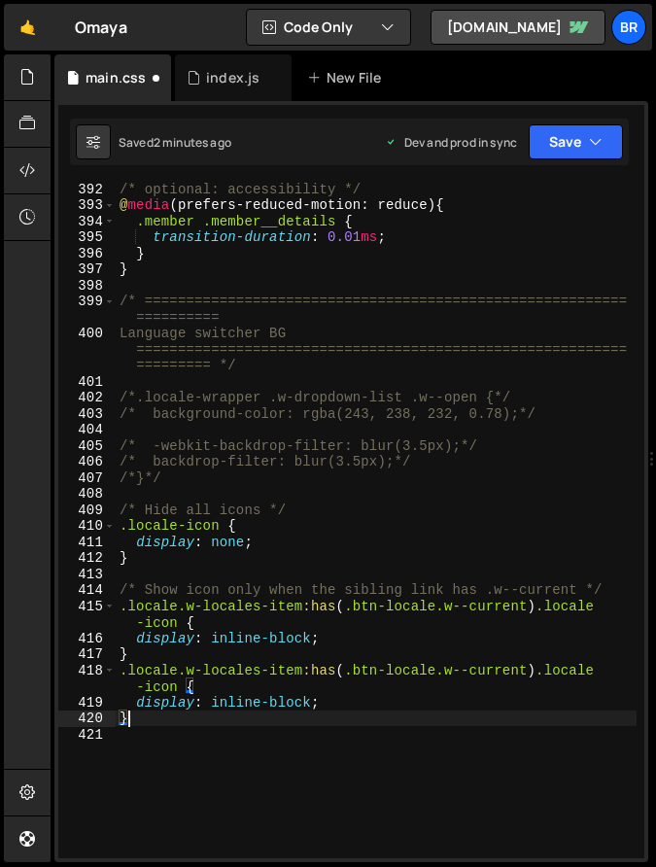
scroll to position [6726, 0]
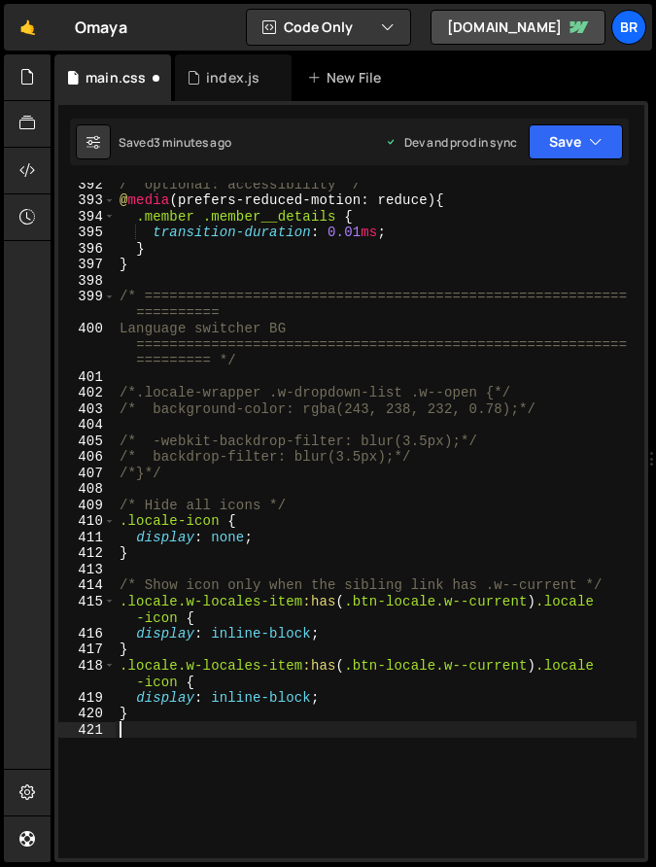
click at [203, 762] on div "/* optional: accessibility */ @ media (prefers-reduced-motion: reduce) { .membe…" at bounding box center [376, 530] width 521 height 708
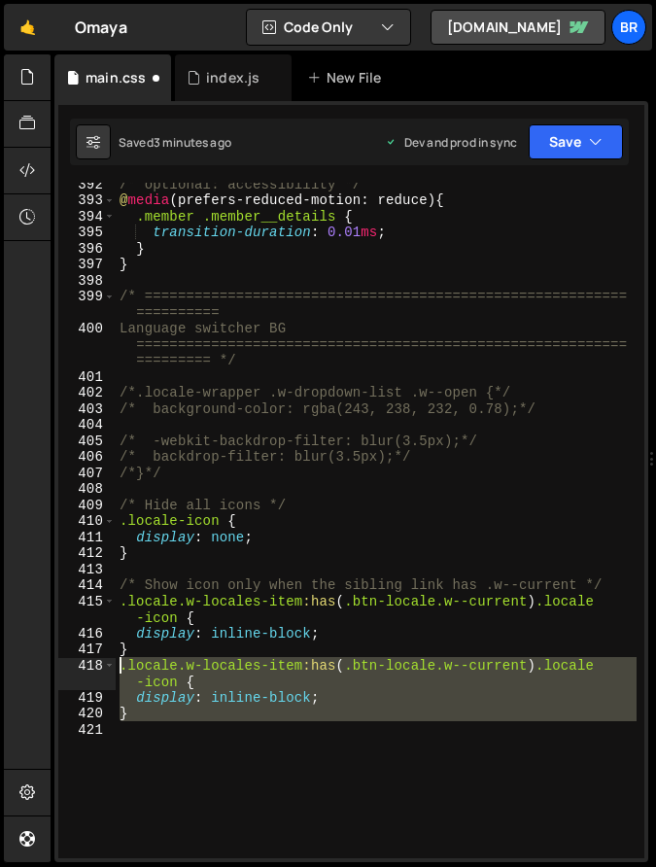
drag, startPoint x: 203, startPoint y: 762, endPoint x: 118, endPoint y: 671, distance: 125.2
click at [118, 671] on div "/* optional: accessibility */ @ media (prefers-reduced-motion: reduce) { .membe…" at bounding box center [376, 530] width 521 height 708
paste textarea "}"
type textarea "}"
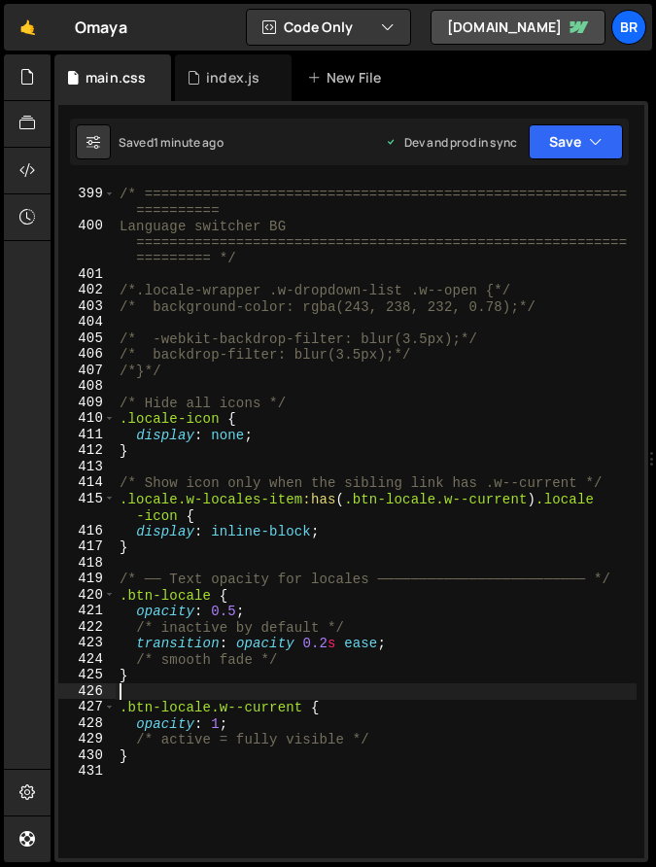
scroll to position [6832, 0]
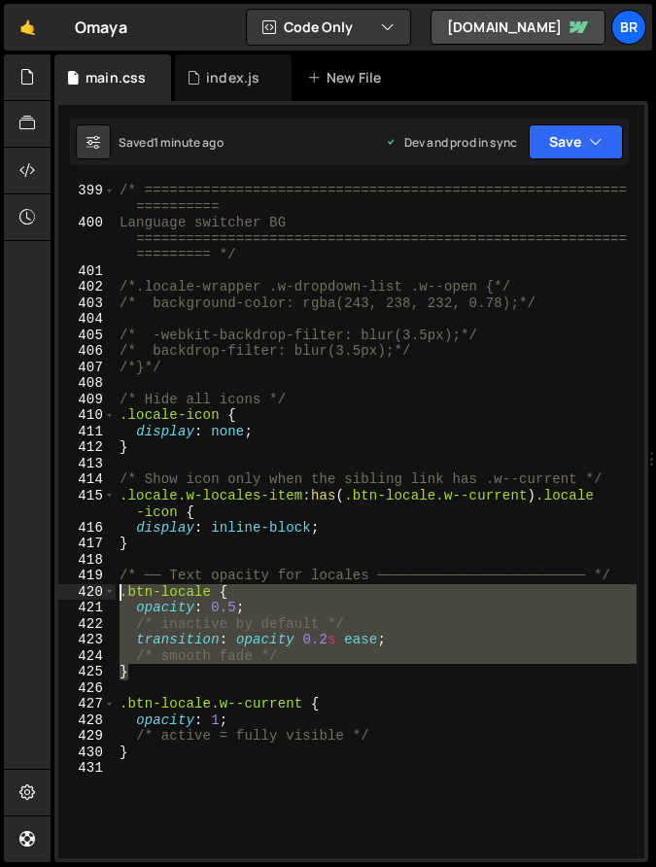
drag, startPoint x: 133, startPoint y: 675, endPoint x: 119, endPoint y: 595, distance: 81.0
click at [119, 595] on div "/* ========================================================== ========== Langua…" at bounding box center [376, 545] width 521 height 724
click at [167, 671] on div "/* ========================================================== ========== Langua…" at bounding box center [376, 545] width 521 height 724
type textarea "}"
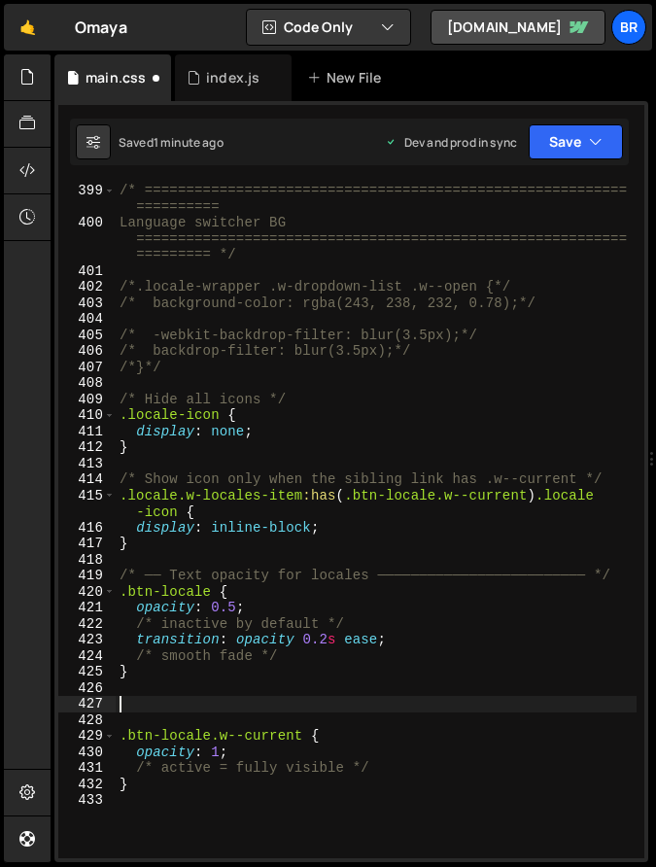
paste textarea "}"
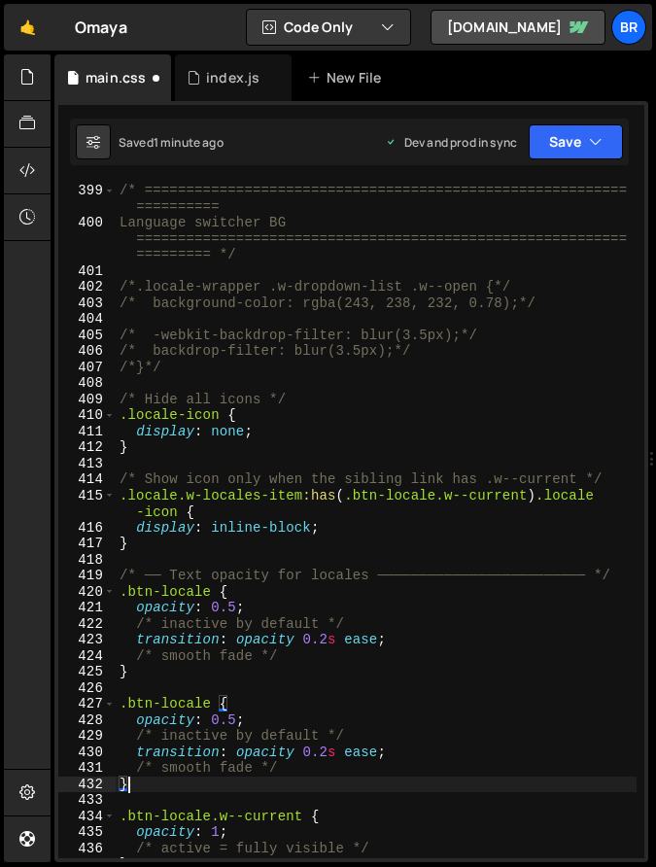
click at [214, 704] on div "/* ========================================================== ========== Langua…" at bounding box center [376, 545] width 521 height 724
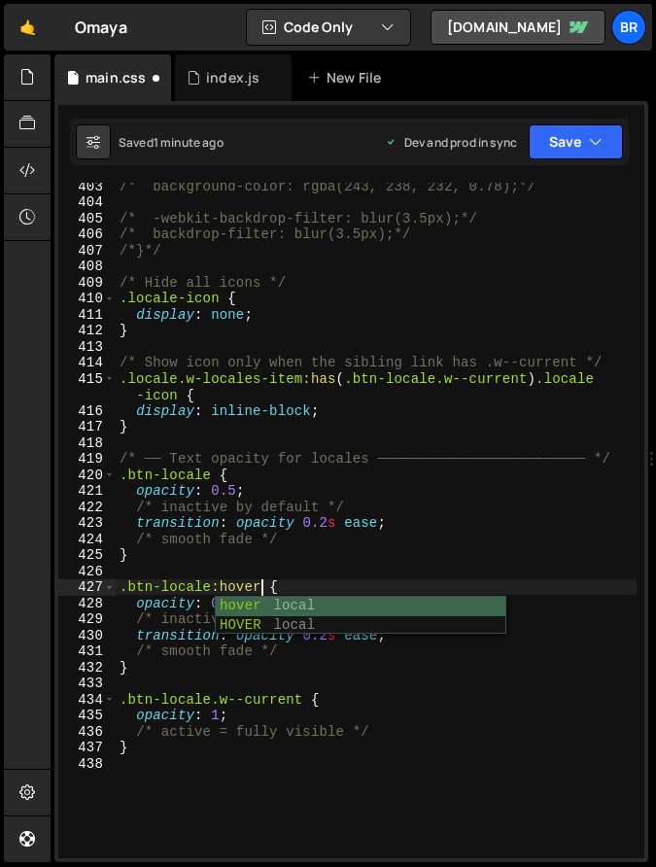
scroll to position [0, 9]
click at [339, 563] on div "/* background-color: rgba(243, 238, 232, 0.78);*/ /* -webkit-backdrop-filter: b…" at bounding box center [376, 532] width 521 height 708
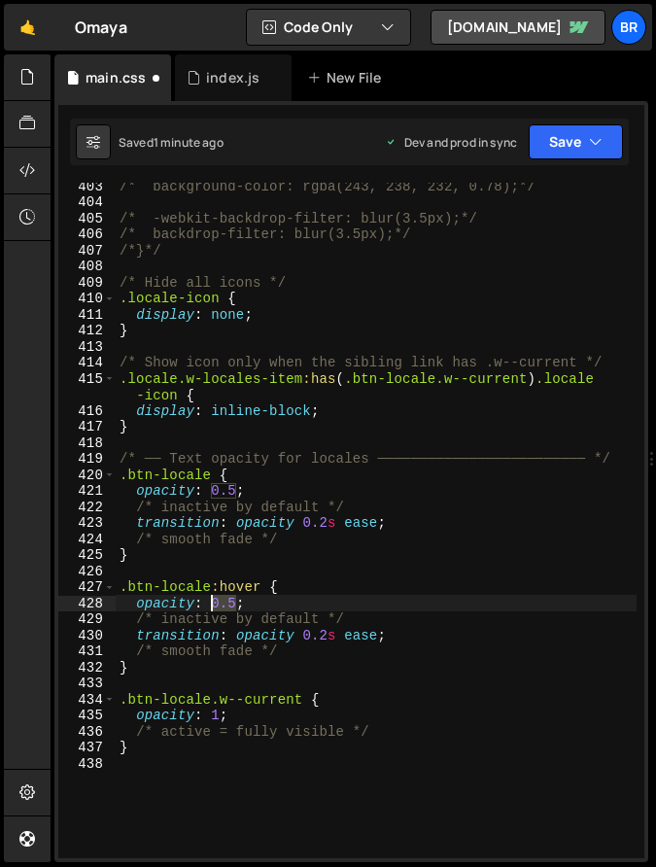
drag, startPoint x: 236, startPoint y: 603, endPoint x: 211, endPoint y: 603, distance: 25.3
click at [211, 603] on div "/* background-color: rgba(243, 238, 232, 0.78);*/ /* -webkit-backdrop-filter: b…" at bounding box center [376, 532] width 521 height 708
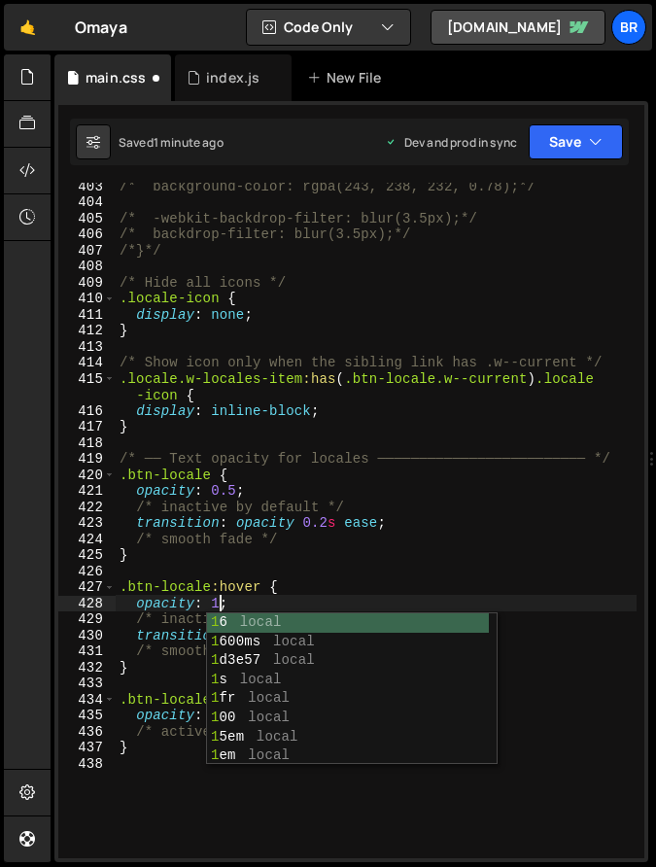
click at [413, 558] on div "/* background-color: rgba(243, 238, 232, 0.78);*/ /* -webkit-backdrop-filter: b…" at bounding box center [376, 532] width 521 height 708
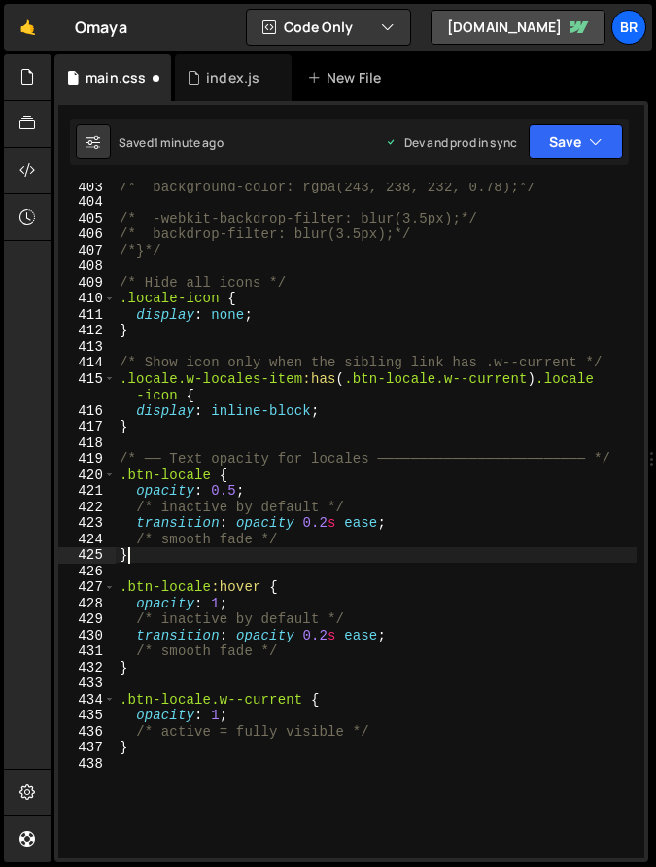
scroll to position [0, 0]
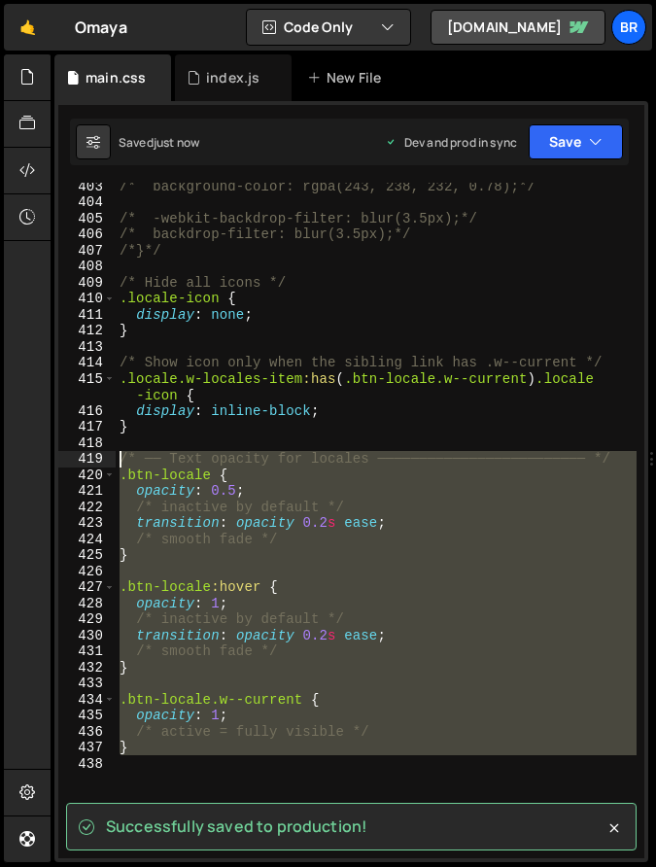
drag, startPoint x: 138, startPoint y: 756, endPoint x: 123, endPoint y: 458, distance: 298.8
click at [123, 458] on div "/* background-color: rgba(243, 238, 232, 0.78);*/ /* -webkit-backdrop-filter: b…" at bounding box center [376, 532] width 521 height 708
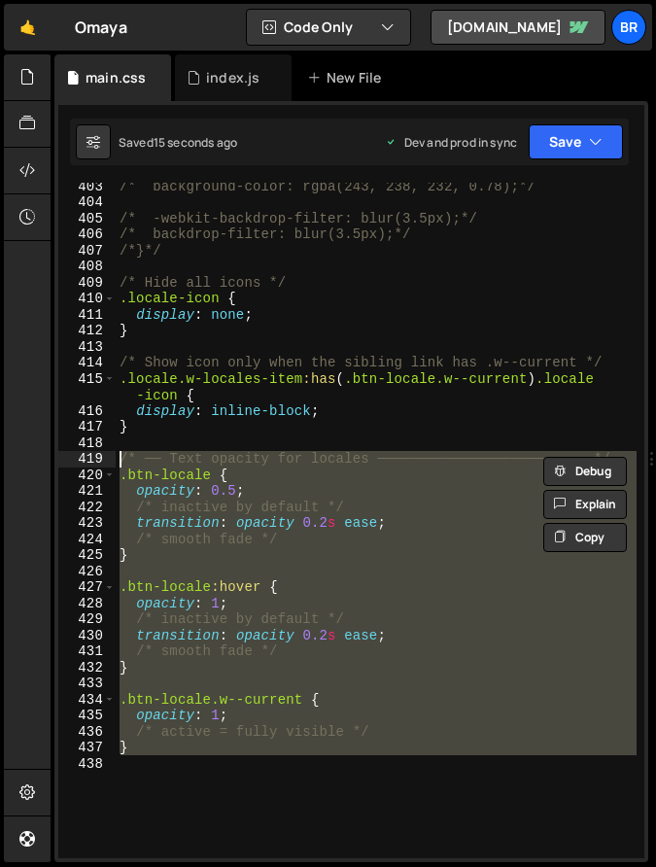
click at [274, 631] on div "/* background-color: rgba(243, 238, 232, 0.78);*/ /* -webkit-backdrop-filter: b…" at bounding box center [376, 521] width 521 height 676
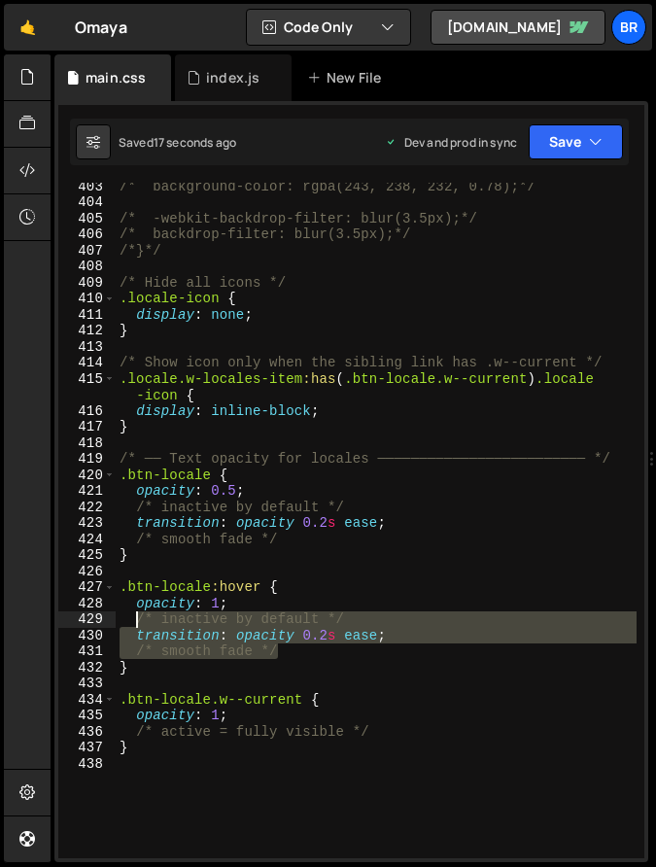
drag, startPoint x: 291, startPoint y: 648, endPoint x: 137, endPoint y: 621, distance: 156.0
click at [137, 621] on div "/* background-color: rgba(243, 238, 232, 0.78);*/ /* -webkit-backdrop-filter: b…" at bounding box center [376, 532] width 521 height 708
type textarea "/* inactive by default */ transition: opacity 0.2s ease;"
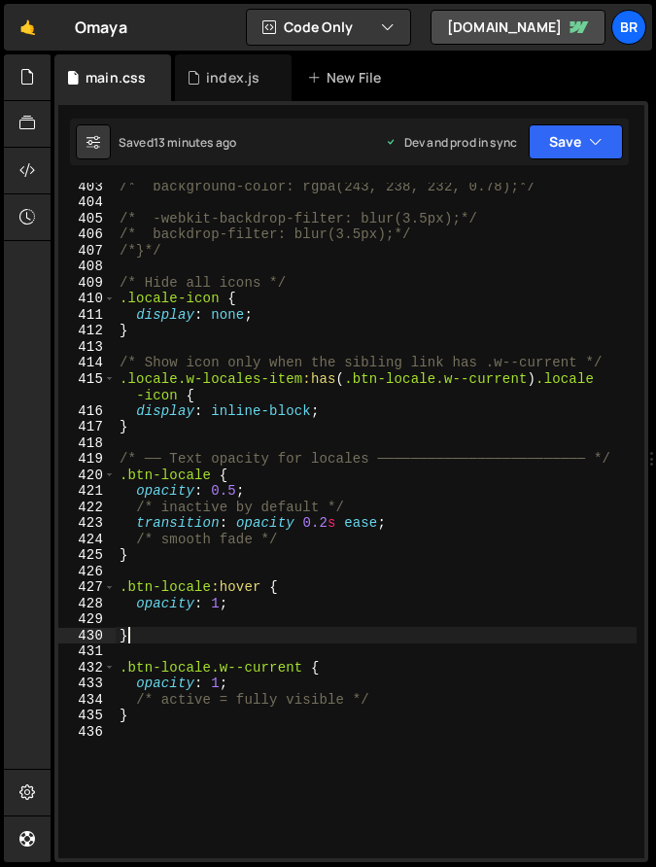
click at [383, 630] on div "/* background-color: rgba(243, 238, 232, 0.78);*/ /* -webkit-backdrop-filter: b…" at bounding box center [376, 532] width 521 height 708
type textarea "}"
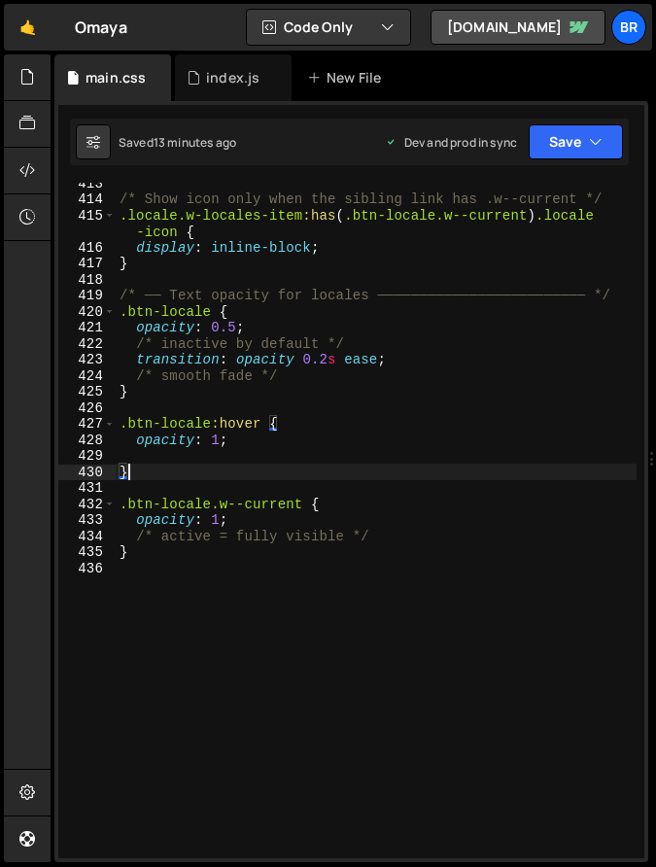
scroll to position [7112, 0]
click at [294, 565] on div "/* Show icon only when the sibling link has .w--current */ .locale.w-locales-it…" at bounding box center [376, 529] width 521 height 708
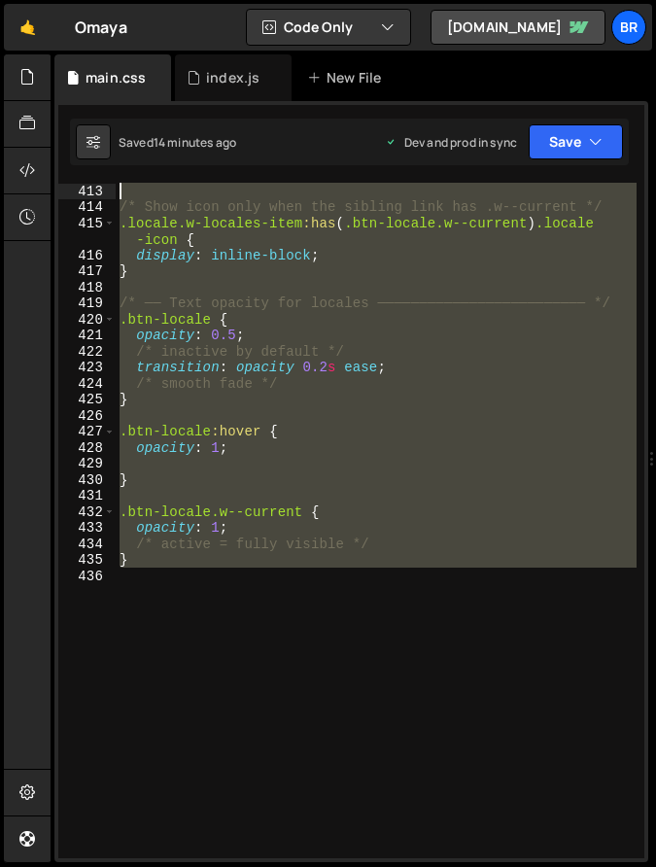
scroll to position [6768, 0]
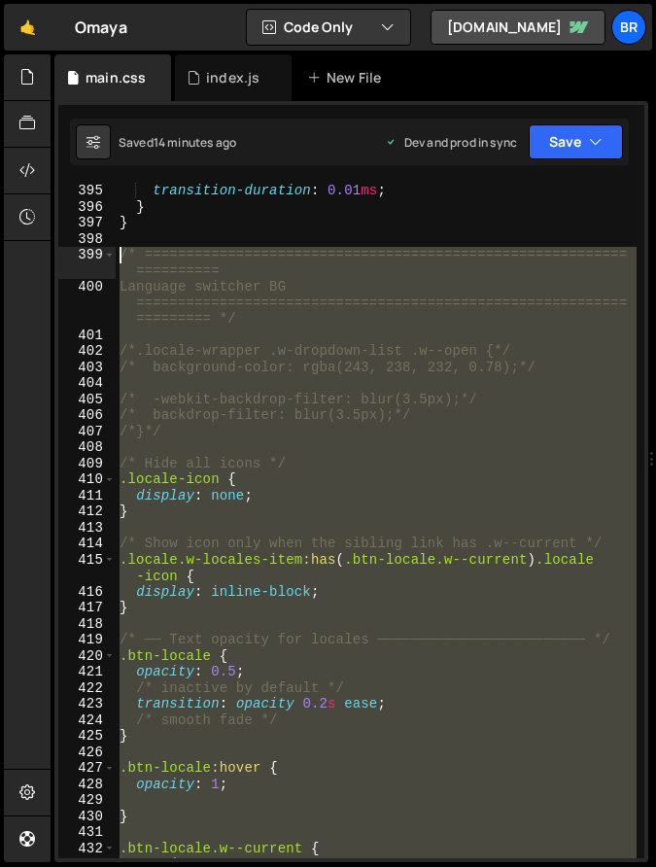
drag, startPoint x: 263, startPoint y: 578, endPoint x: 116, endPoint y: 256, distance: 354.9
click at [116, 256] on div "transition-duration : 0.01 ms ; } } /* ========================================…" at bounding box center [376, 537] width 521 height 708
type textarea "/* ==================================================================== Languag…"
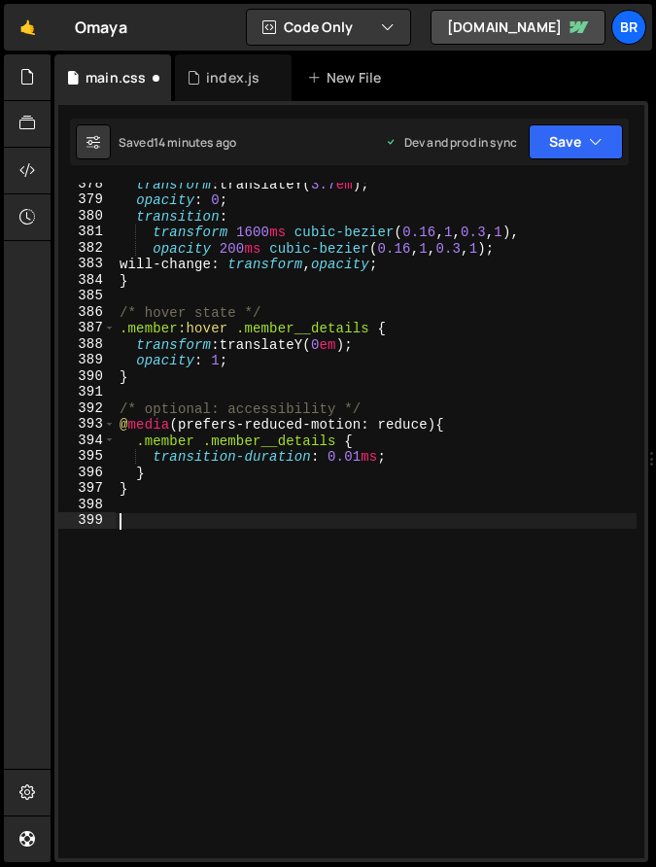
type textarea "/*NAVBAR-----------------------------------------------------------------------…"
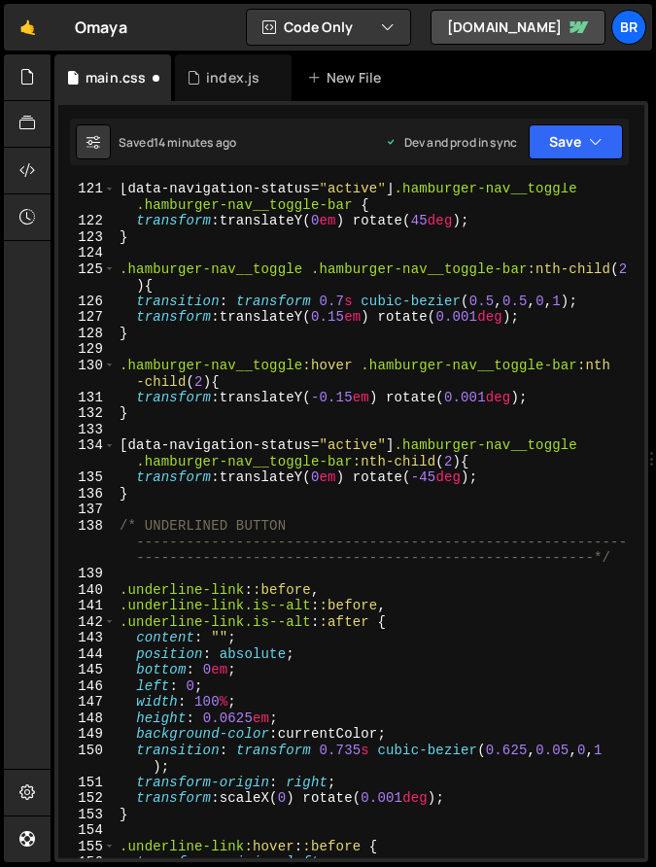
scroll to position [1998, 0]
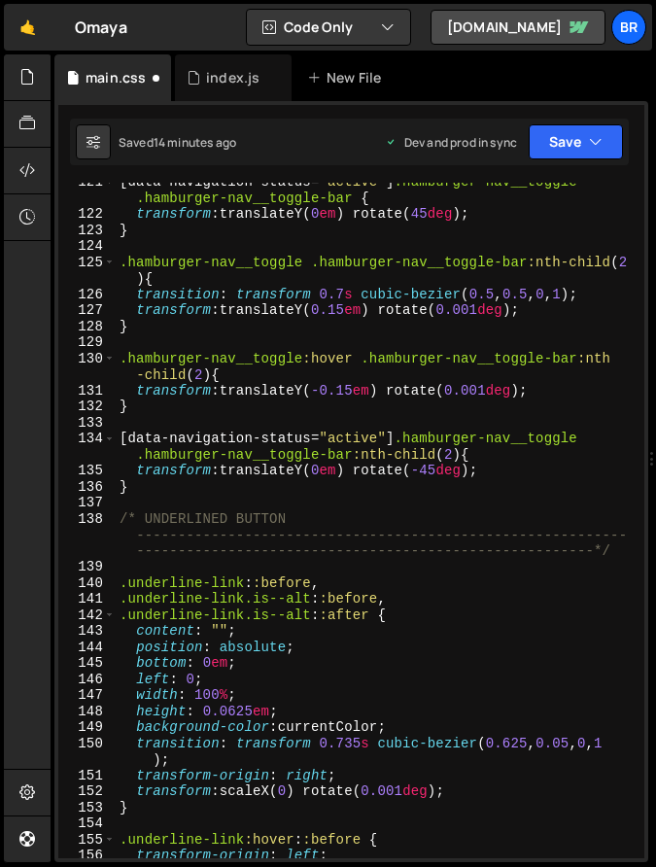
click at [186, 497] on div "[ data-navigation-status = " active " ] .hamburger-nav__toggle .hamburger-nav__…" at bounding box center [376, 536] width 521 height 724
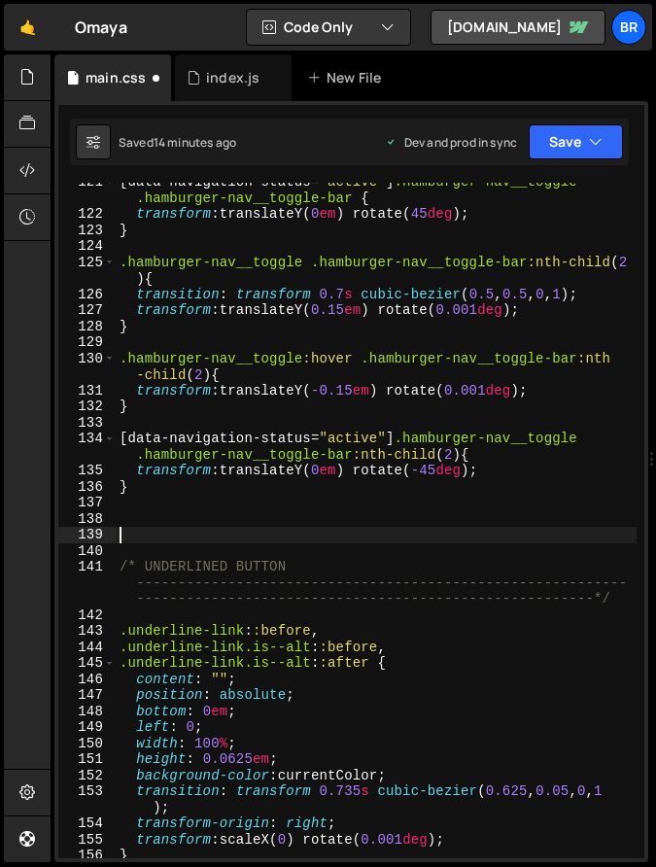
paste textarea "/*.locale-wrapper .w-dropdown-list .w--open {*/"
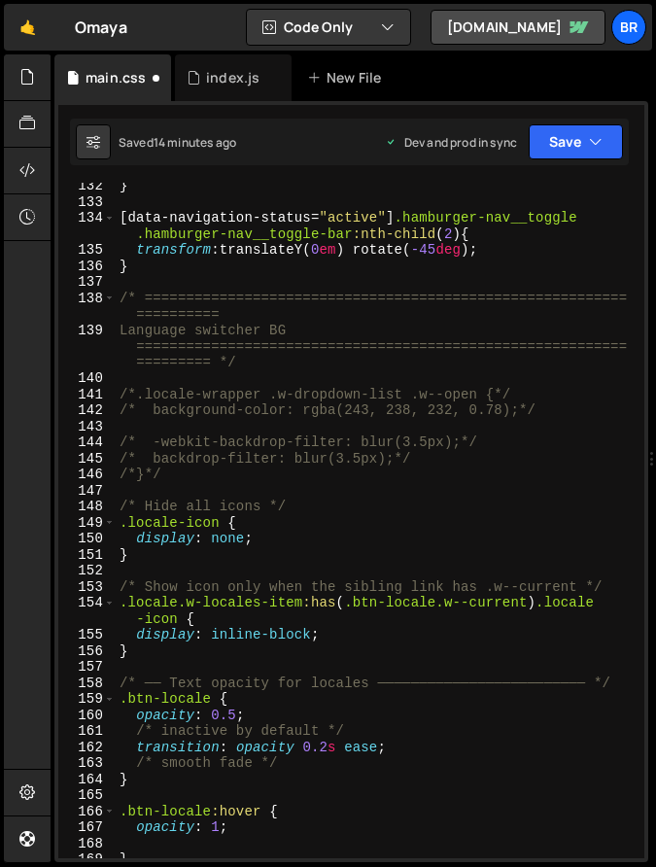
scroll to position [2221, 0]
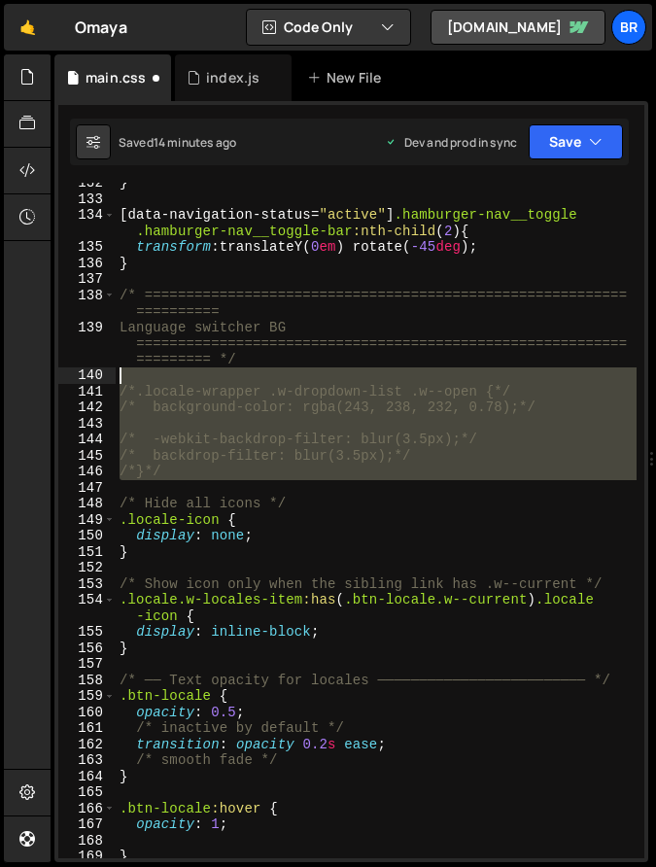
drag, startPoint x: 179, startPoint y: 480, endPoint x: 109, endPoint y: 371, distance: 129.4
click at [109, 371] on div "132 133 134 135 136 137 138 139 140 141 142 143 144 145 146 147 148 149 150 151…" at bounding box center [351, 521] width 586 height 676
type textarea "/*.locale-wrapper .w-dropdown-list .w--open {*/"
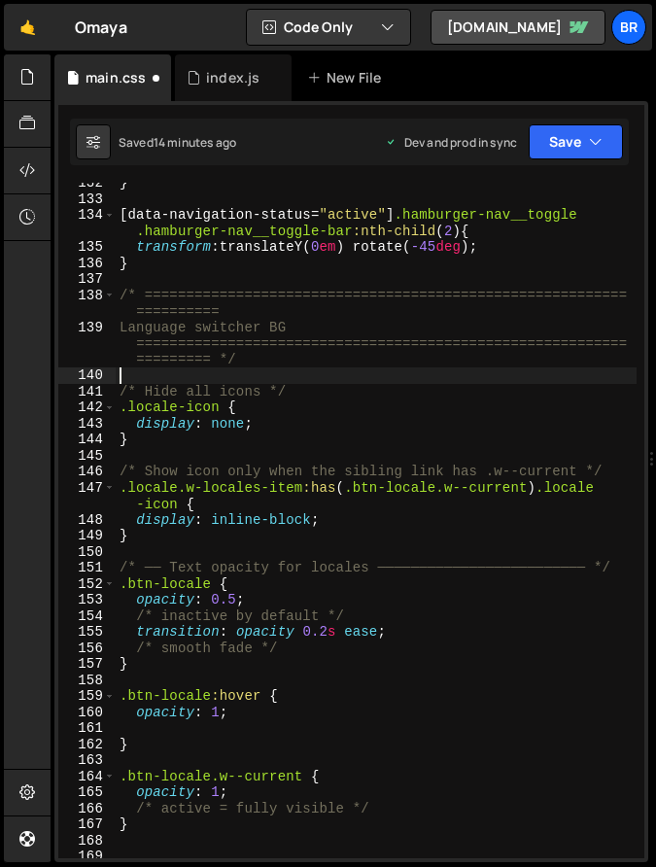
click at [294, 449] on div "} [ data-navigation-status = " active " ] .hamburger-nav__toggle .hamburger-nav…" at bounding box center [376, 529] width 521 height 708
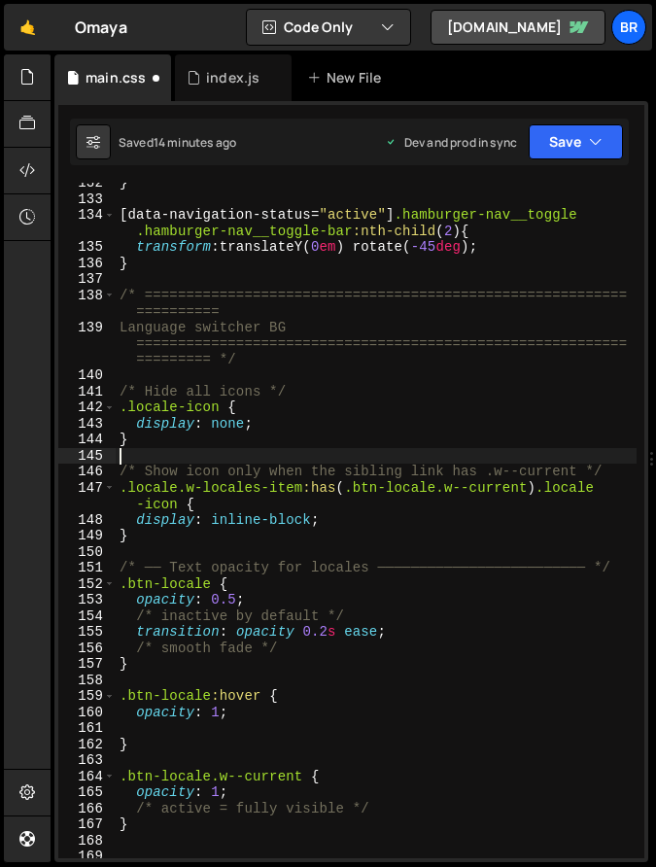
click at [332, 428] on div "} [ data-navigation-status = " active " ] .hamburger-nav__toggle .hamburger-nav…" at bounding box center [376, 529] width 521 height 708
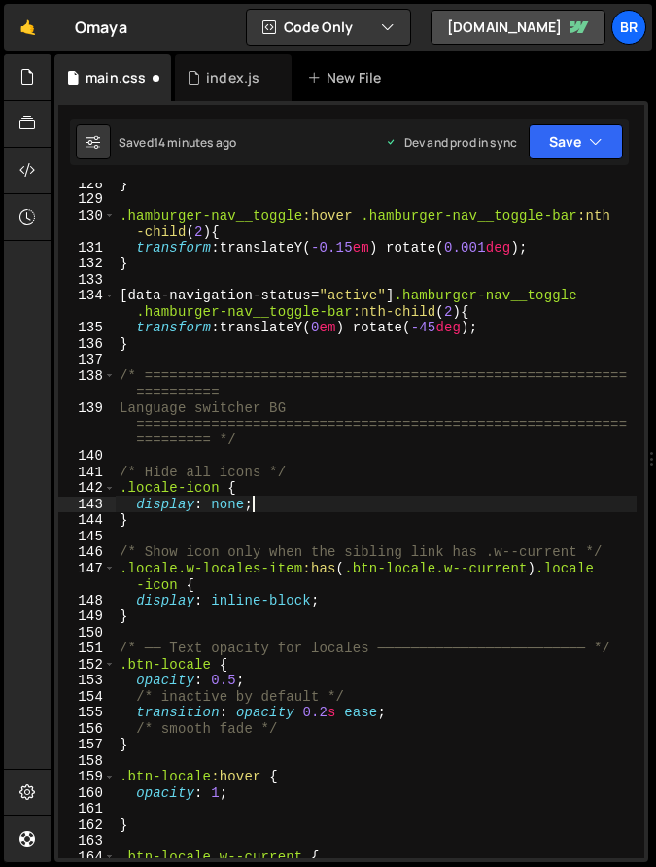
scroll to position [2133, 0]
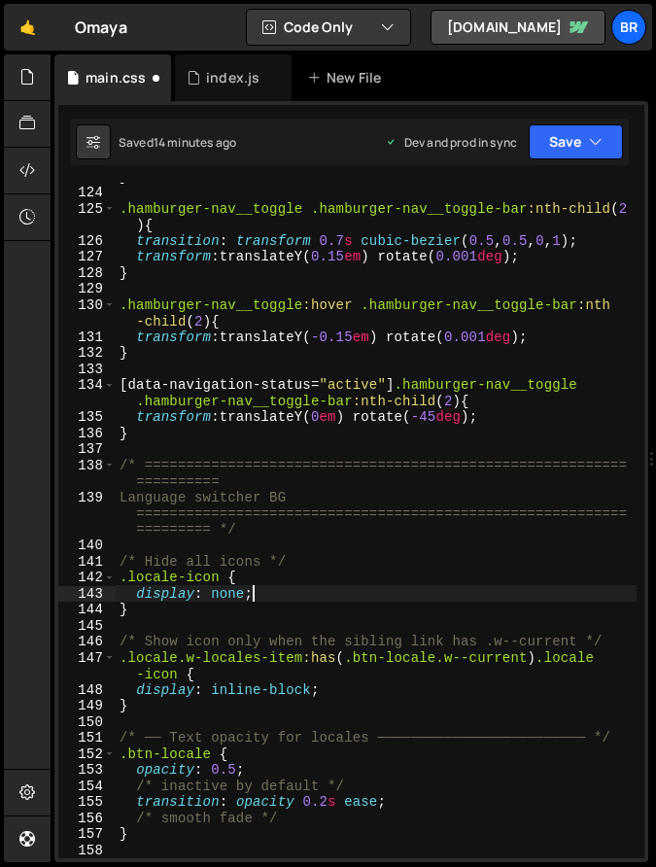
click at [343, 408] on div "} .hamburger-nav__toggle .hamburger-nav__toggle-bar :nth-child ( 2 ) { transiti…" at bounding box center [376, 522] width 521 height 708
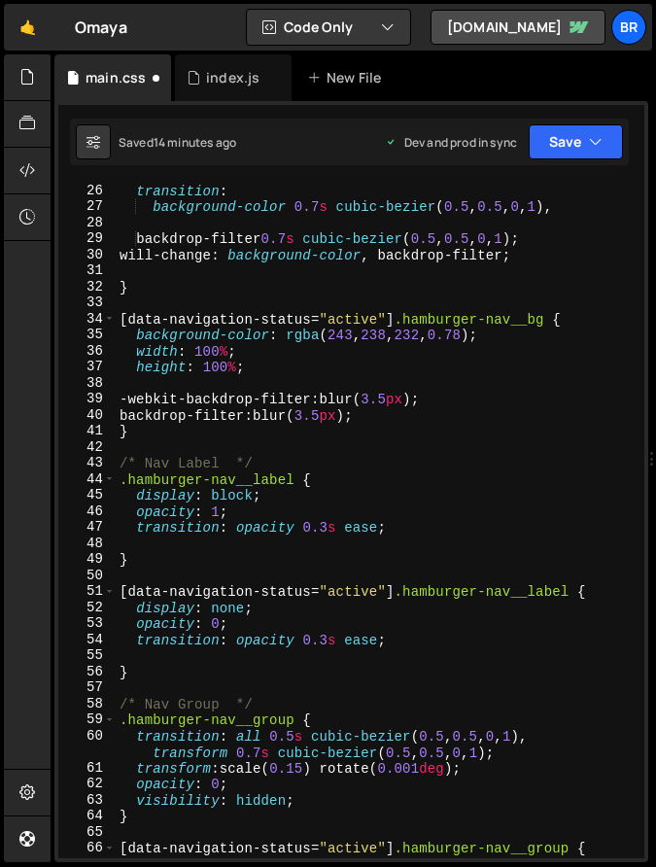
scroll to position [428, 0]
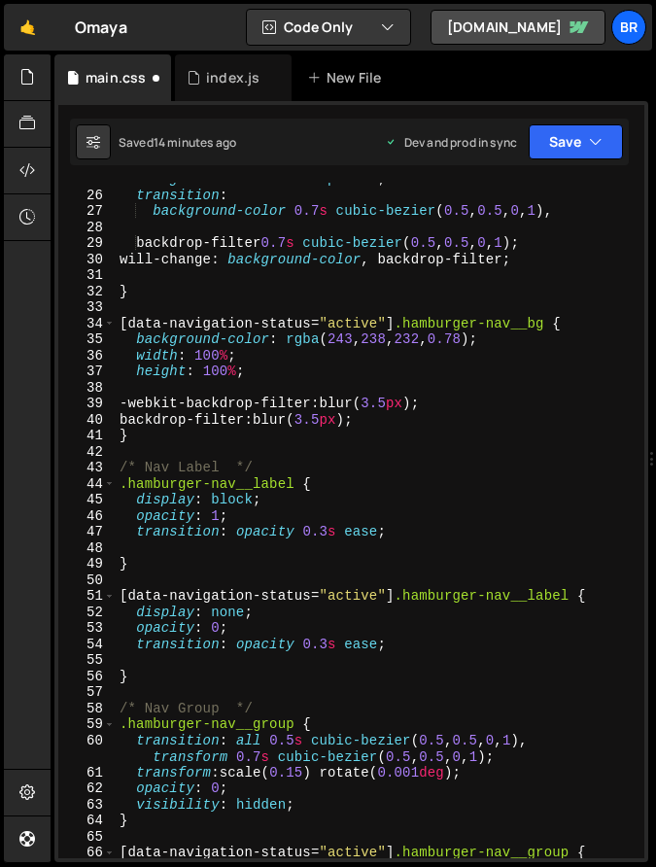
click at [343, 408] on div "background-color : transparent ; transition : background-color 0.7 s cubic-bezi…" at bounding box center [376, 525] width 521 height 708
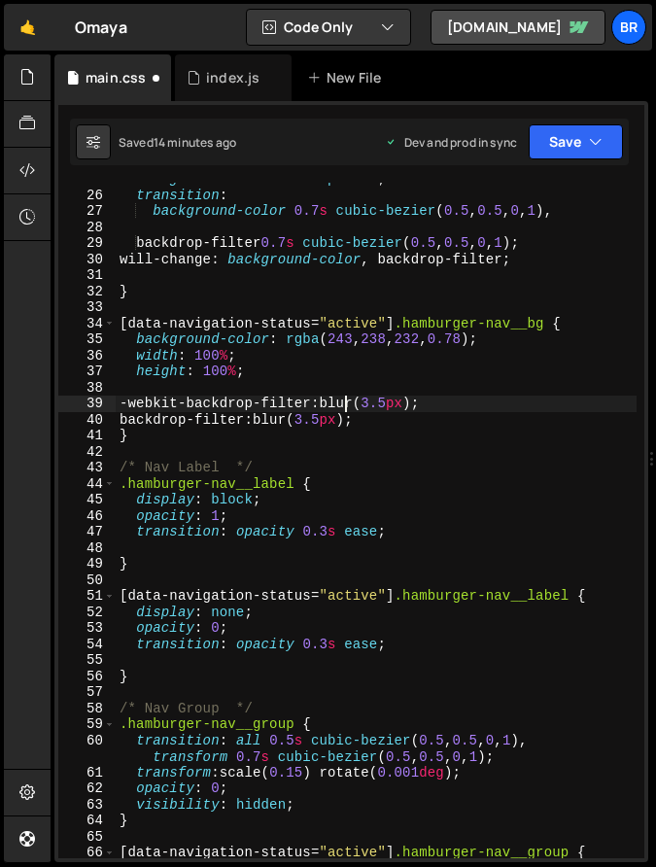
type textarea "-webkit-backdrop-filter: blur(3.5px);"
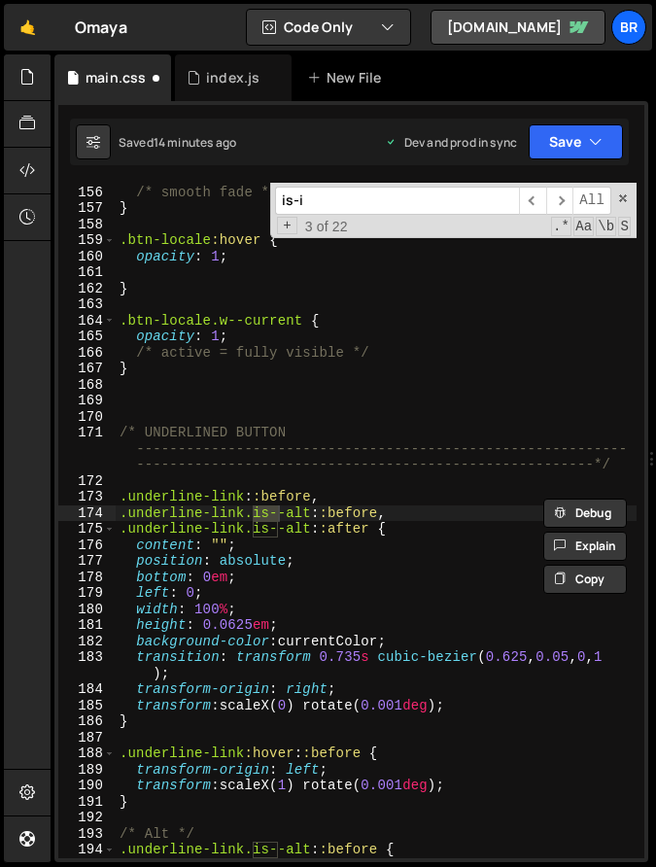
scroll to position [0, 0]
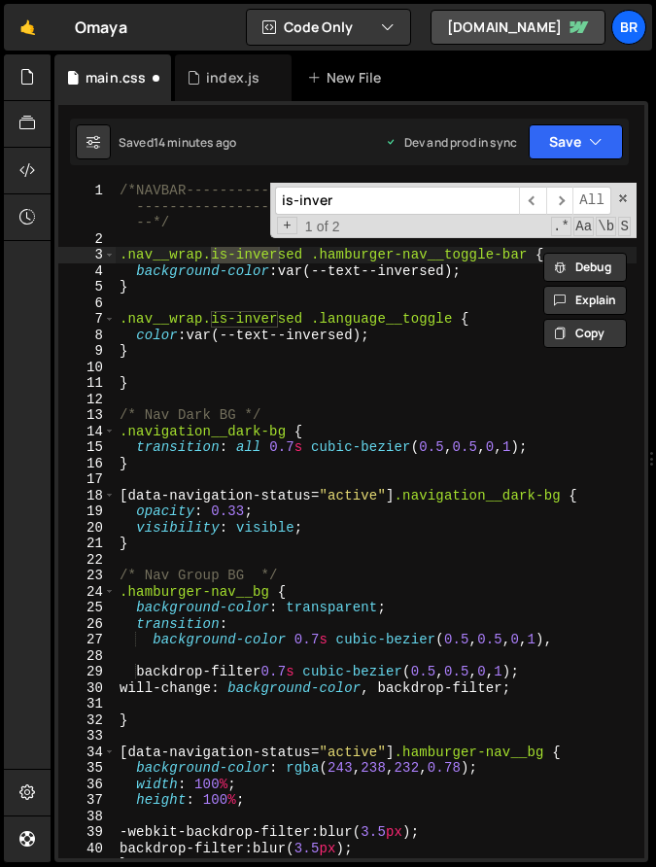
type input "is-inver"
click at [336, 305] on div "/*NAVBAR----------------------------------------------------- -----------------…" at bounding box center [376, 553] width 521 height 740
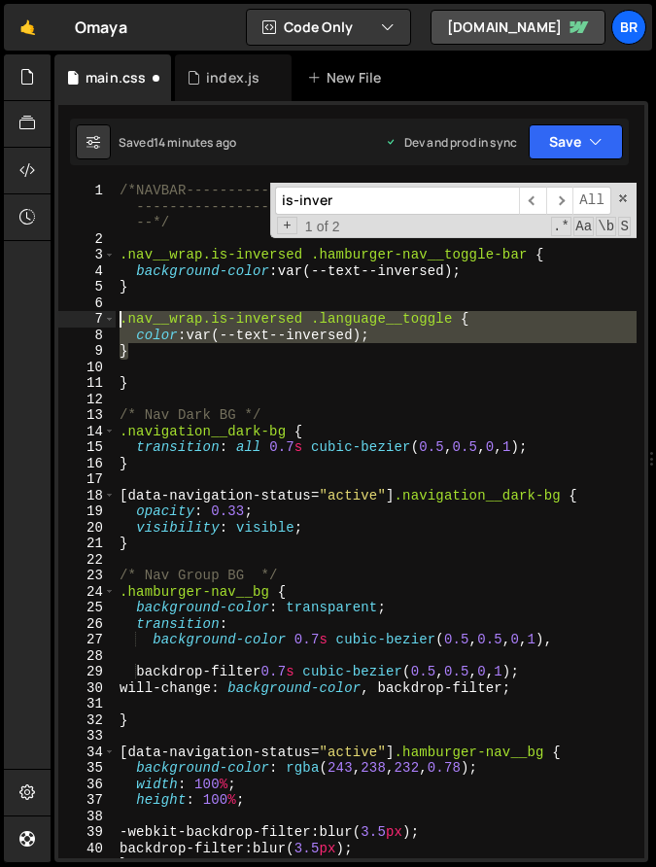
drag, startPoint x: 141, startPoint y: 350, endPoint x: 121, endPoint y: 312, distance: 43.1
click at [121, 312] on div "/*NAVBAR----------------------------------------------------- -----------------…" at bounding box center [376, 553] width 521 height 740
type textarea ".nav__wrap.is-inversed .language__toggle { color: var(--text--inversed);"
click at [149, 361] on div "/*NAVBAR----------------------------------------------------- -----------------…" at bounding box center [376, 553] width 521 height 740
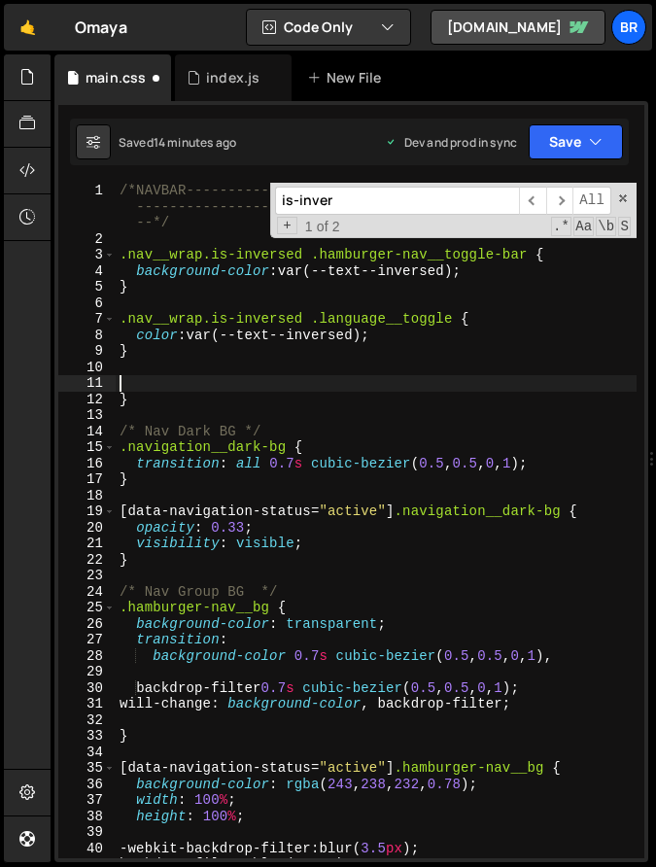
paste textarea "}"
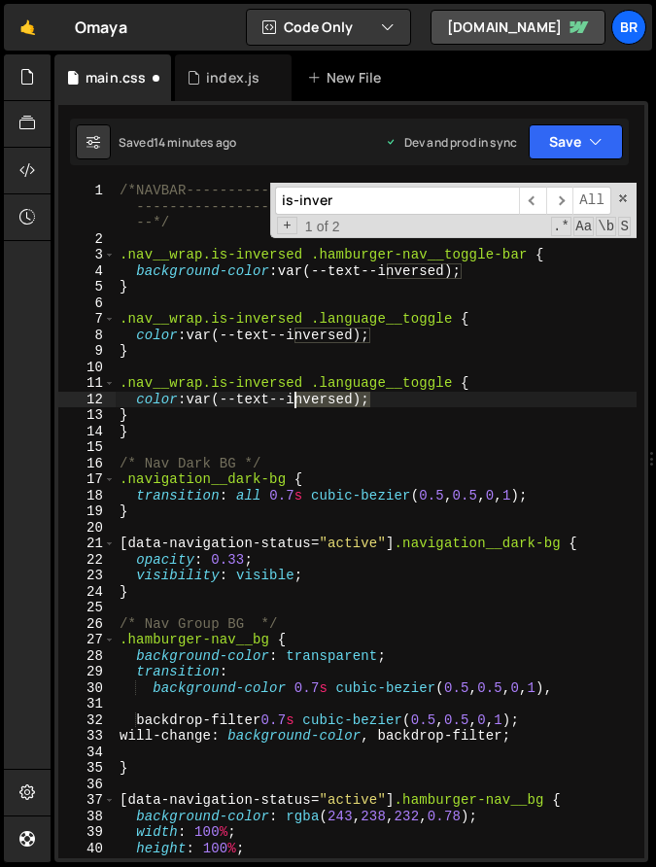
drag, startPoint x: 368, startPoint y: 400, endPoint x: 295, endPoint y: 399, distance: 72.9
click at [295, 399] on div "/*NAVBAR----------------------------------------------------- -----------------…" at bounding box center [376, 553] width 521 height 740
type textarea "color: var(--text--primary);"
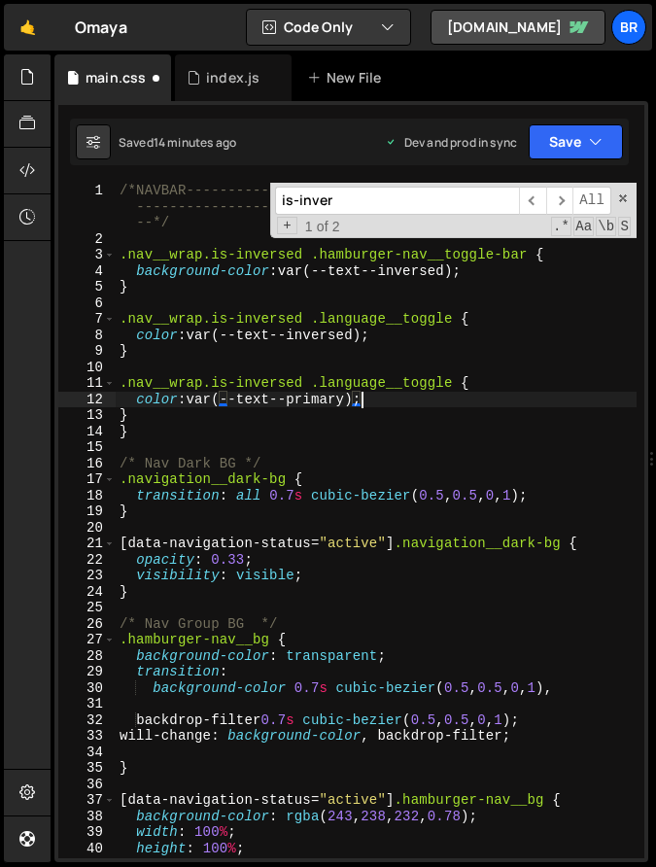
click at [376, 452] on div "/*NAVBAR----------------------------------------------------- -----------------…" at bounding box center [376, 553] width 521 height 740
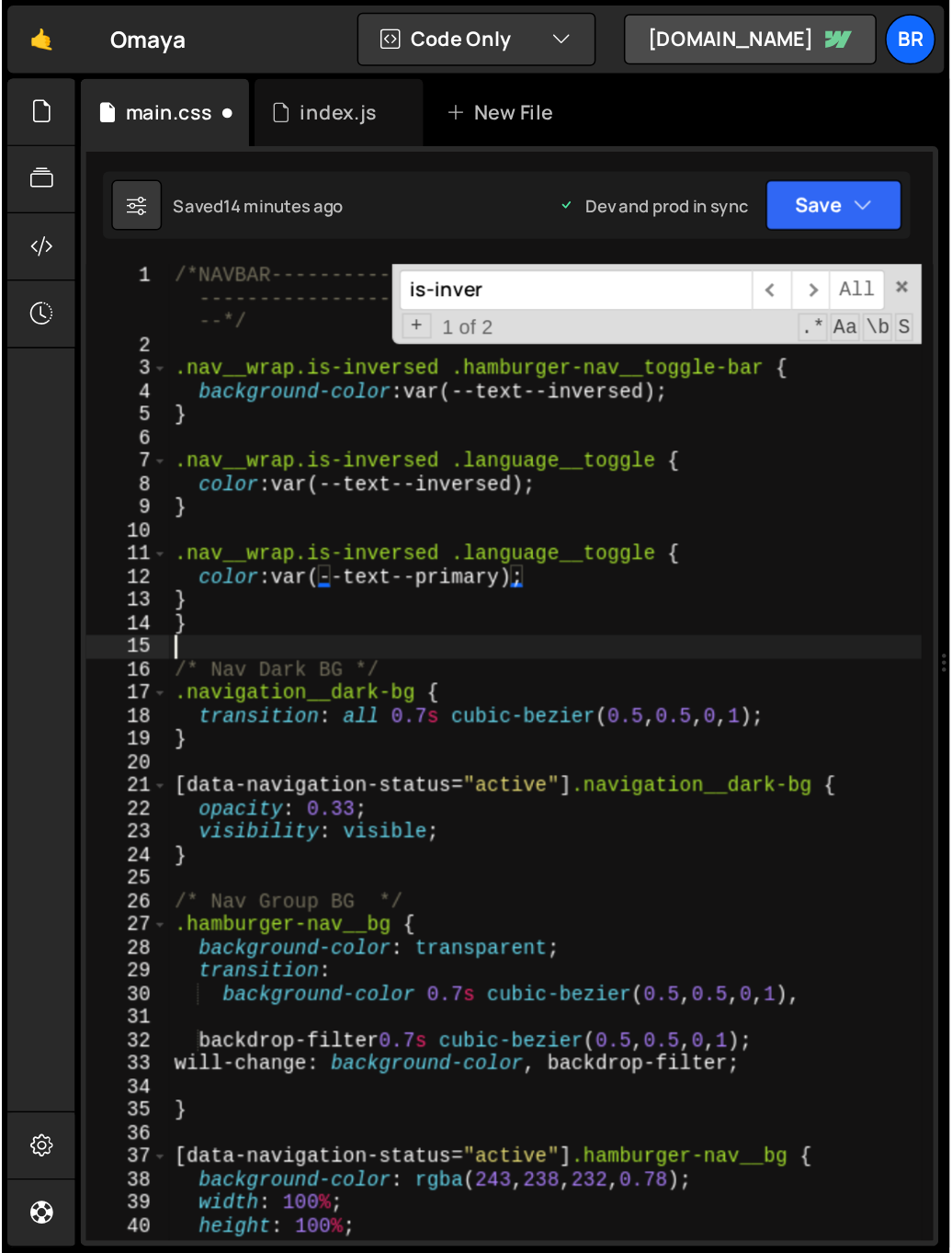
scroll to position [0, 0]
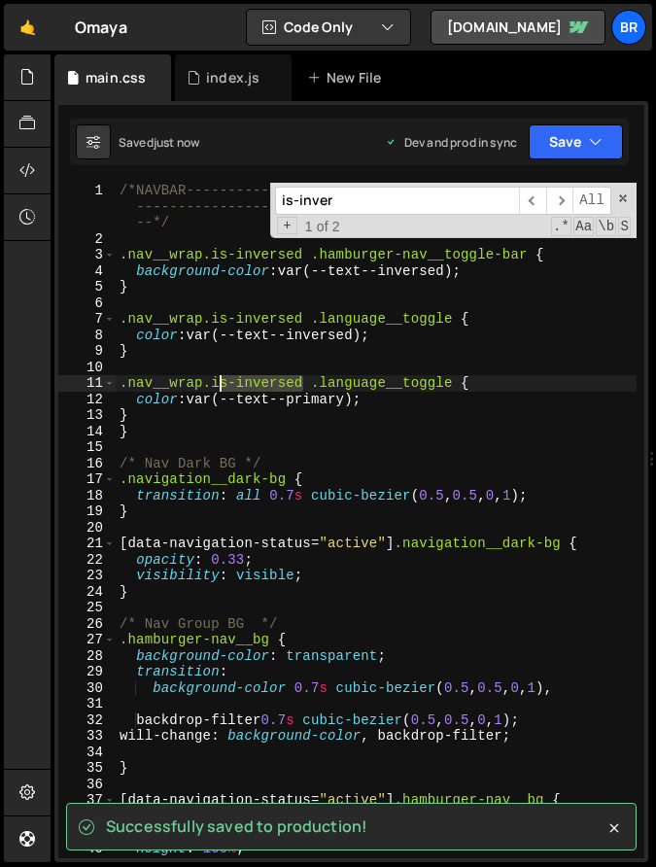
drag, startPoint x: 306, startPoint y: 382, endPoint x: 216, endPoint y: 379, distance: 90.4
click at [217, 380] on div "/*NAVBAR----------------------------------------------------- -----------------…" at bounding box center [376, 553] width 521 height 740
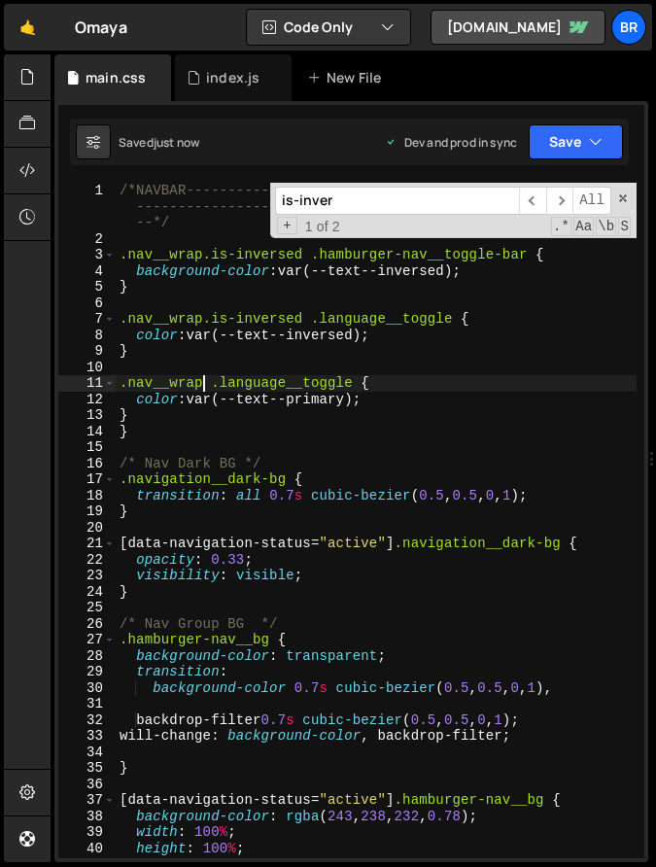
type textarea ".nav__wrap .language__toggle {"
